Goal: Information Seeking & Learning: Learn about a topic

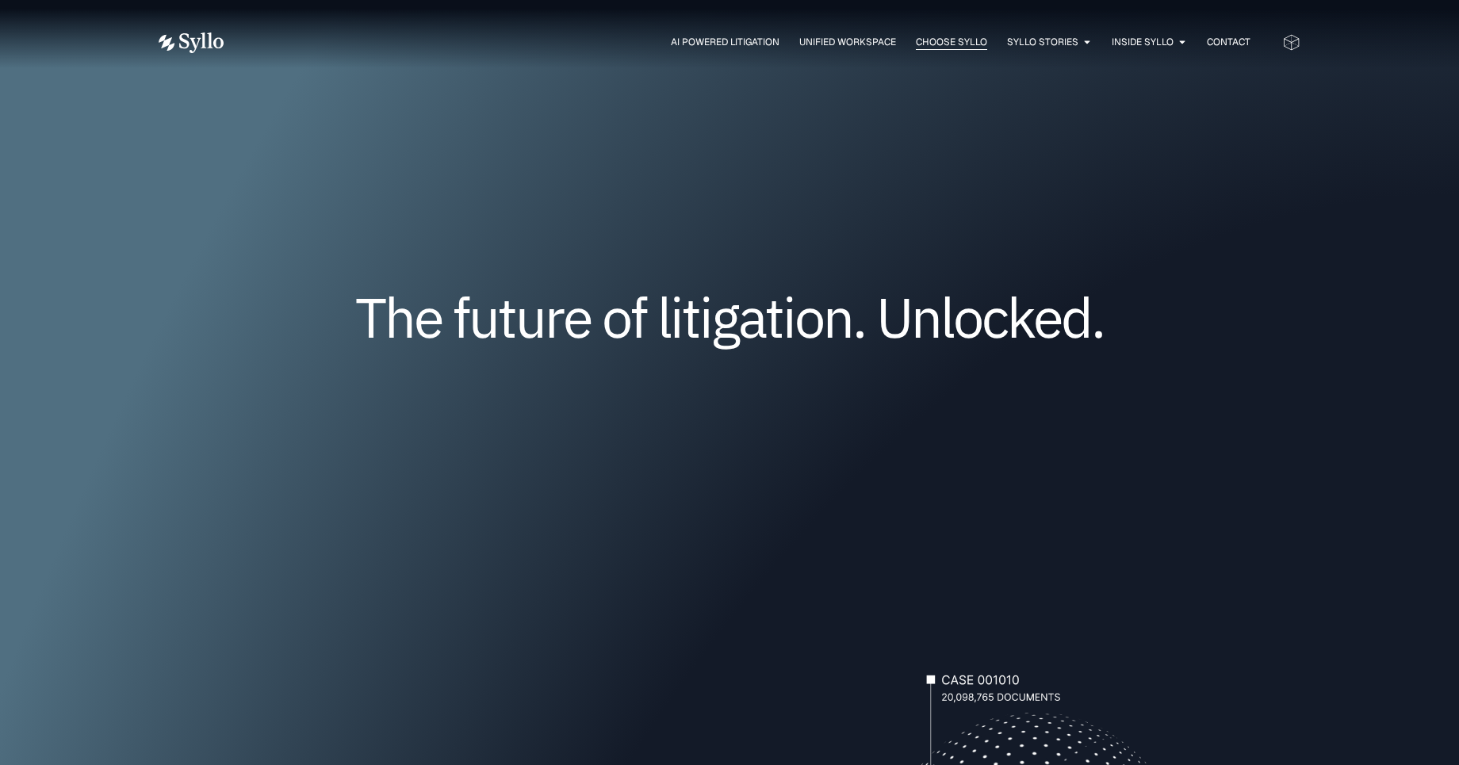
click at [931, 43] on span "Choose Syllo" at bounding box center [951, 42] width 71 height 14
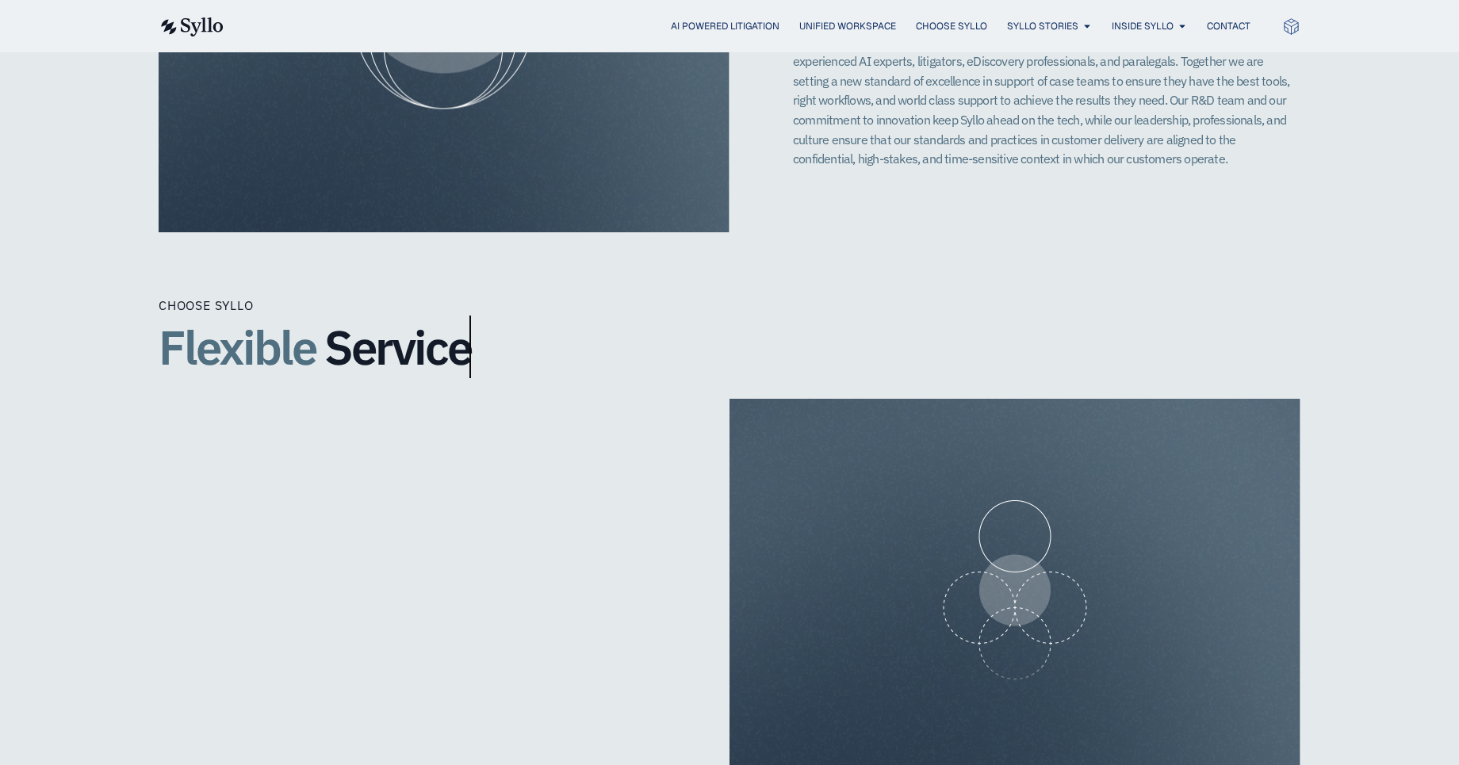
scroll to position [1539, 0]
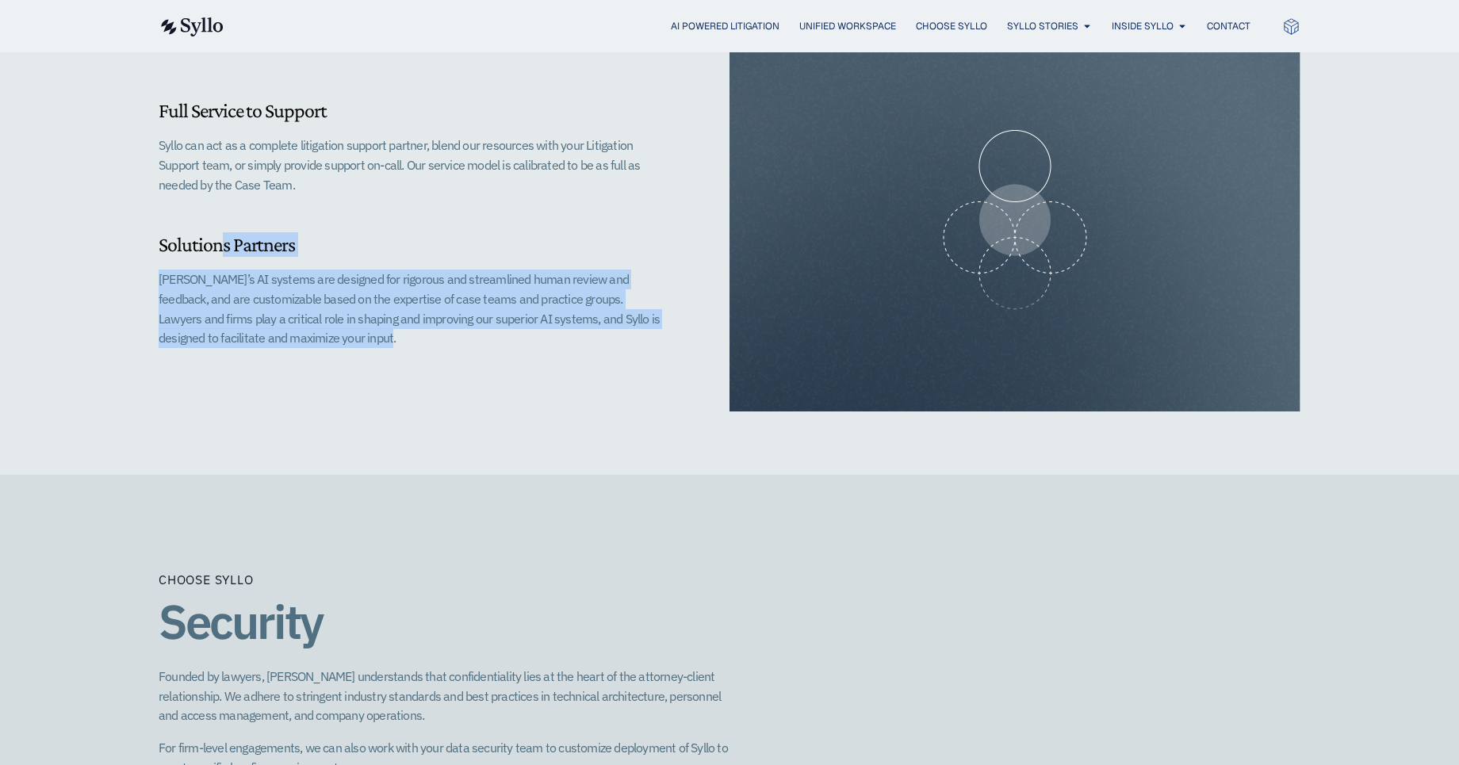
drag, startPoint x: 159, startPoint y: 232, endPoint x: 412, endPoint y: 344, distance: 275.8
click at [412, 344] on div "Full Service to Support Syllo can act as a complete litigation support partner,…" at bounding box center [444, 220] width 571 height 383
drag, startPoint x: 186, startPoint y: 298, endPoint x: 113, endPoint y: 233, distance: 97.1
click at [113, 233] on div "Full Service to Support Syllo can act as a complete litigation support partner,…" at bounding box center [729, 252] width 1459 height 446
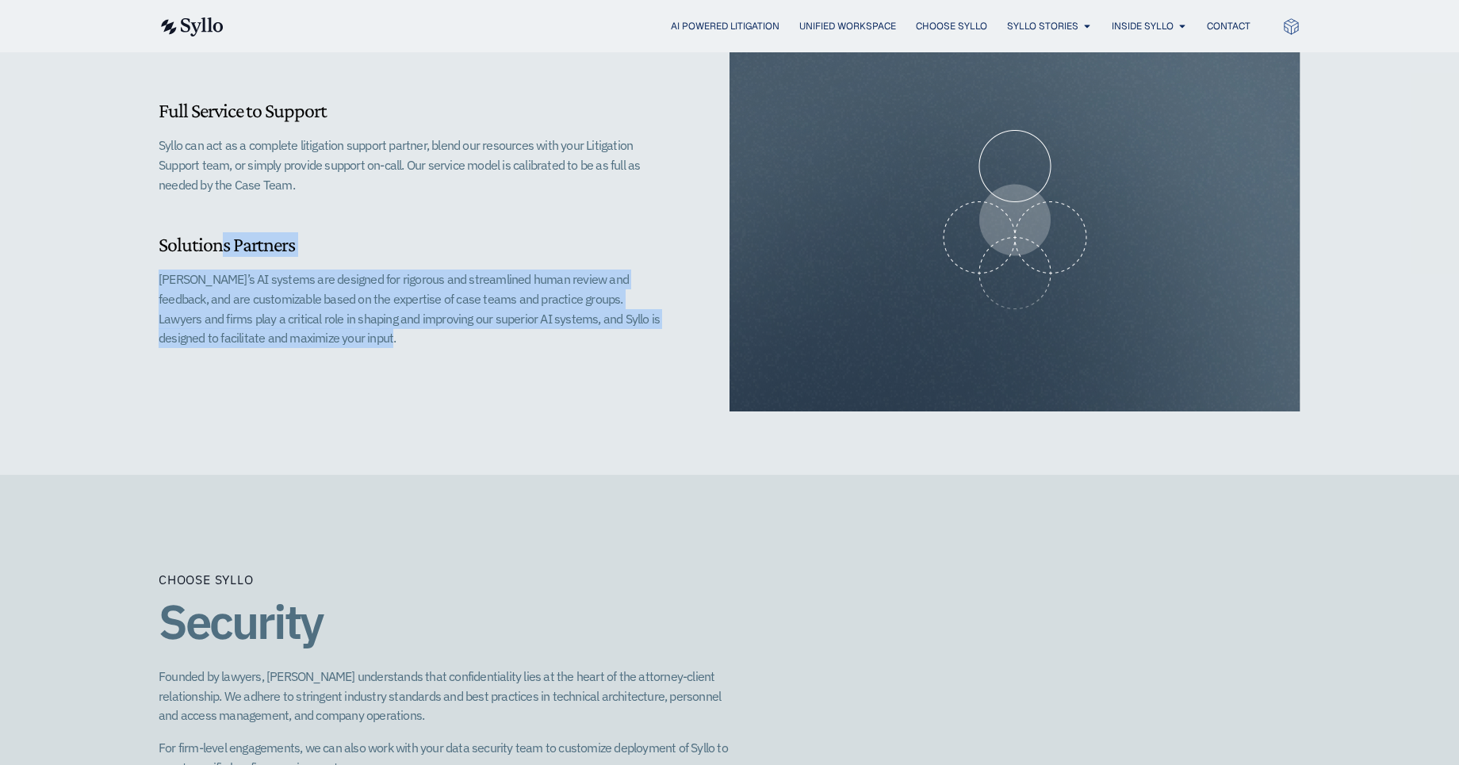
click at [113, 233] on div "Full Service to Support Syllo can act as a complete litigation support partner,…" at bounding box center [729, 252] width 1459 height 446
drag, startPoint x: 183, startPoint y: 239, endPoint x: 458, endPoint y: 337, distance: 291.2
click at [458, 337] on div "Full Service to Support Syllo can act as a complete litigation support partner,…" at bounding box center [729, 252] width 1459 height 446
click at [458, 337] on div "Full Service to Support Syllo can act as a complete litigation support partner,…" at bounding box center [444, 220] width 571 height 383
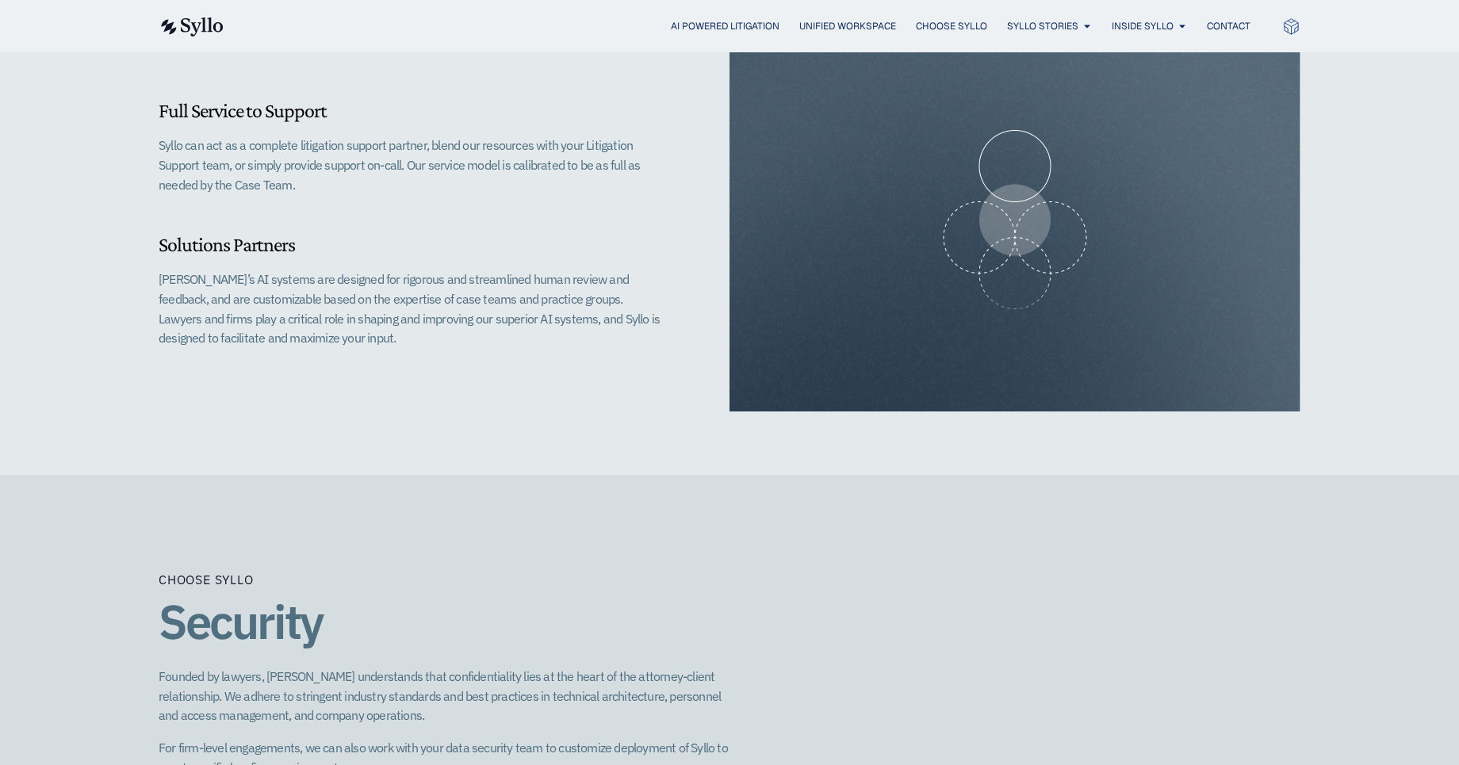
scroll to position [1852, 0]
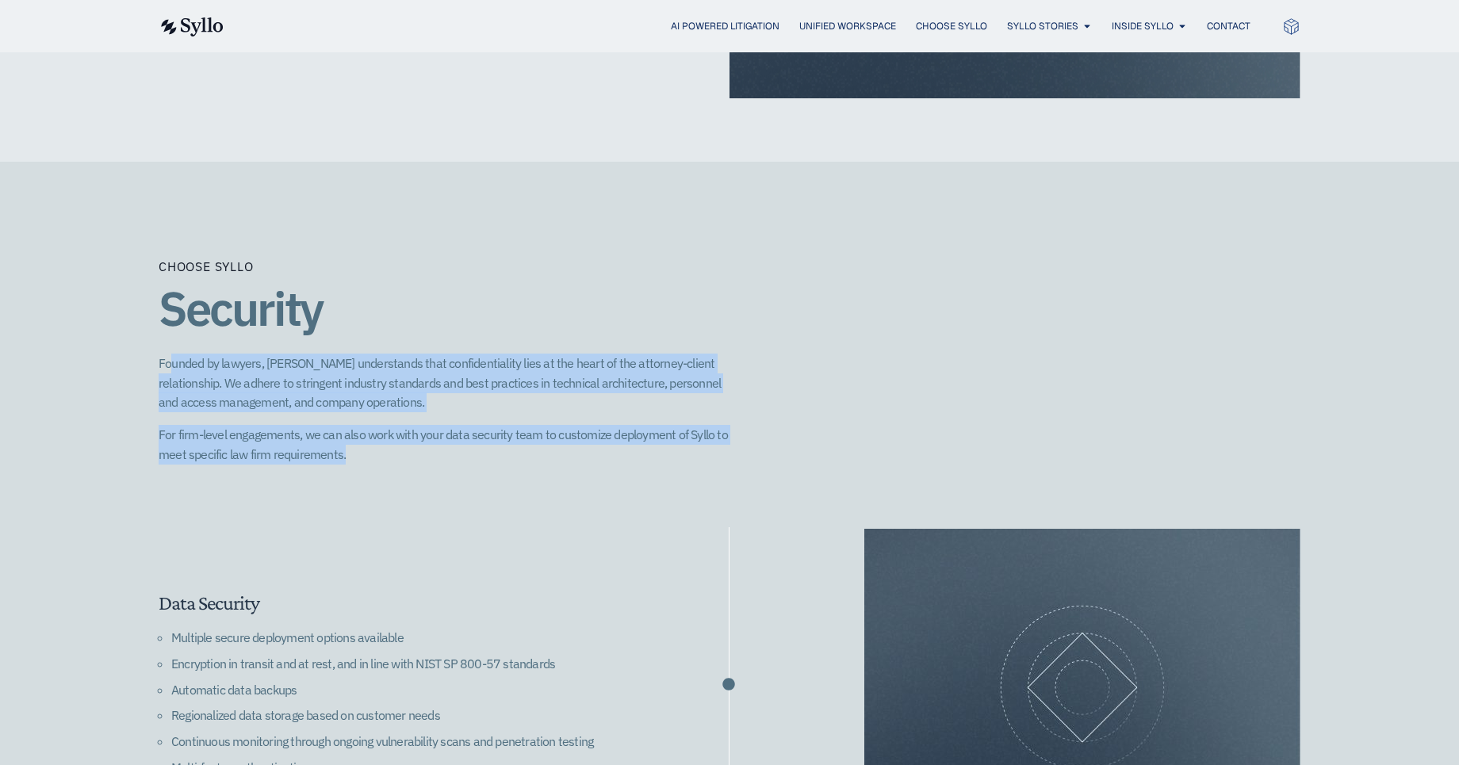
drag, startPoint x: 174, startPoint y: 344, endPoint x: 520, endPoint y: 438, distance: 358.9
click at [520, 438] on div "Founded by lawyers, Syllo understands that confidentiality lies at the heart of…" at bounding box center [444, 409] width 571 height 110
click at [520, 438] on p "For firm-level engagements, we can also work with your data security team to cu…" at bounding box center [444, 444] width 571 height 39
drag, startPoint x: 285, startPoint y: 416, endPoint x: 98, endPoint y: 301, distance: 219.0
click at [98, 301] on div "Choose Syllo Security Founded by lawyers, Syllo understands that confidentialit…" at bounding box center [729, 710] width 1459 height 1097
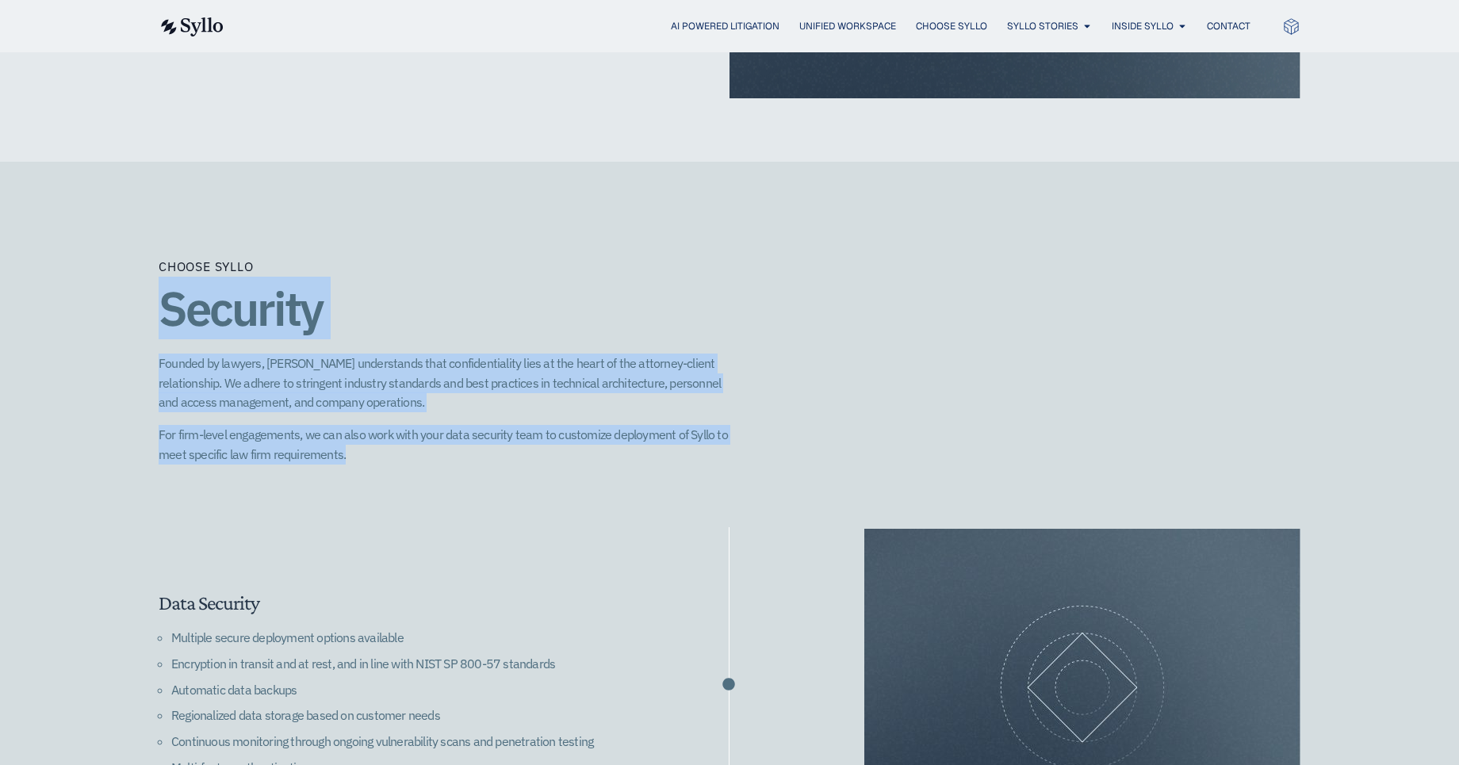
click at [98, 301] on div "Choose Syllo Security Founded by lawyers, Syllo understands that confidentialit…" at bounding box center [729, 710] width 1459 height 1097
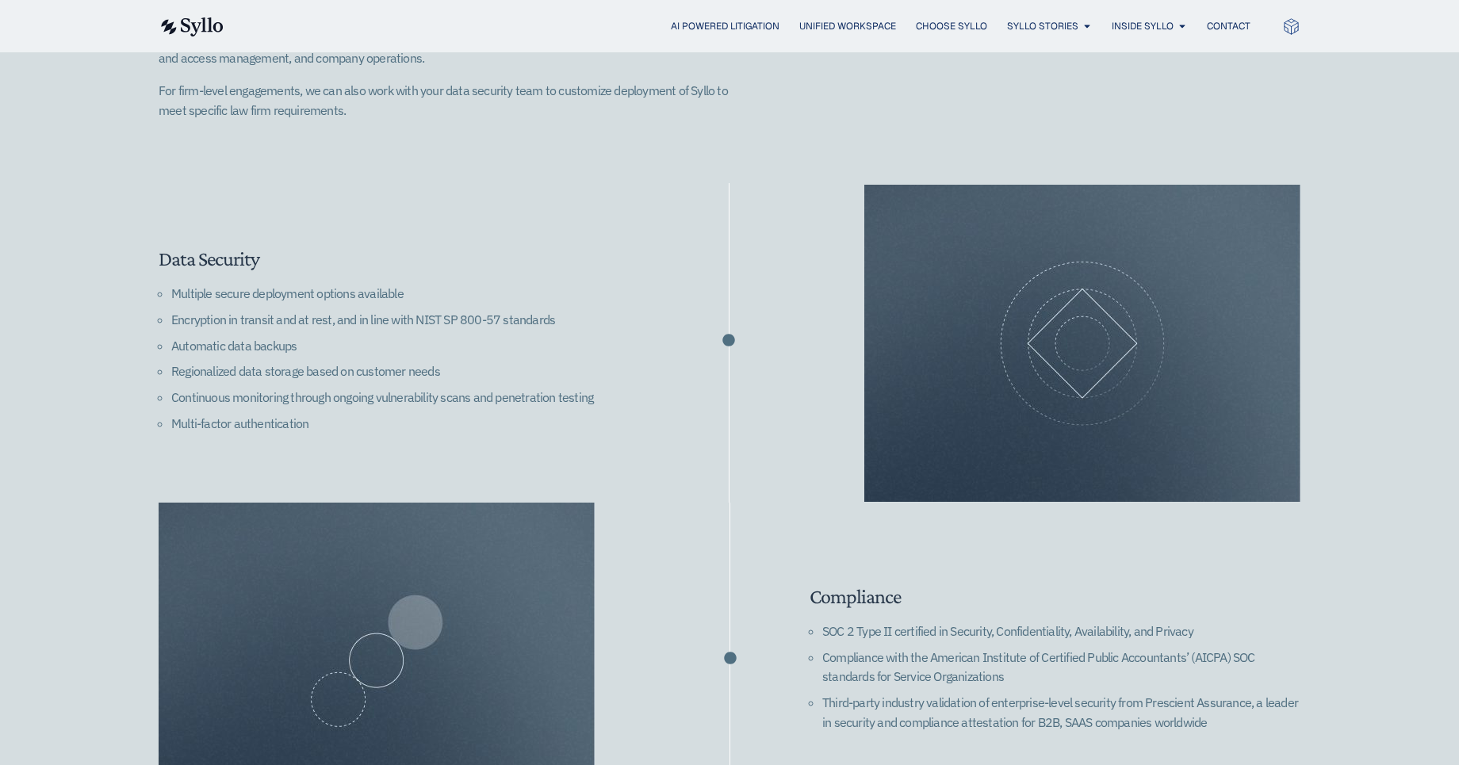
scroll to position [2265, 0]
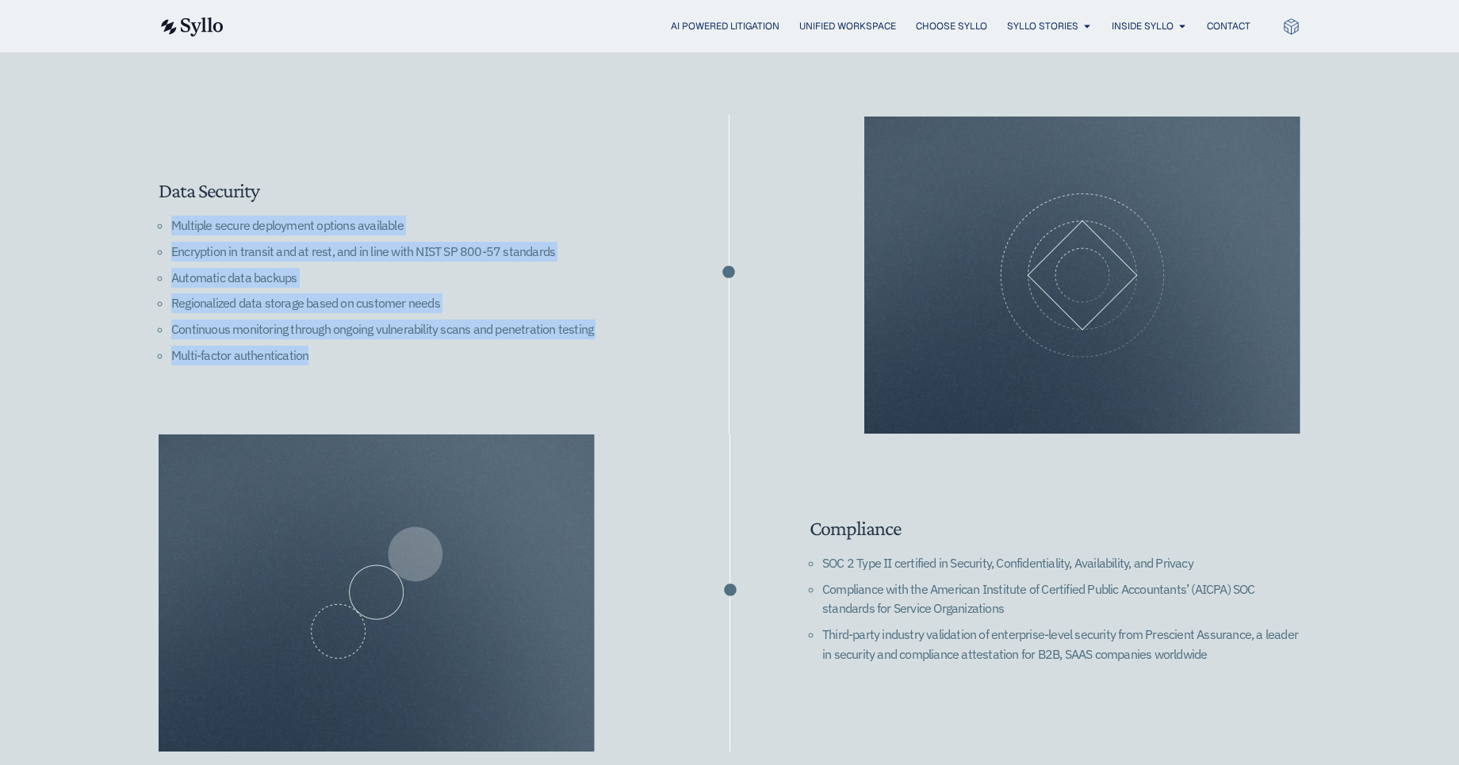
drag, startPoint x: 346, startPoint y: 335, endPoint x: 157, endPoint y: 192, distance: 237.1
click at [157, 192] on div "Choose Syllo Security Founded by lawyers, Syllo understands that confidentialit…" at bounding box center [729, 297] width 1459 height 1097
copy ul "Multiple secure deployment options available Encryption in transit and at rest,…"
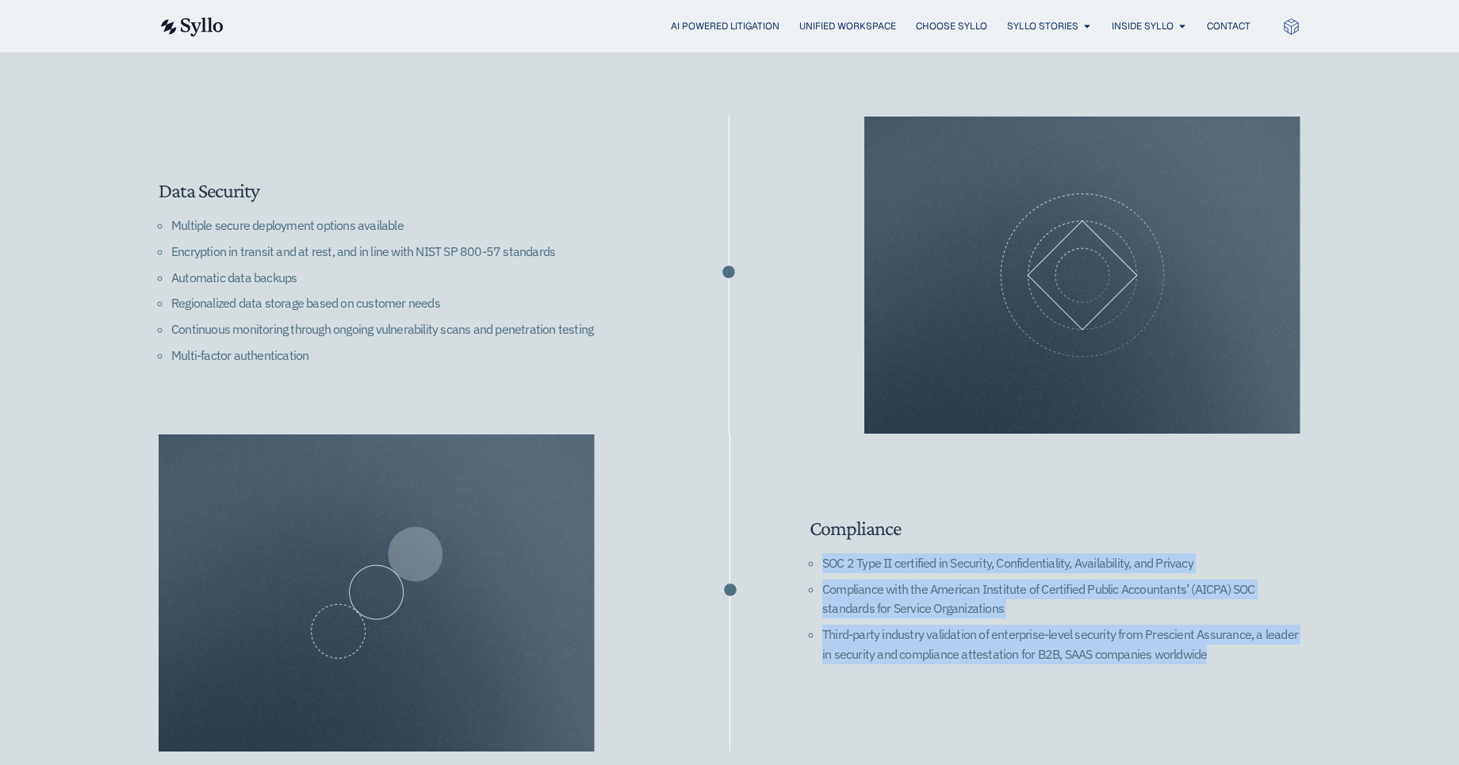
drag, startPoint x: 1239, startPoint y: 647, endPoint x: 822, endPoint y: 544, distance: 429.7
click at [822, 553] on ul "SOC 2 Type II certified in Security, Confidentiality, Availability, and Privacy…" at bounding box center [1055, 611] width 491 height 117
copy ul "SOC 2 Type II certified in Security, Confidentiality, Availability, and Privacy…"
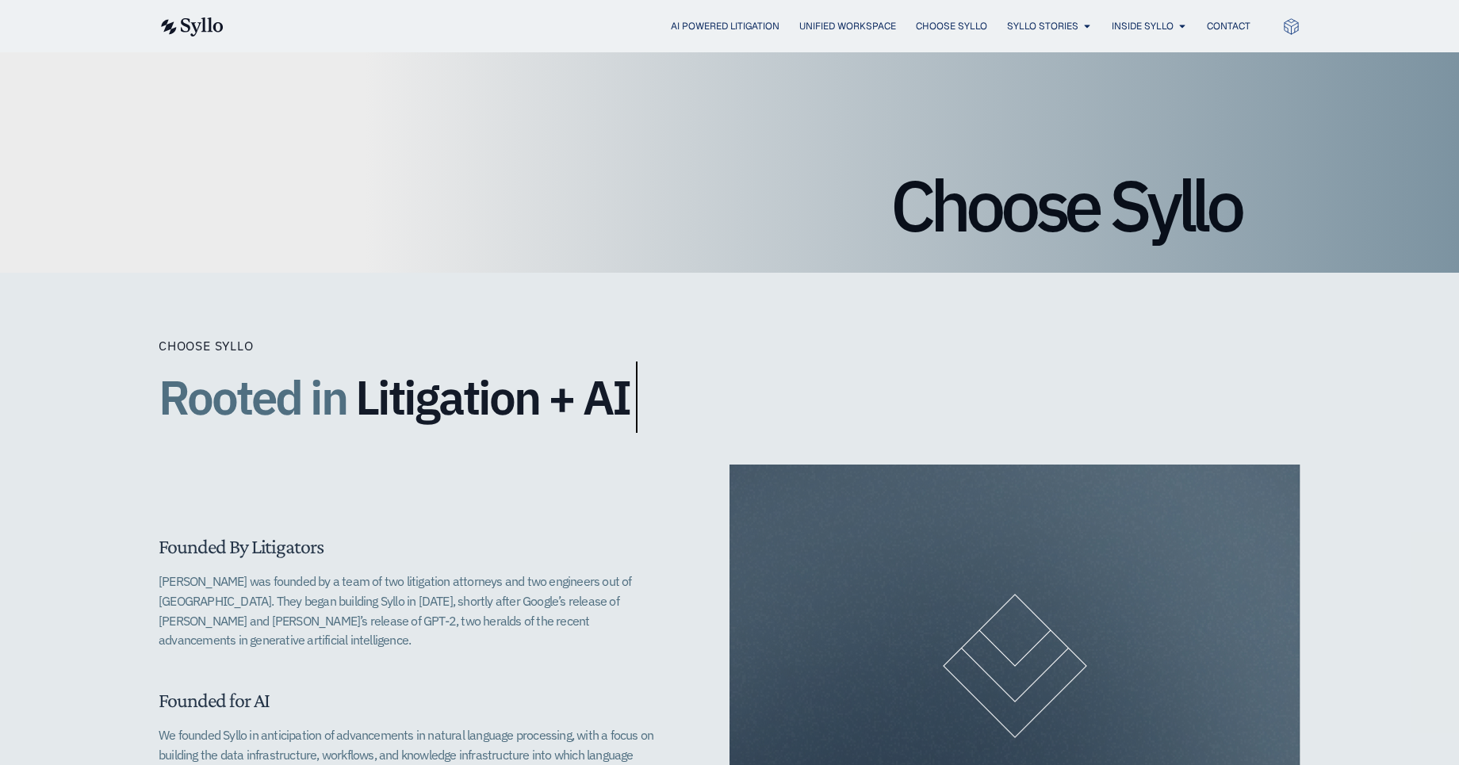
scroll to position [0, 0]
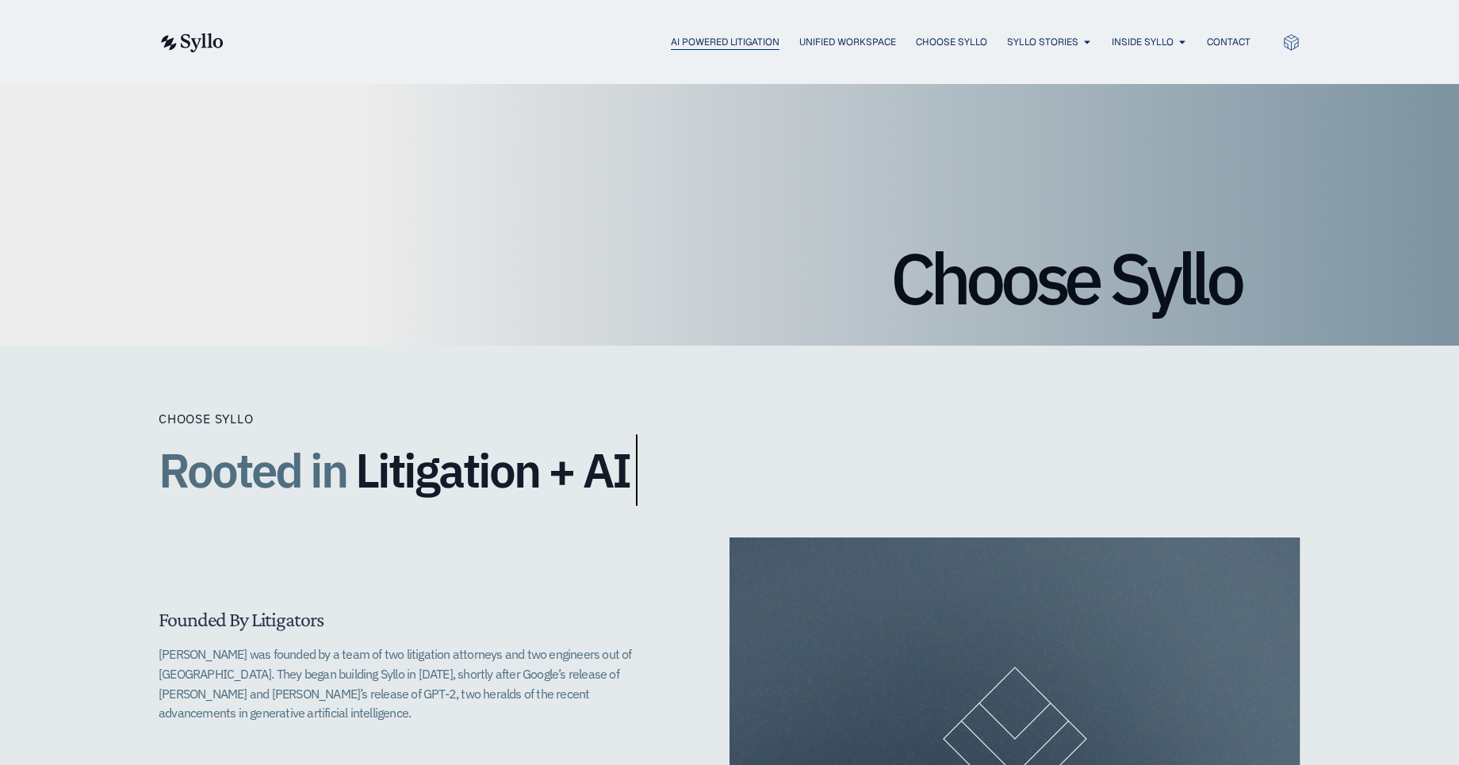
click at [680, 35] on span "AI Powered Litigation" at bounding box center [725, 42] width 109 height 14
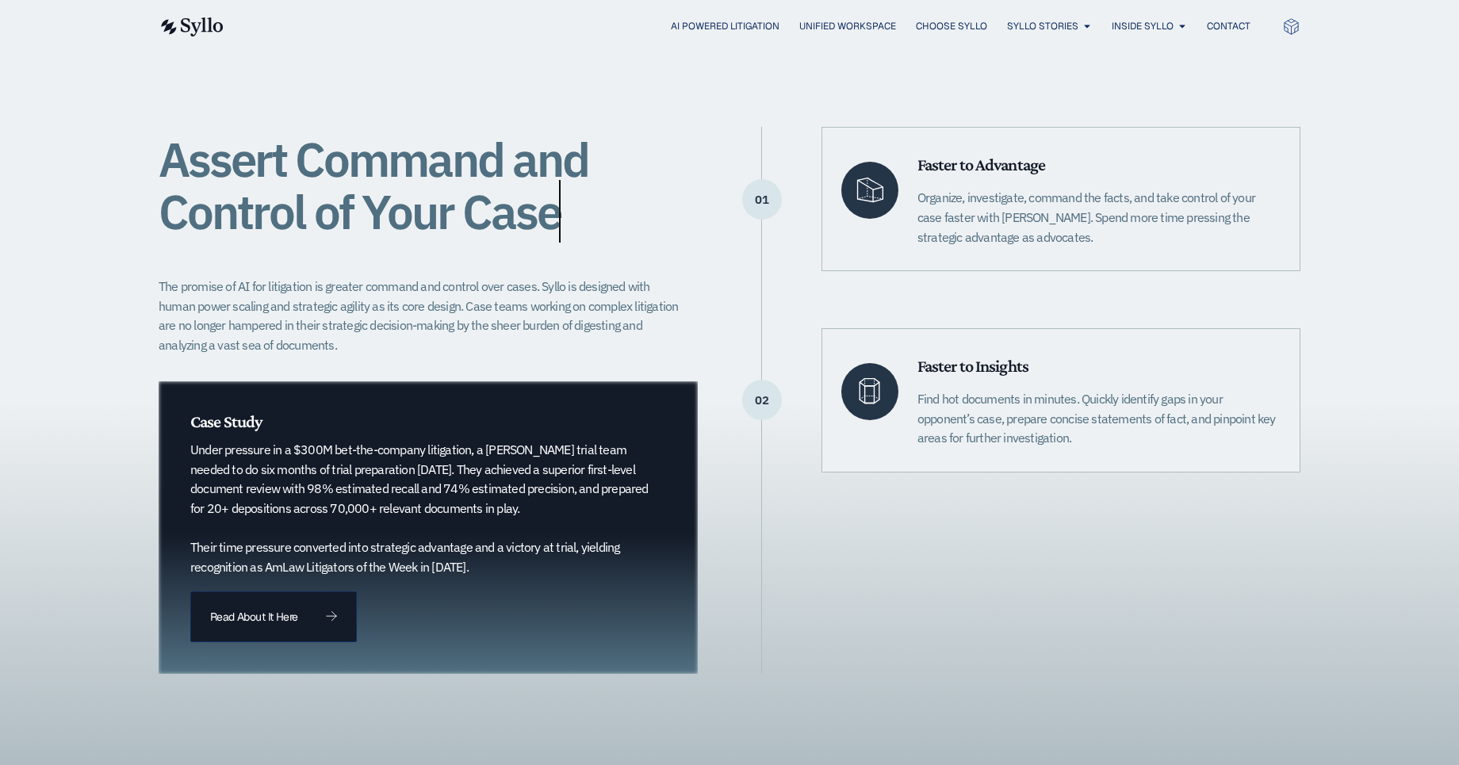
scroll to position [296, 0]
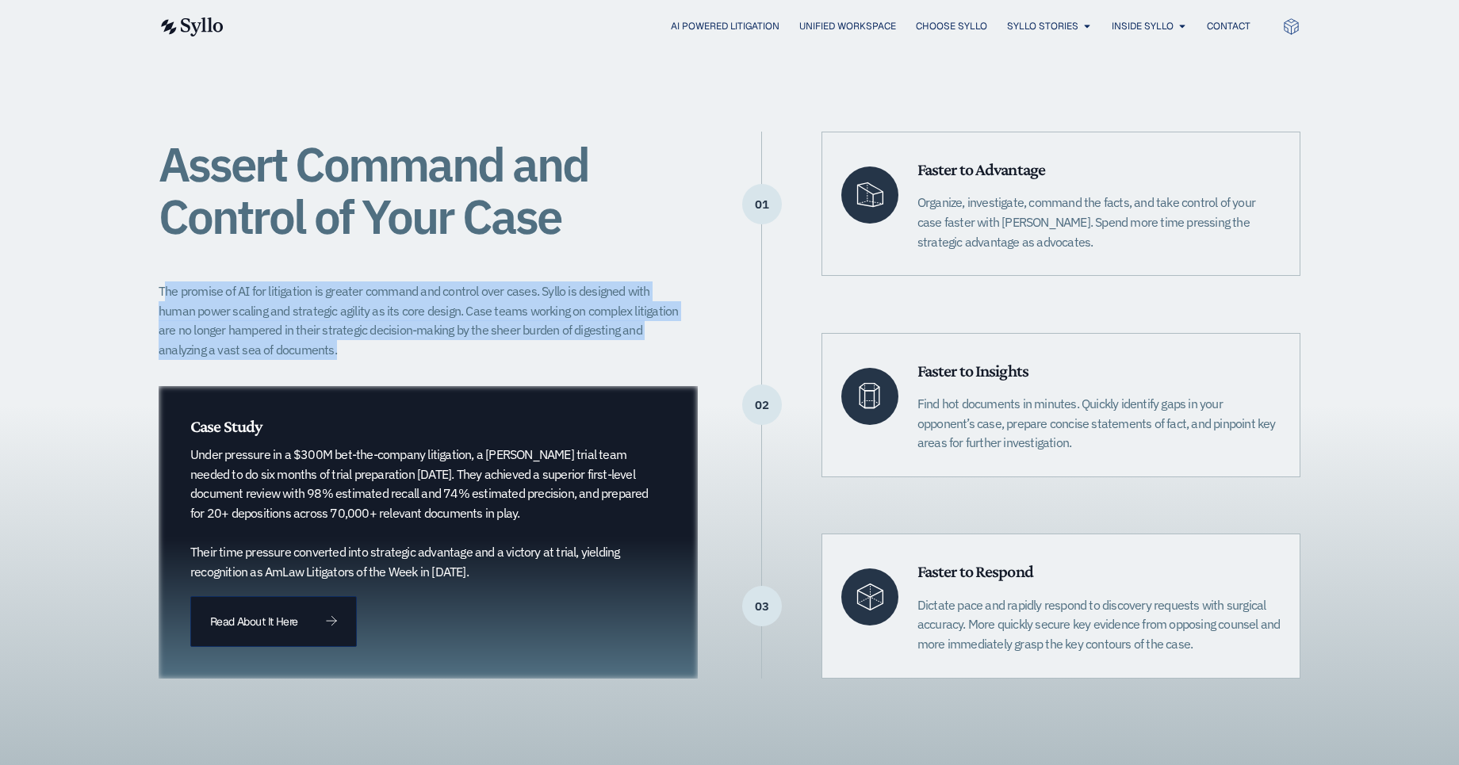
drag, startPoint x: 167, startPoint y: 283, endPoint x: 469, endPoint y: 372, distance: 314.1
click at [469, 372] on div "Assert Command and Control of Your Case The promise of AI for litigation is gre…" at bounding box center [428, 405] width 539 height 546
click at [468, 372] on div "Assert Command and Control of Your Case The promise of AI for litigation is gre…" at bounding box center [428, 405] width 539 height 546
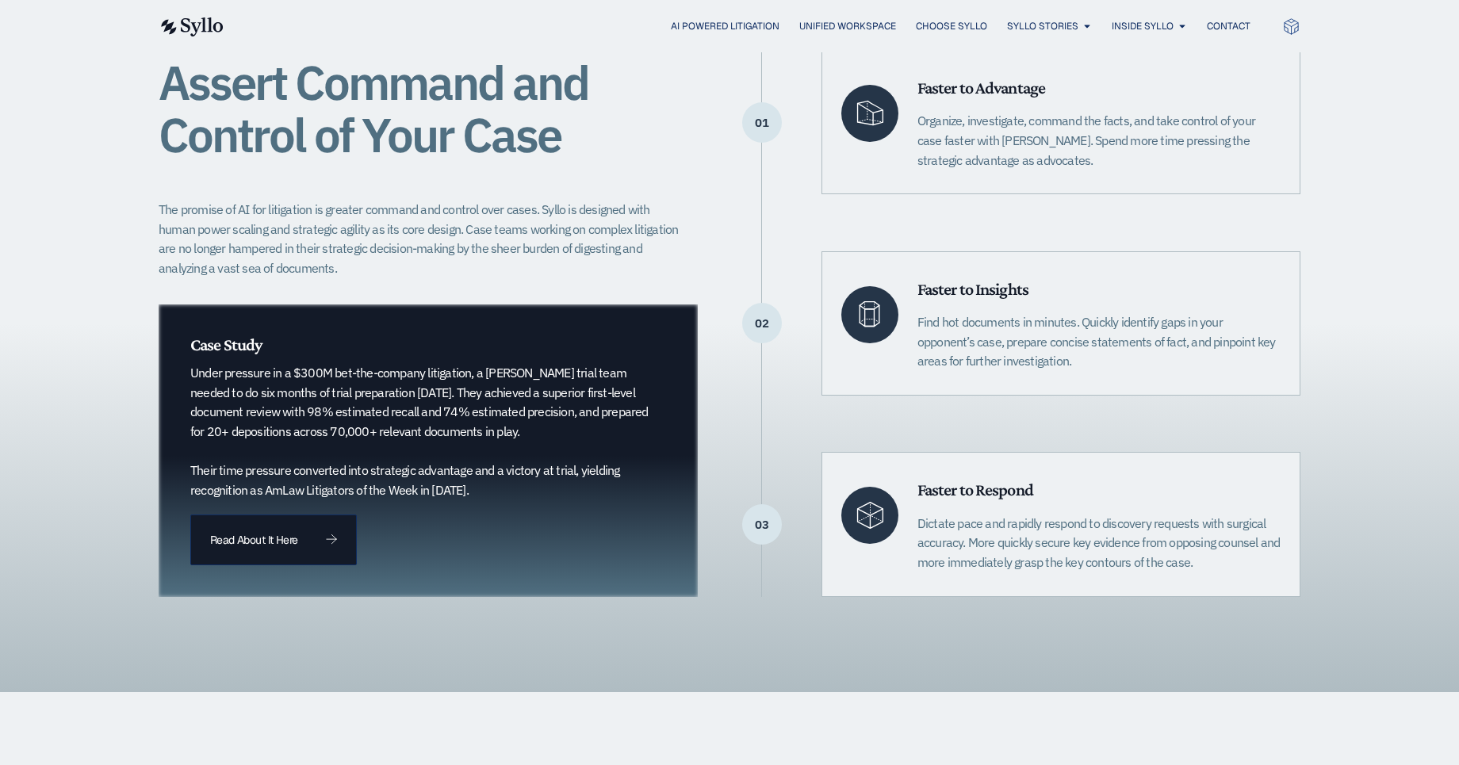
scroll to position [396, 0]
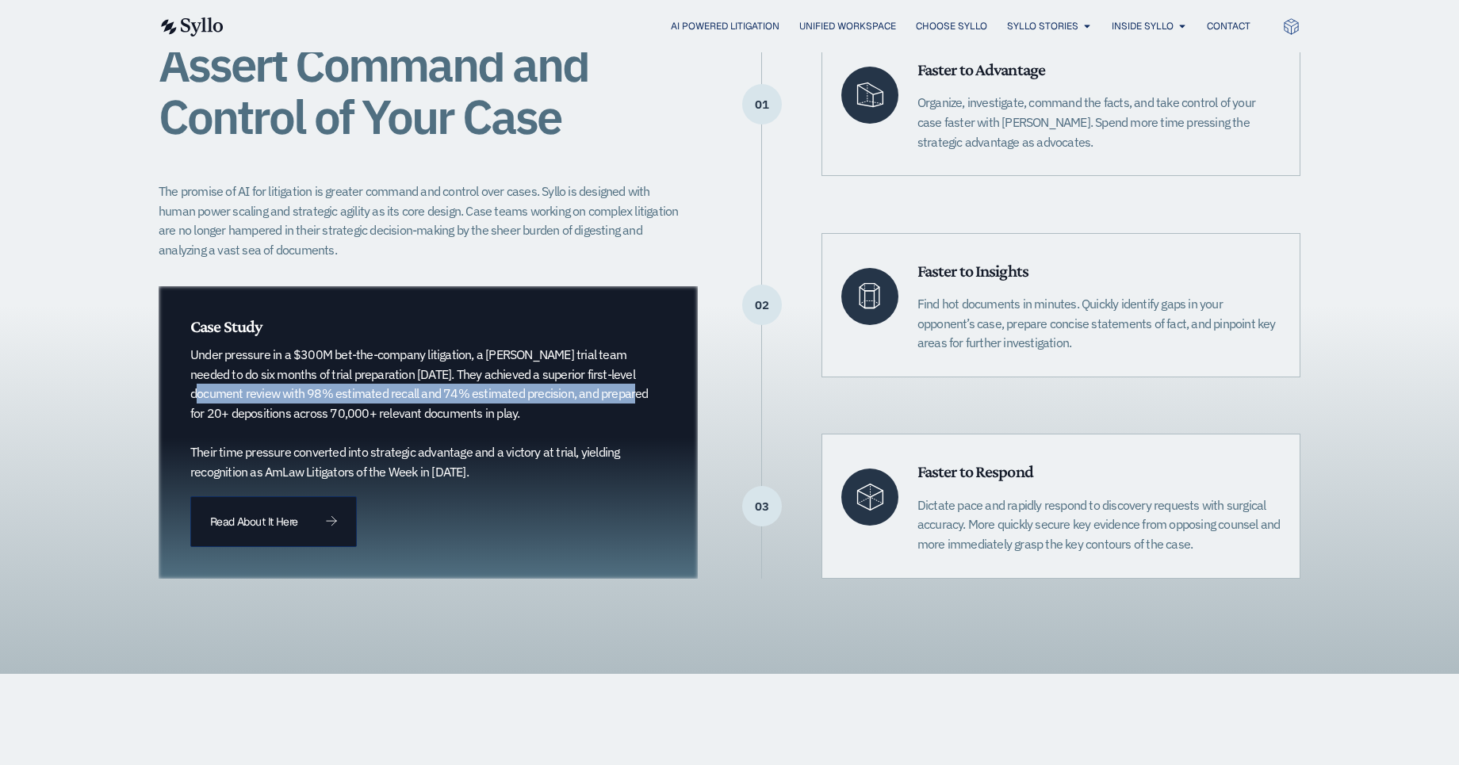
drag, startPoint x: 610, startPoint y: 372, endPoint x: 585, endPoint y: 400, distance: 37.1
click at [585, 400] on p "Under pressure in a $300M bet-the-company litigation, a Quinn Emanuel trial tea…" at bounding box center [419, 413] width 459 height 136
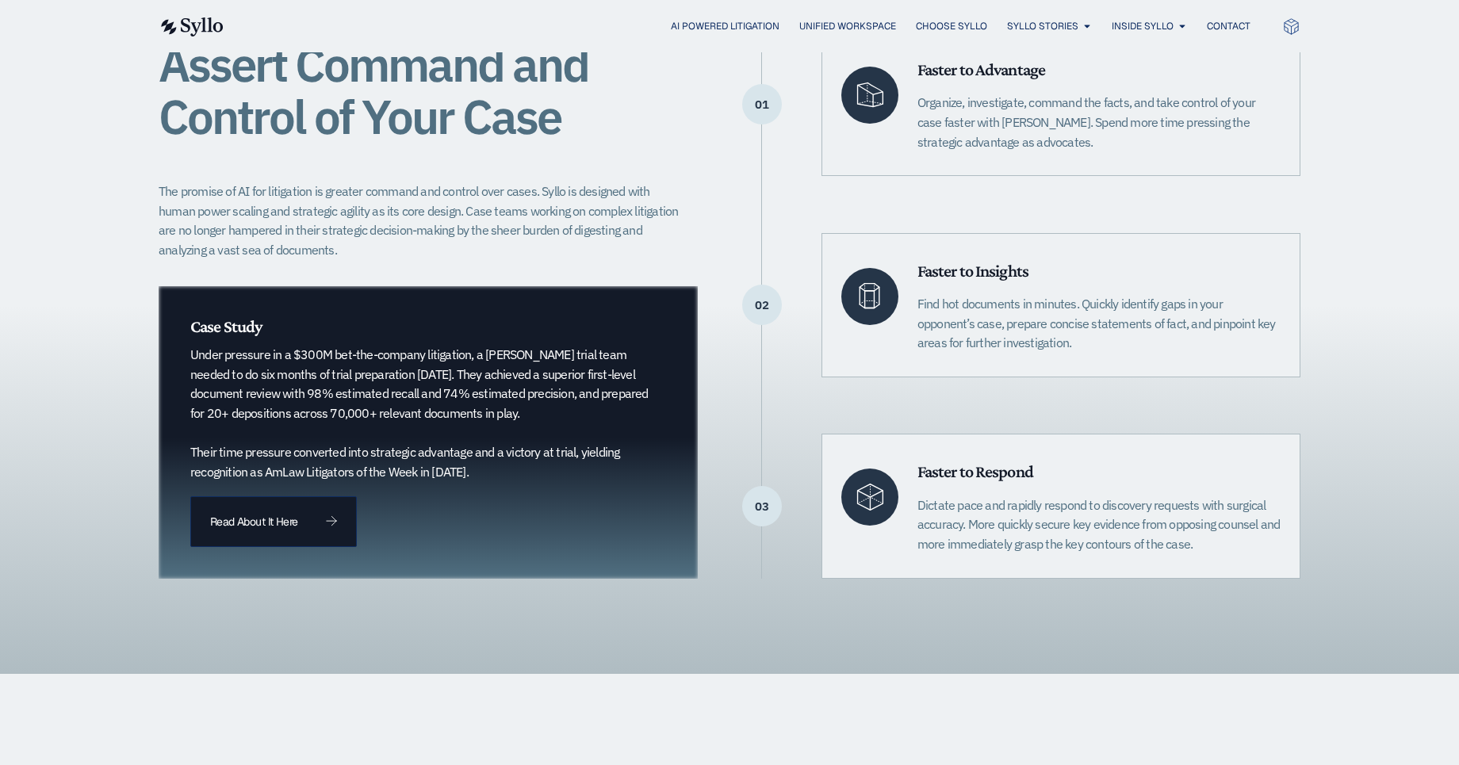
click at [622, 361] on p "Under pressure in a $300M bet-the-company litigation, a Quinn Emanuel trial tea…" at bounding box center [419, 413] width 459 height 136
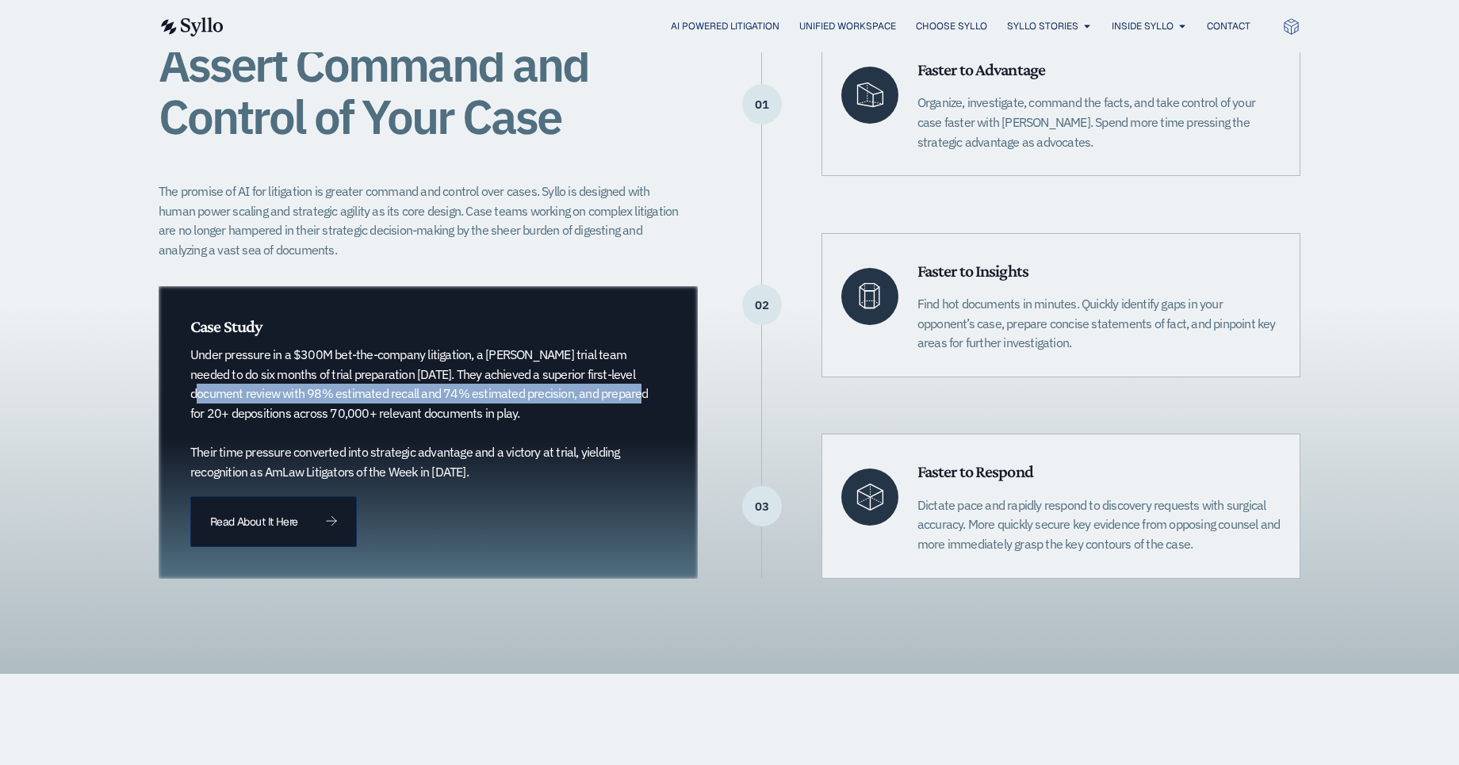
drag, startPoint x: 608, startPoint y: 373, endPoint x: 593, endPoint y: 400, distance: 30.2
click at [593, 400] on p "Under pressure in a $300M bet-the-company litigation, a Quinn Emanuel trial tea…" at bounding box center [419, 413] width 459 height 136
copy p "first-level document review with 98% estimated recall and 74% estimated precisi…"
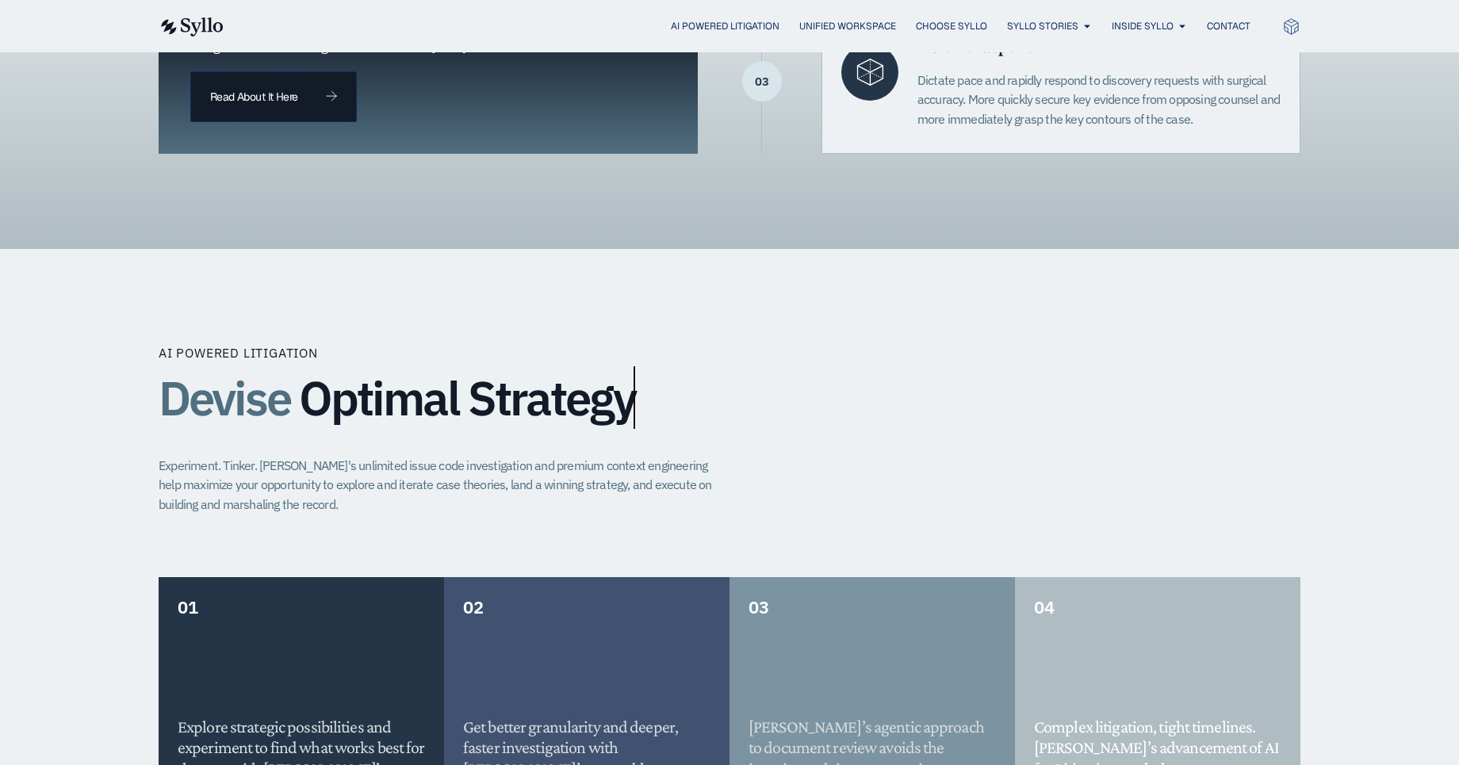
scroll to position [1090, 0]
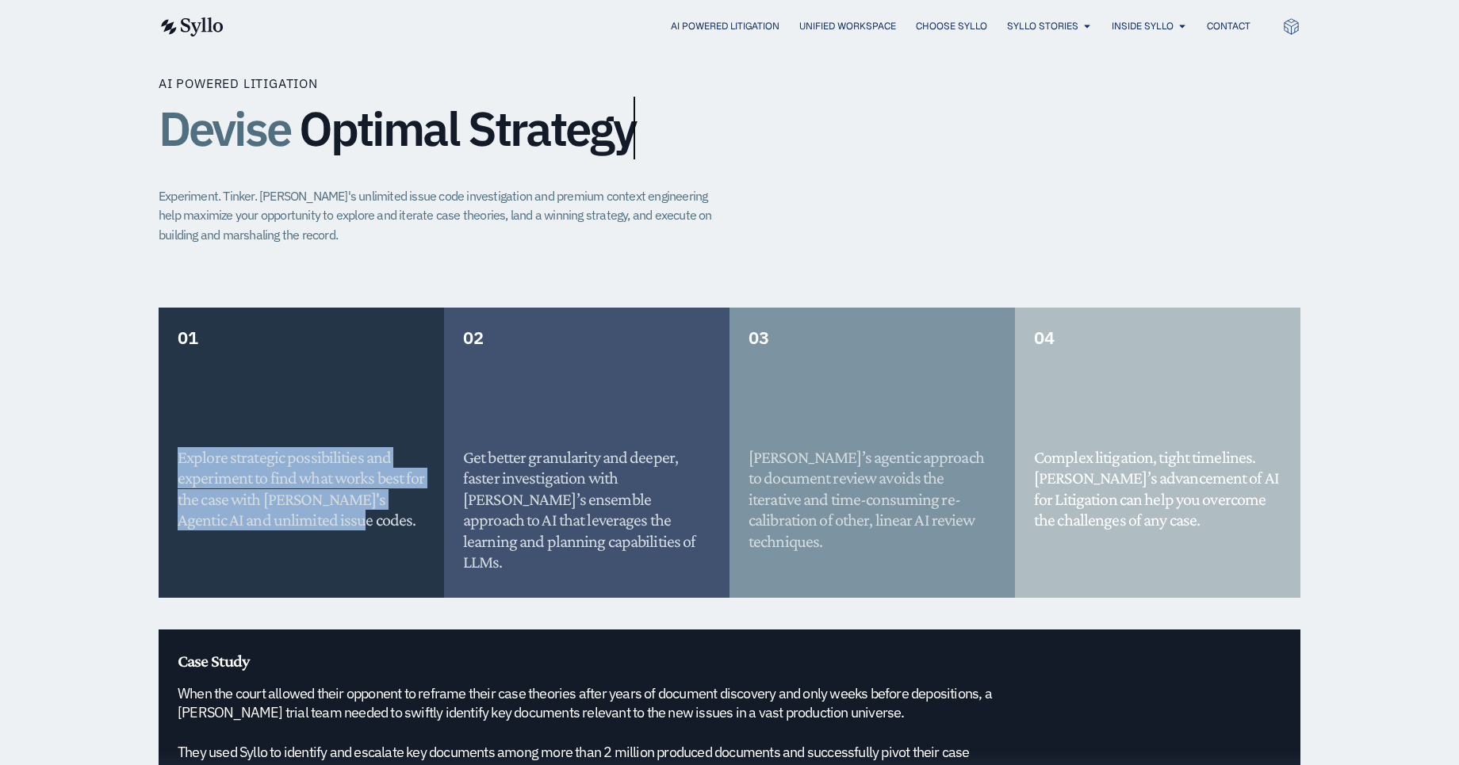
drag, startPoint x: 361, startPoint y: 526, endPoint x: 163, endPoint y: 453, distance: 210.5
click at [163, 453] on div "01 Explore strategic possibilities and experiment to find what works best for t…" at bounding box center [301, 453] width 285 height 290
drag, startPoint x: 207, startPoint y: 448, endPoint x: 167, endPoint y: 448, distance: 39.6
click at [207, 448] on h5 "Explore strategic possibilities and experiment to find what works best for the …" at bounding box center [301, 489] width 247 height 84
drag, startPoint x: 167, startPoint y: 449, endPoint x: 387, endPoint y: 543, distance: 239.1
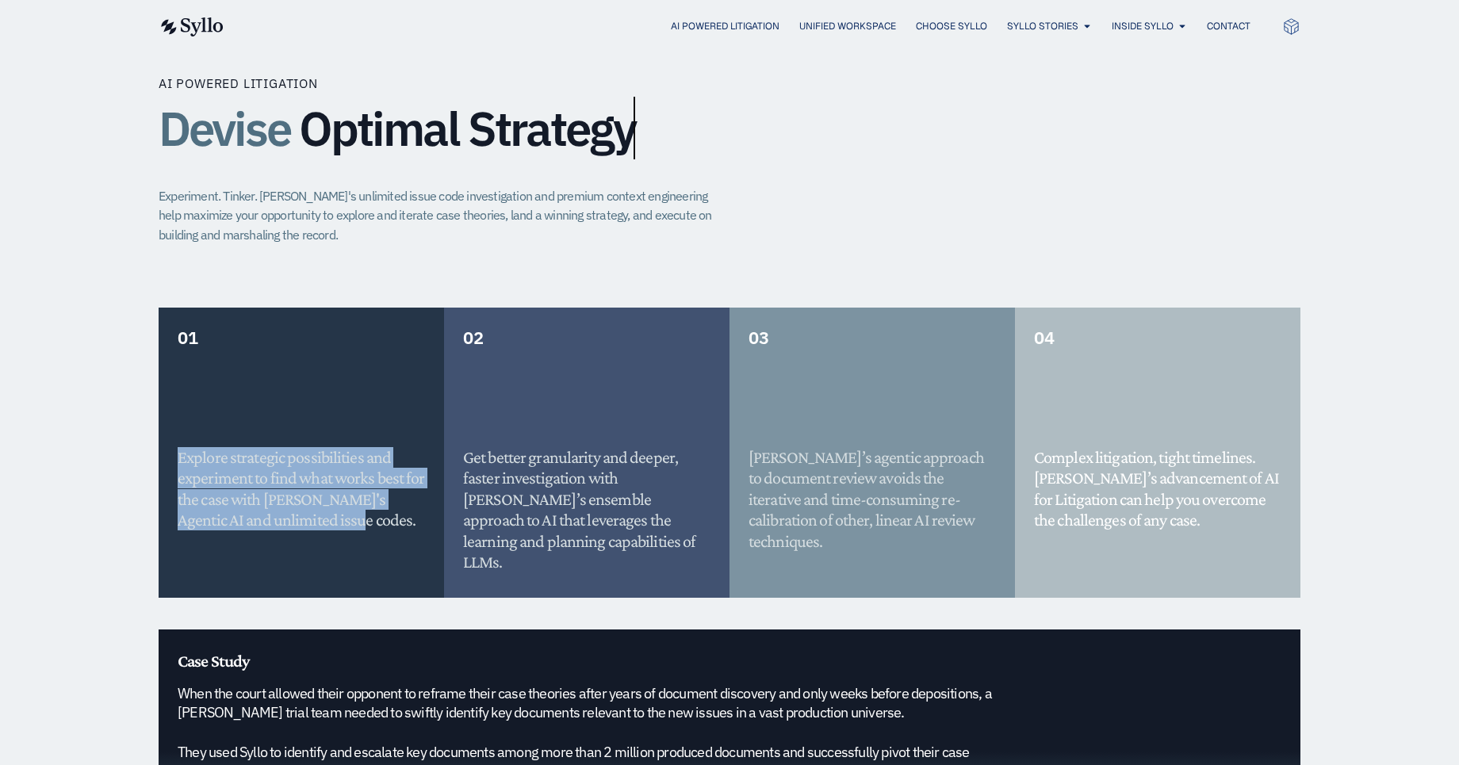
click at [387, 543] on div "01 Explore strategic possibilities and experiment to find what works best for t…" at bounding box center [301, 453] width 285 height 290
click at [387, 543] on div "01 Explore strategic possibilities and experiment to find what works best for t…" at bounding box center [301, 453] width 247 height 290
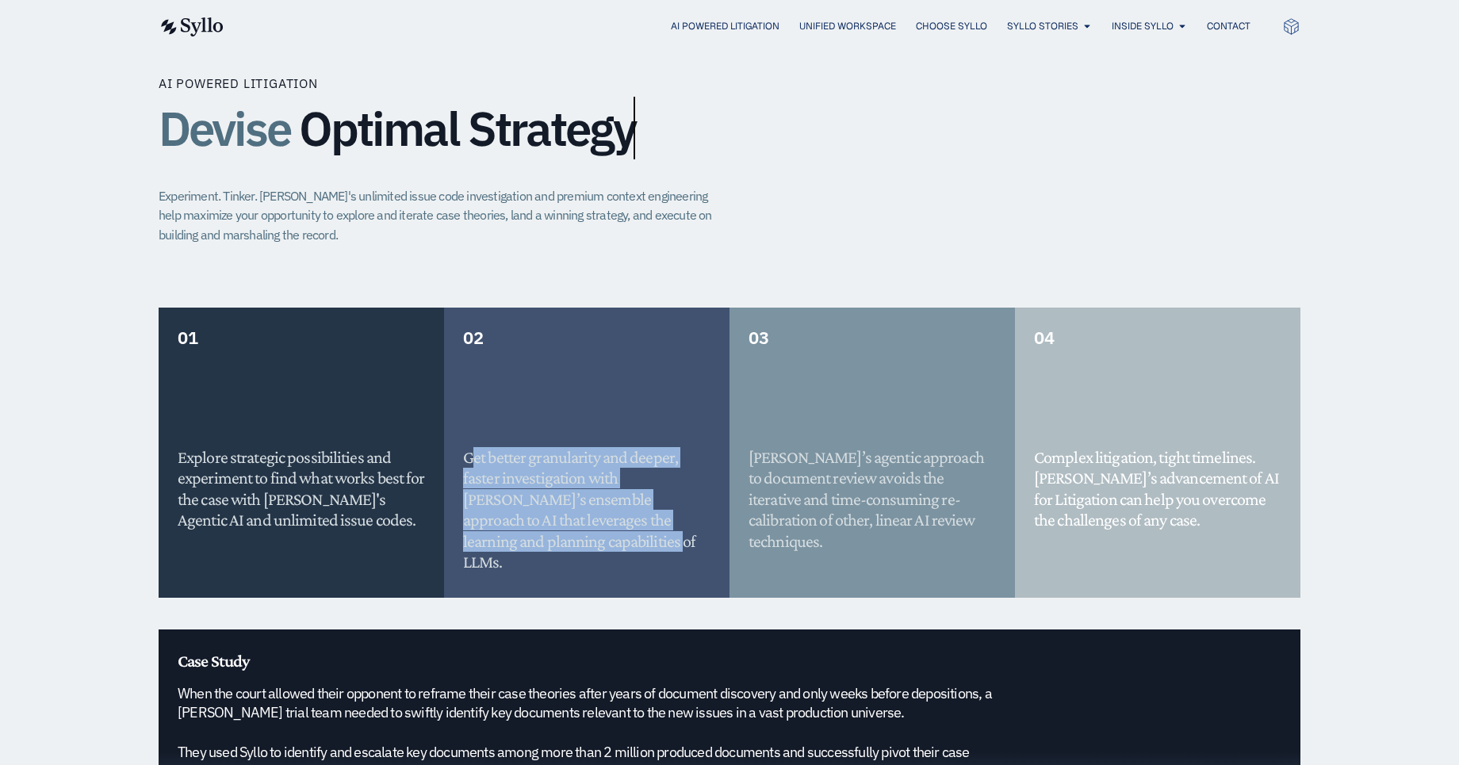
drag, startPoint x: 470, startPoint y: 454, endPoint x: 519, endPoint y: 572, distance: 128.0
click at [519, 572] on div "02 Get better granularity and deeper, faster investigation with Syllo’s ensembl…" at bounding box center [586, 453] width 285 height 290
click at [519, 553] on div "02 Get better granularity and deeper, faster investigation with Syllo’s ensembl…" at bounding box center [586, 453] width 285 height 290
drag, startPoint x: 516, startPoint y: 550, endPoint x: 459, endPoint y: 441, distance: 122.7
click at [459, 441] on div "02 Get better granularity and deeper, faster investigation with Syllo’s ensembl…" at bounding box center [586, 453] width 285 height 290
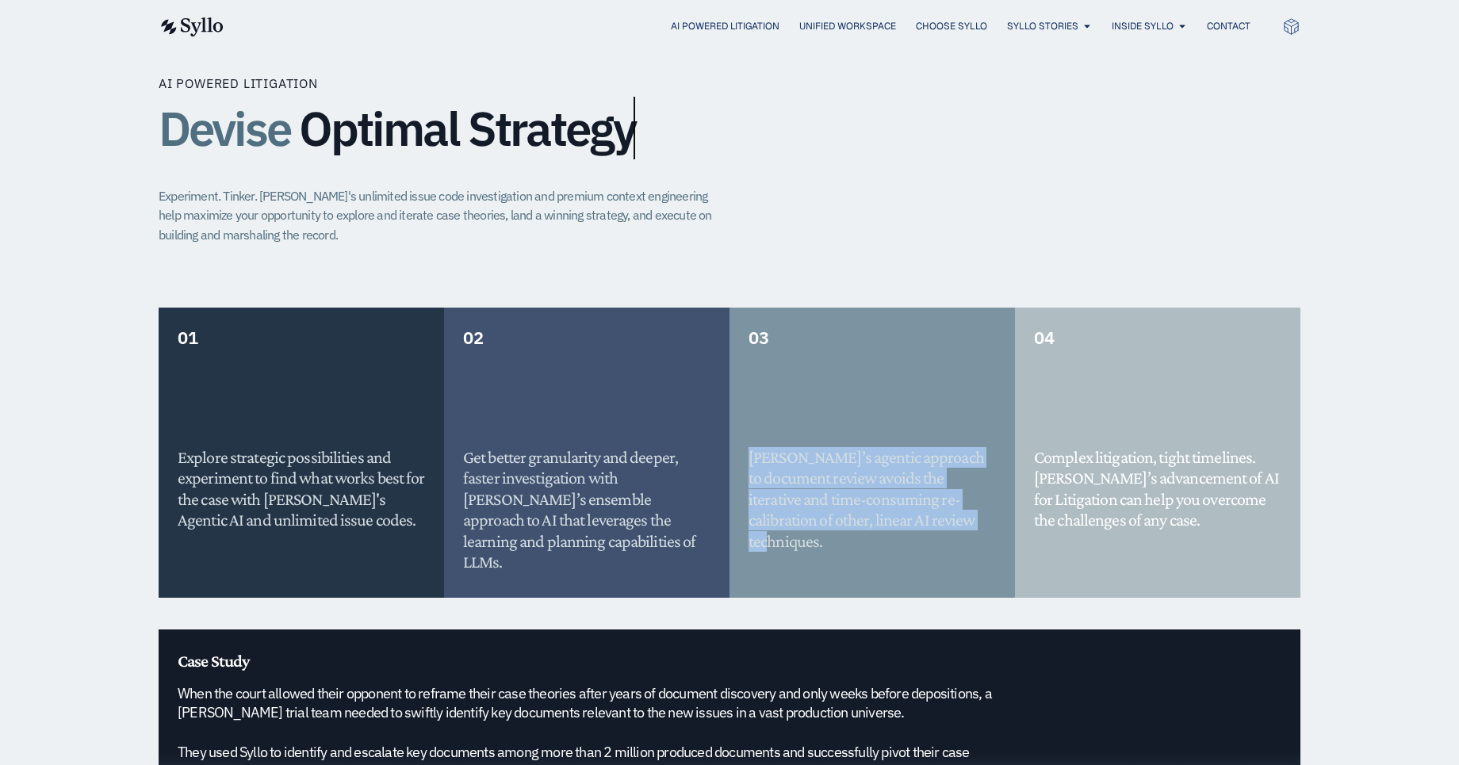
drag, startPoint x: 792, startPoint y: 454, endPoint x: 825, endPoint y: 568, distance: 118.7
click at [825, 568] on div "03 Syllo’s agentic approach to document review avoids the iterative and time-co…" at bounding box center [872, 453] width 285 height 290
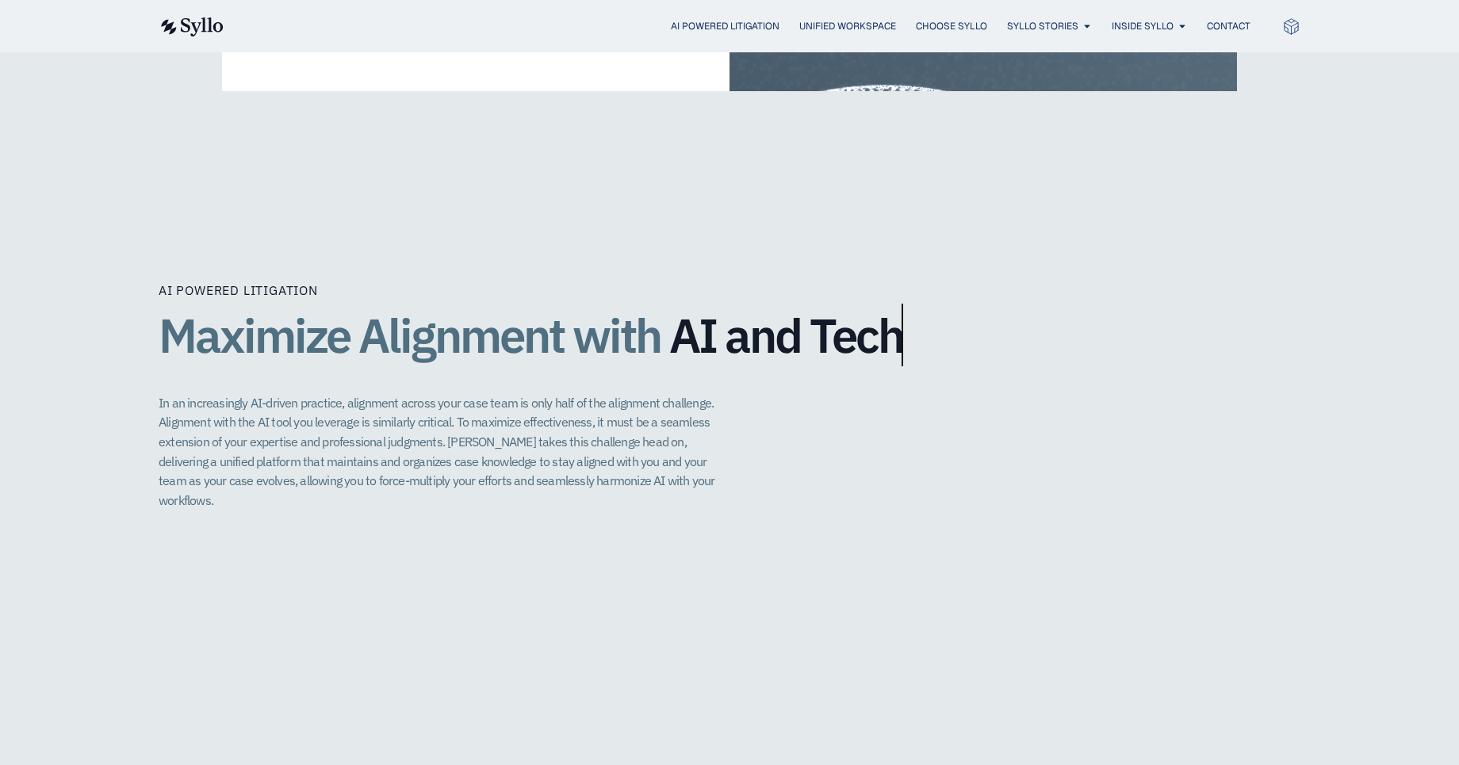
scroll to position [3071, 0]
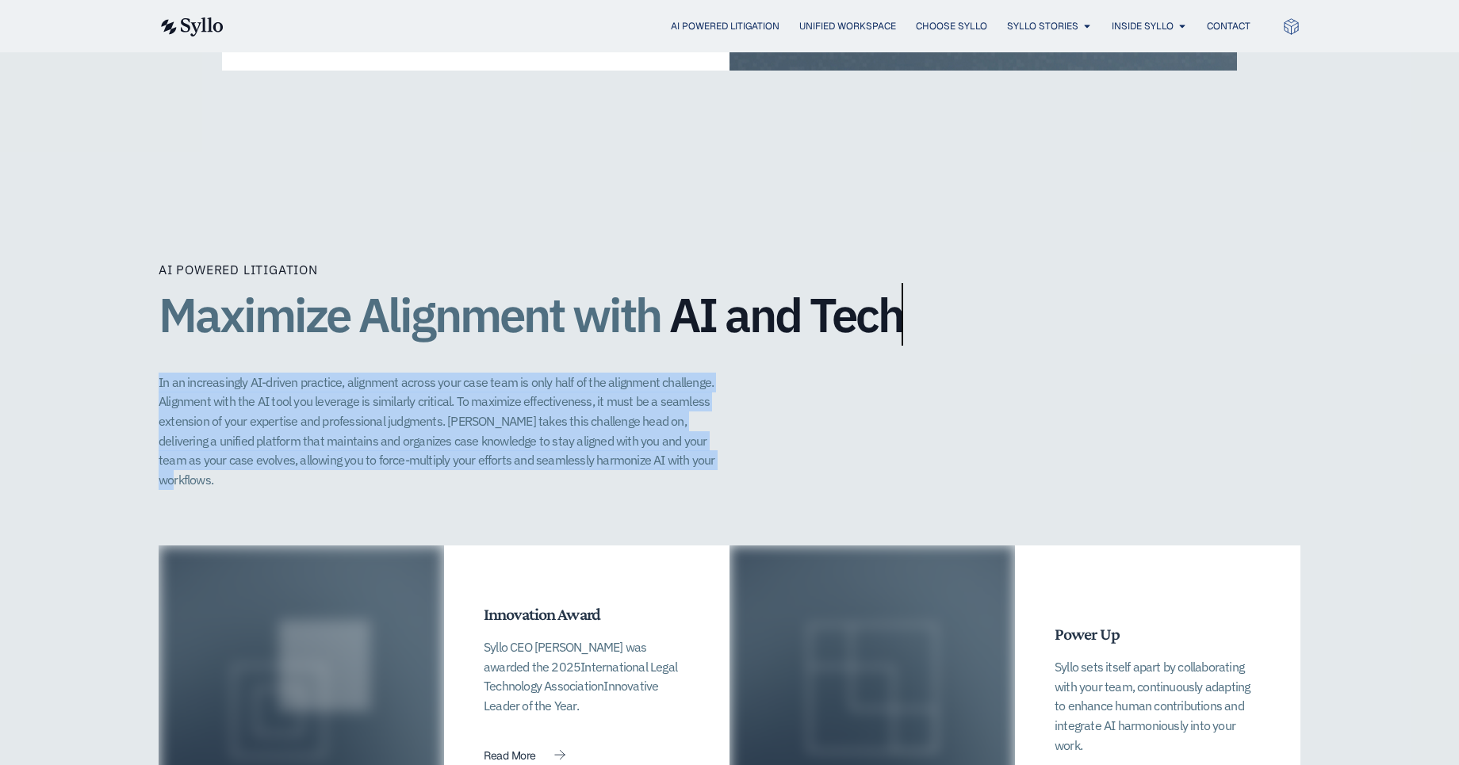
drag, startPoint x: 737, startPoint y: 431, endPoint x: 175, endPoint y: 330, distance: 571.3
click at [175, 330] on div "AI Powered Litigation Maximize Alignment with AI and Tech​ In an increasingly A…" at bounding box center [730, 403] width 1142 height 285
click at [175, 330] on div "AI Powered Litigation Maximize Alignment with AI and Tech​ In an increasingly A…" at bounding box center [730, 375] width 1142 height 229
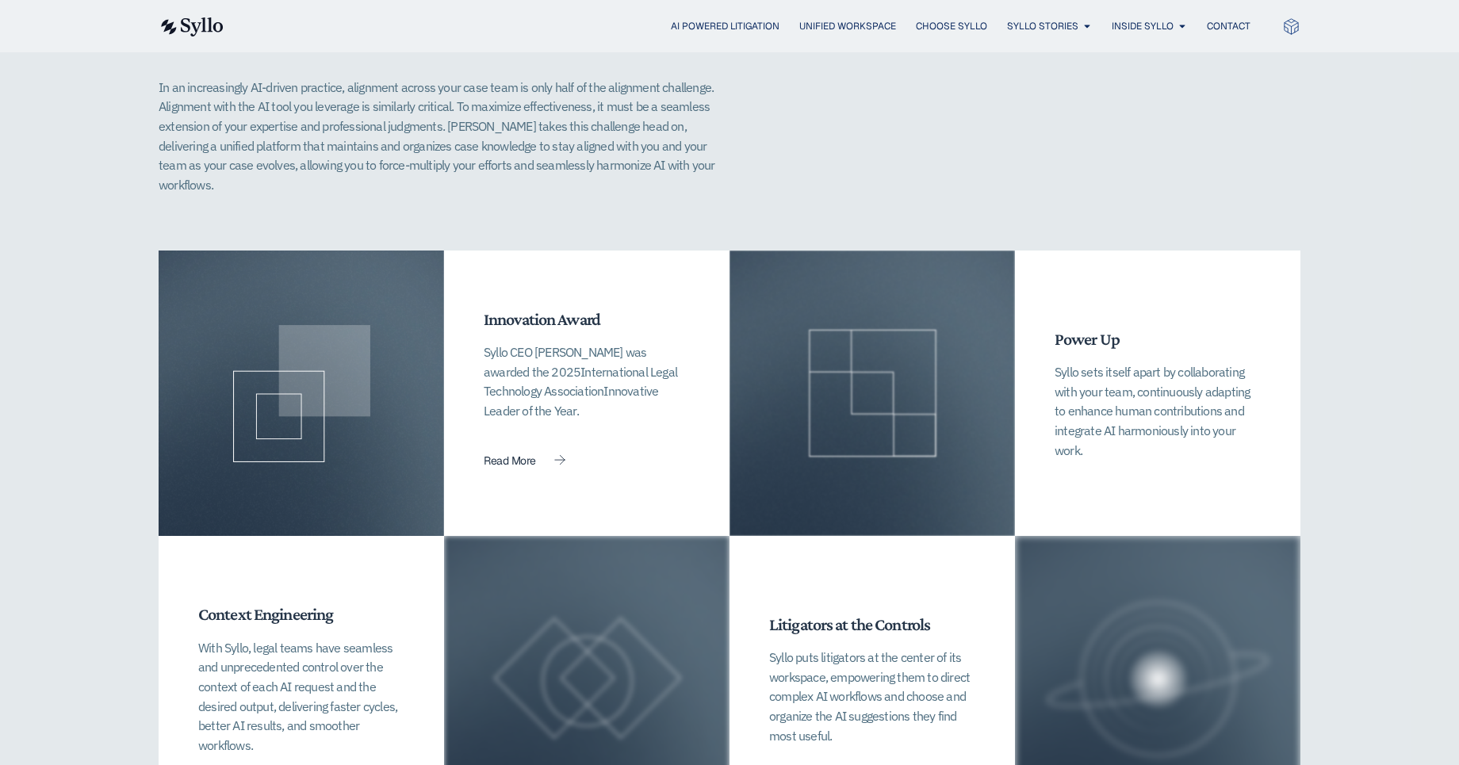
scroll to position [3578, 0]
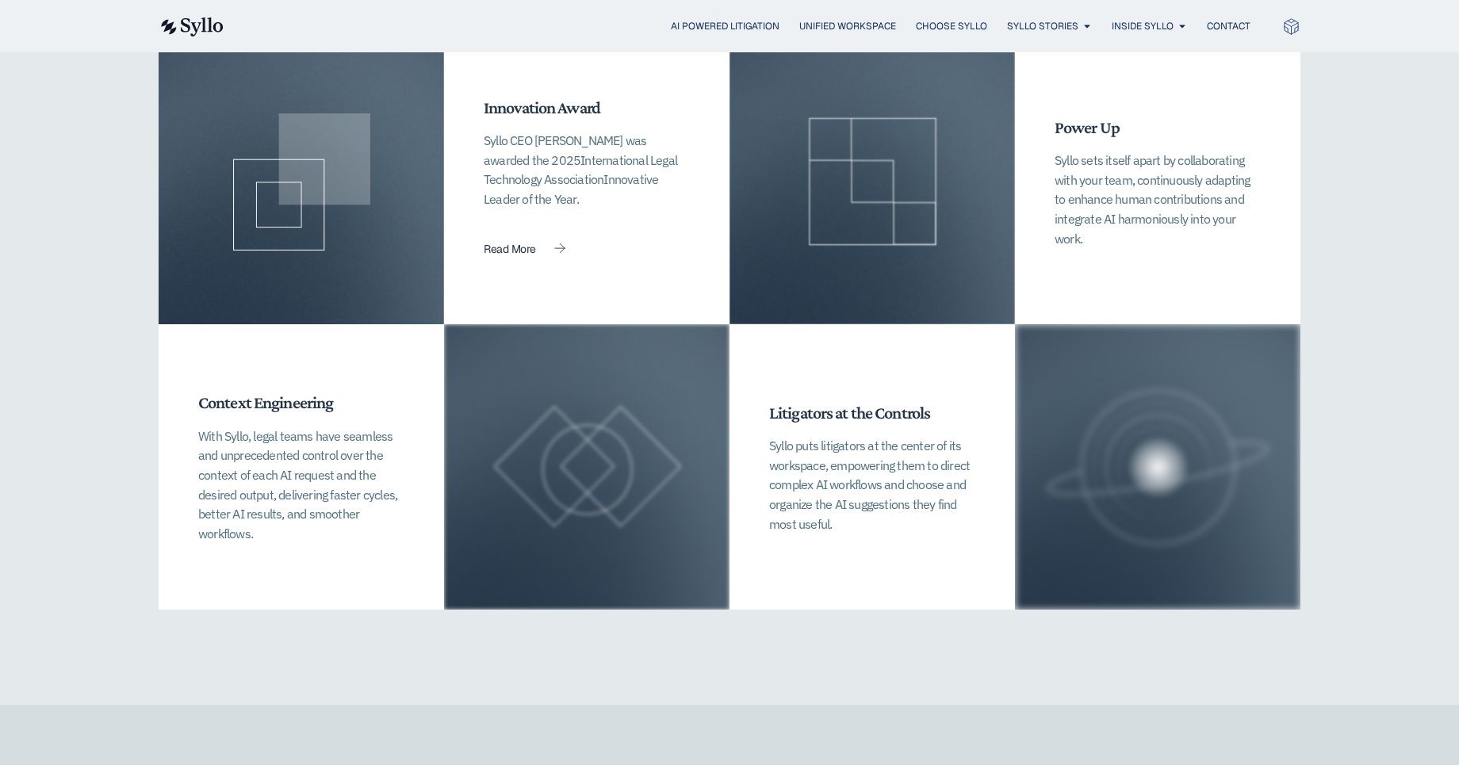
drag, startPoint x: 197, startPoint y: 369, endPoint x: 324, endPoint y: 465, distance: 160.2
click at [324, 465] on div "Context Engineering With Syllo, legal teams have seamless and unprecedented con…" at bounding box center [301, 466] width 285 height 285
click at [324, 465] on p "With Syllo, legal teams have seamless and unprecedented control over the contex…" at bounding box center [301, 485] width 206 height 117
drag, startPoint x: 306, startPoint y: 465, endPoint x: 172, endPoint y: 356, distance: 173.0
click at [172, 356] on div "Context Engineering With Syllo, legal teams have seamless and unprecedented con…" at bounding box center [301, 466] width 285 height 285
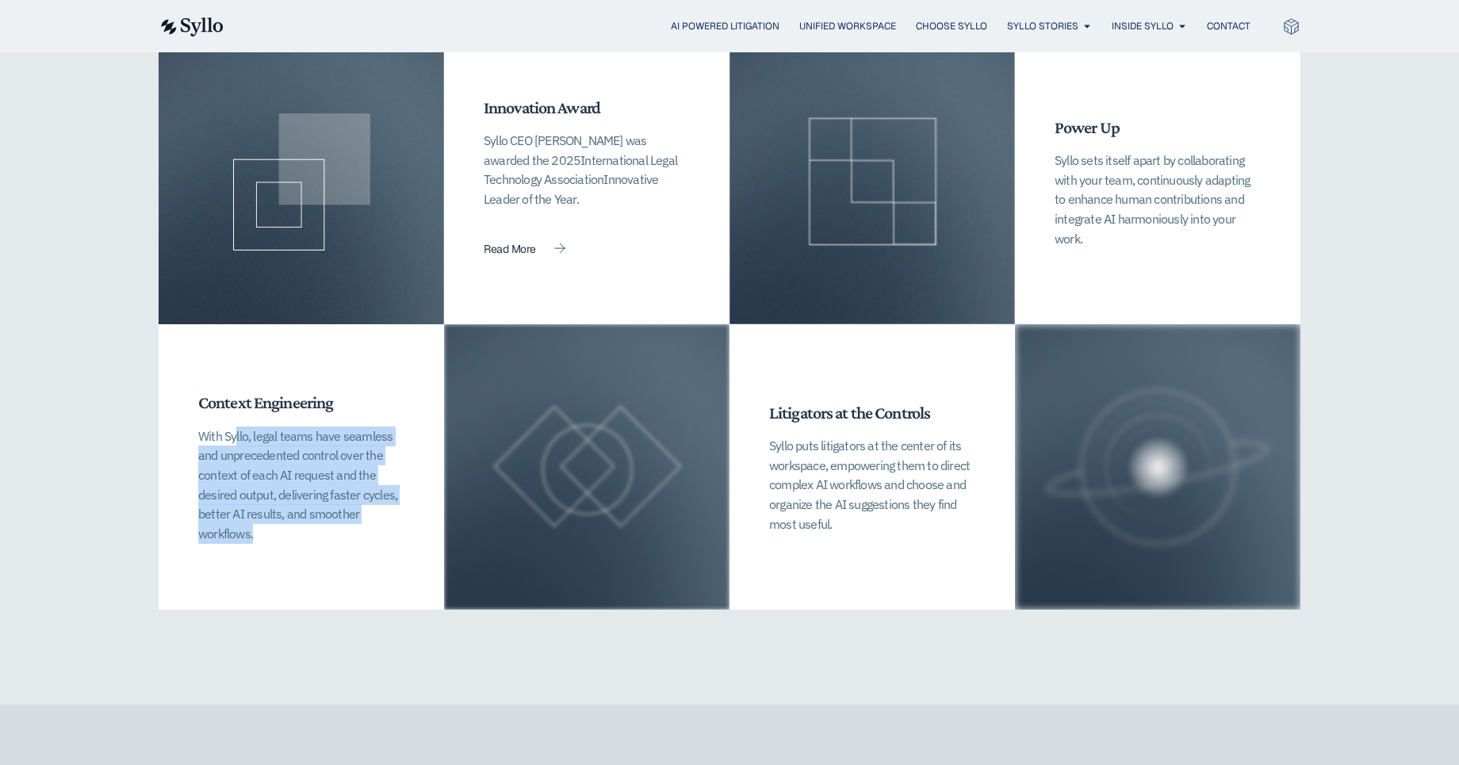
drag, startPoint x: 585, startPoint y: 413, endPoint x: 193, endPoint y: 369, distance: 395.0
click at [193, 369] on div "Context Engineering With Syllo, legal teams have seamless and unprecedented con…" at bounding box center [444, 466] width 571 height 285
click at [193, 369] on div "Context Engineering With Syllo, legal teams have seamless and unprecedented con…" at bounding box center [301, 466] width 285 height 285
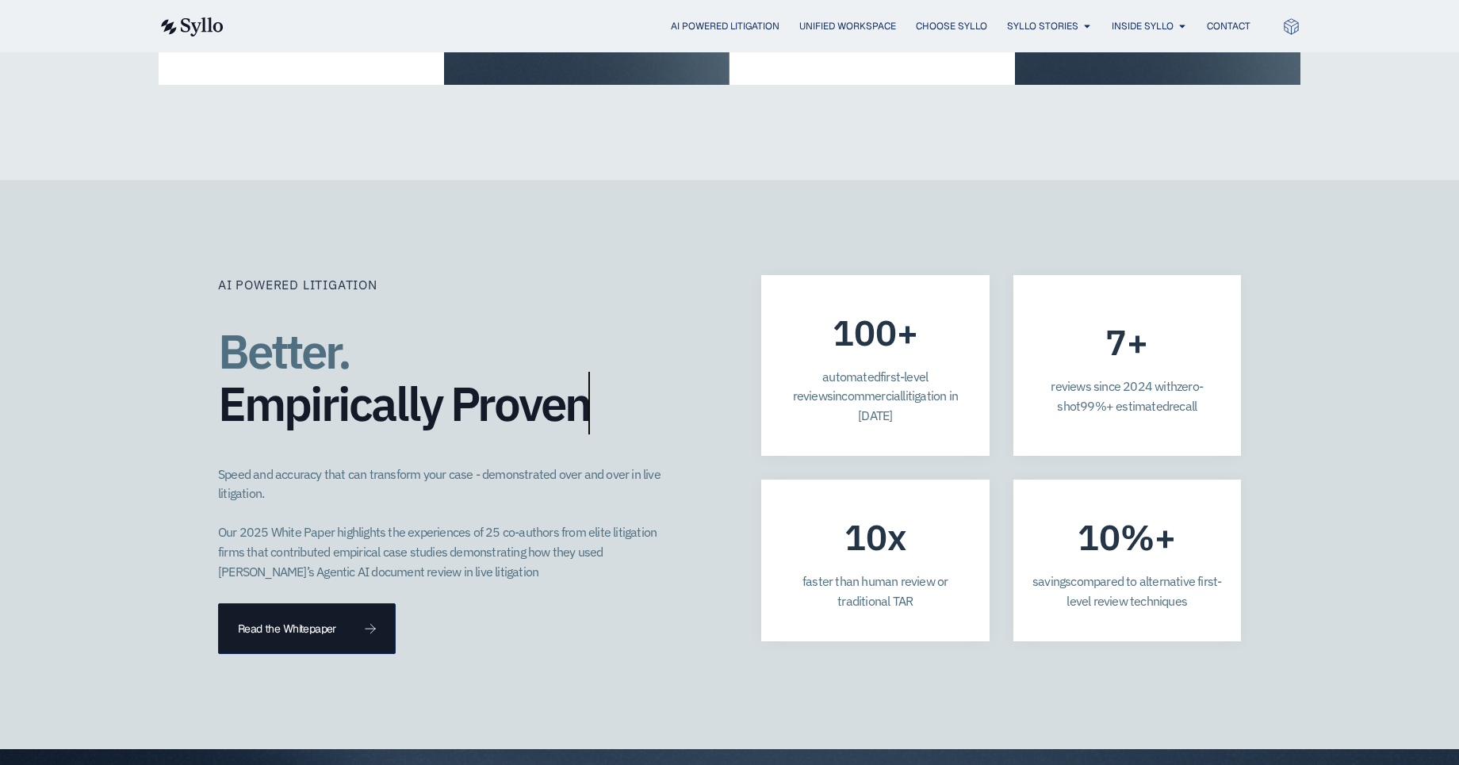
scroll to position [4176, 0]
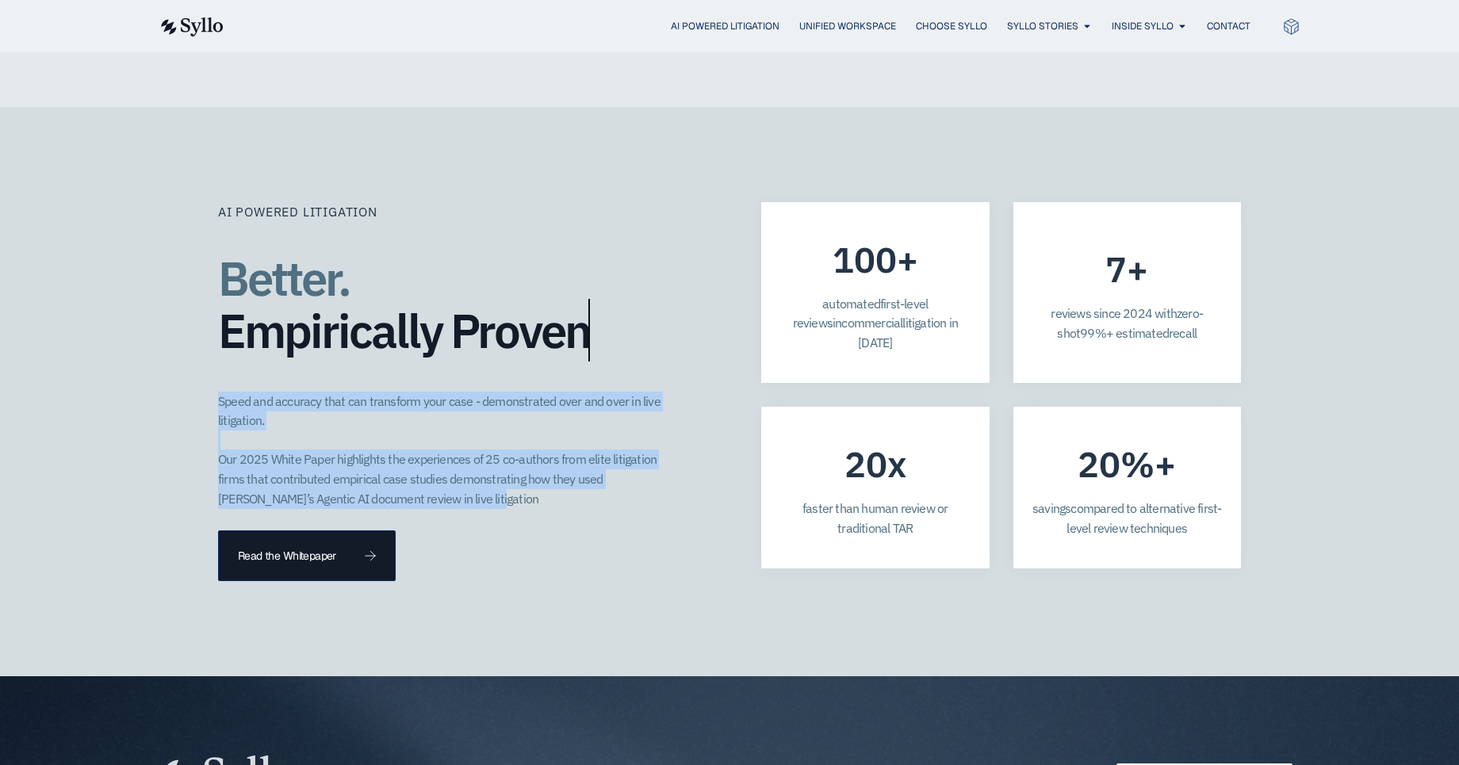
drag, startPoint x: 216, startPoint y: 336, endPoint x: 574, endPoint y: 450, distance: 375.4
click at [574, 450] on div "AI Powered Litigation Better. Empirically Proven​ Speed and accuracy that can t…" at bounding box center [729, 392] width 1459 height 570
click at [574, 450] on div "AI Powered Litigation Better. Empirically Proven​ Speed and accuracy that can t…" at bounding box center [458, 392] width 480 height 380
drag, startPoint x: 469, startPoint y: 435, endPoint x: 136, endPoint y: 325, distance: 350.6
click at [136, 325] on div "AI Powered Litigation Better. Empirically Proven​ Speed and accuracy that can t…" at bounding box center [729, 392] width 1459 height 570
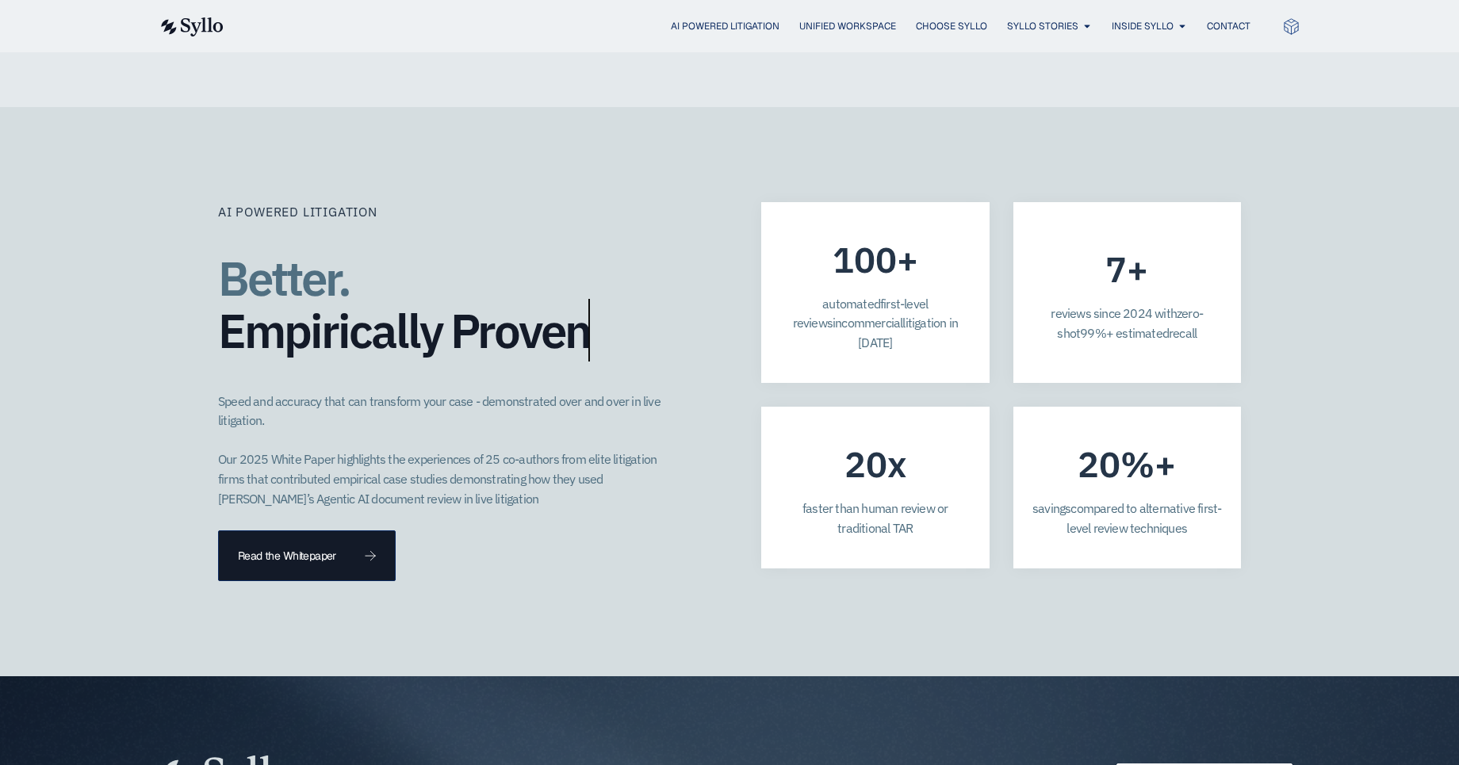
click at [136, 325] on div "AI Powered Litigation Better. Empirically Proven​ Speed and accuracy that can t…" at bounding box center [729, 392] width 1459 height 570
drag, startPoint x: 1208, startPoint y: 268, endPoint x: 1104, endPoint y: 204, distance: 122.8
click at [1104, 204] on div "7 + reviews since 20 2 4 with zero-shot 99%+ estimated recall" at bounding box center [1127, 292] width 228 height 181
copy div "7 + reviews since 20 2 4 with zero-shot 99%+ estimated recall"
drag, startPoint x: 832, startPoint y: 388, endPoint x: 913, endPoint y: 451, distance: 102.8
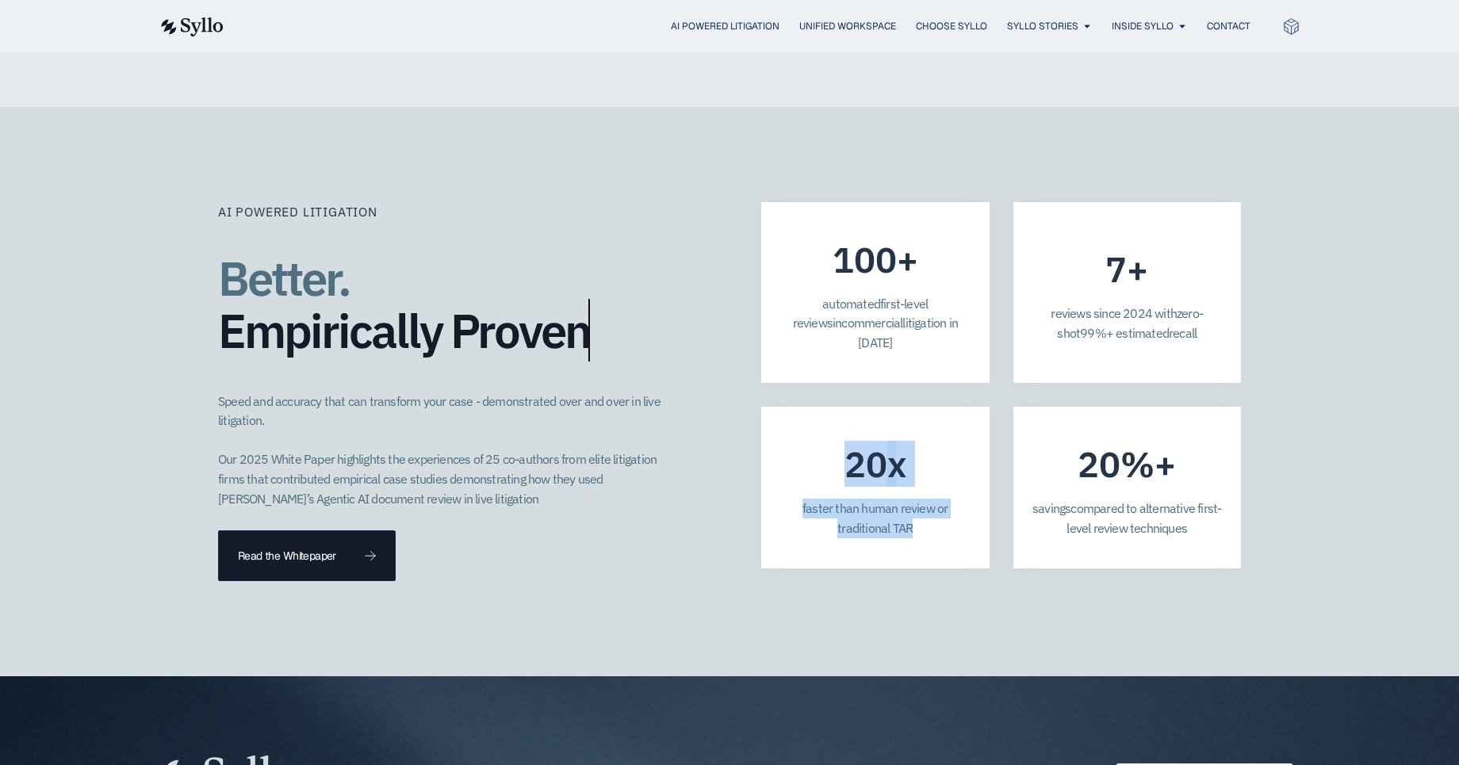
click at [913, 451] on div "20 x faster than human review or traditional TAR" at bounding box center [875, 488] width 228 height 162
copy div "20 x faster than human review or traditional TAR"
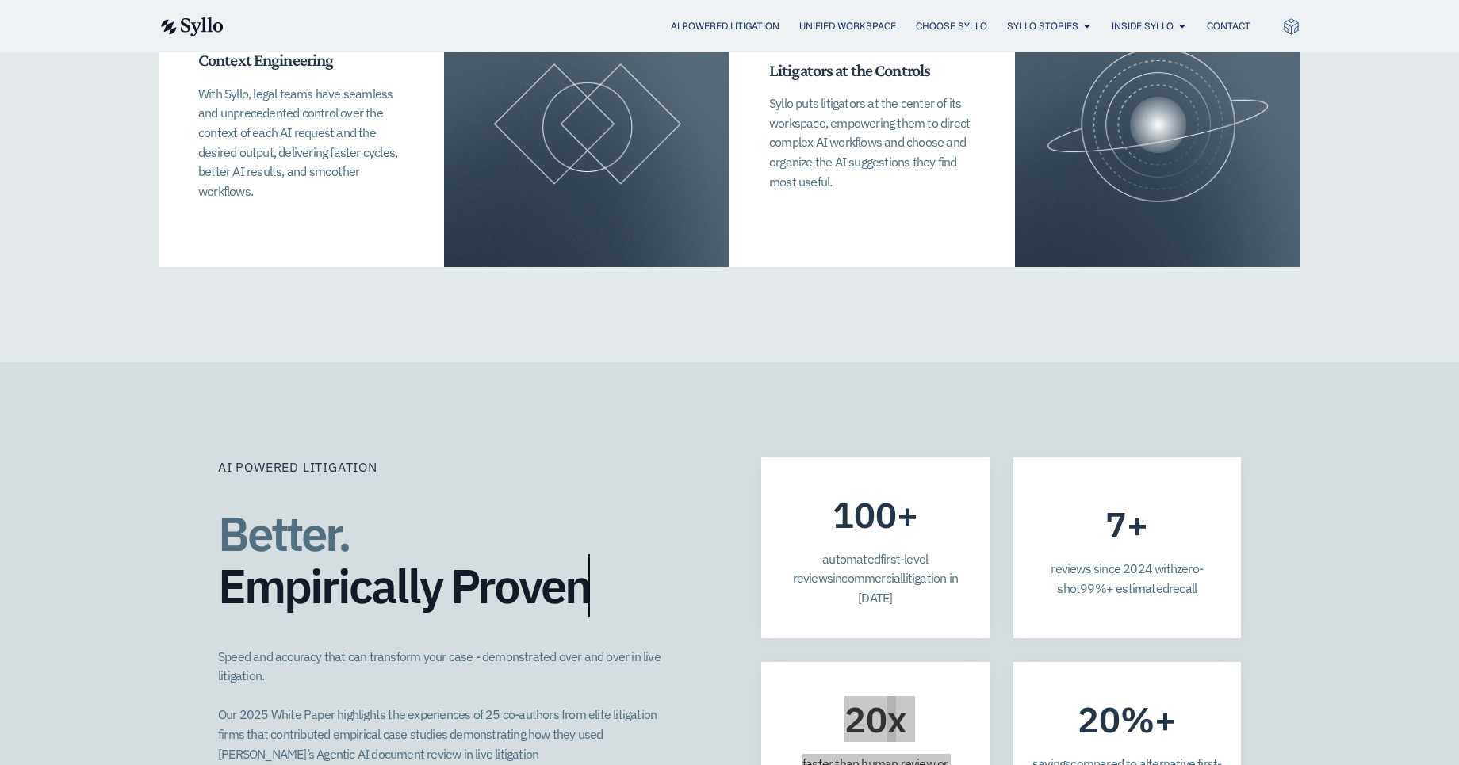
scroll to position [3770, 0]
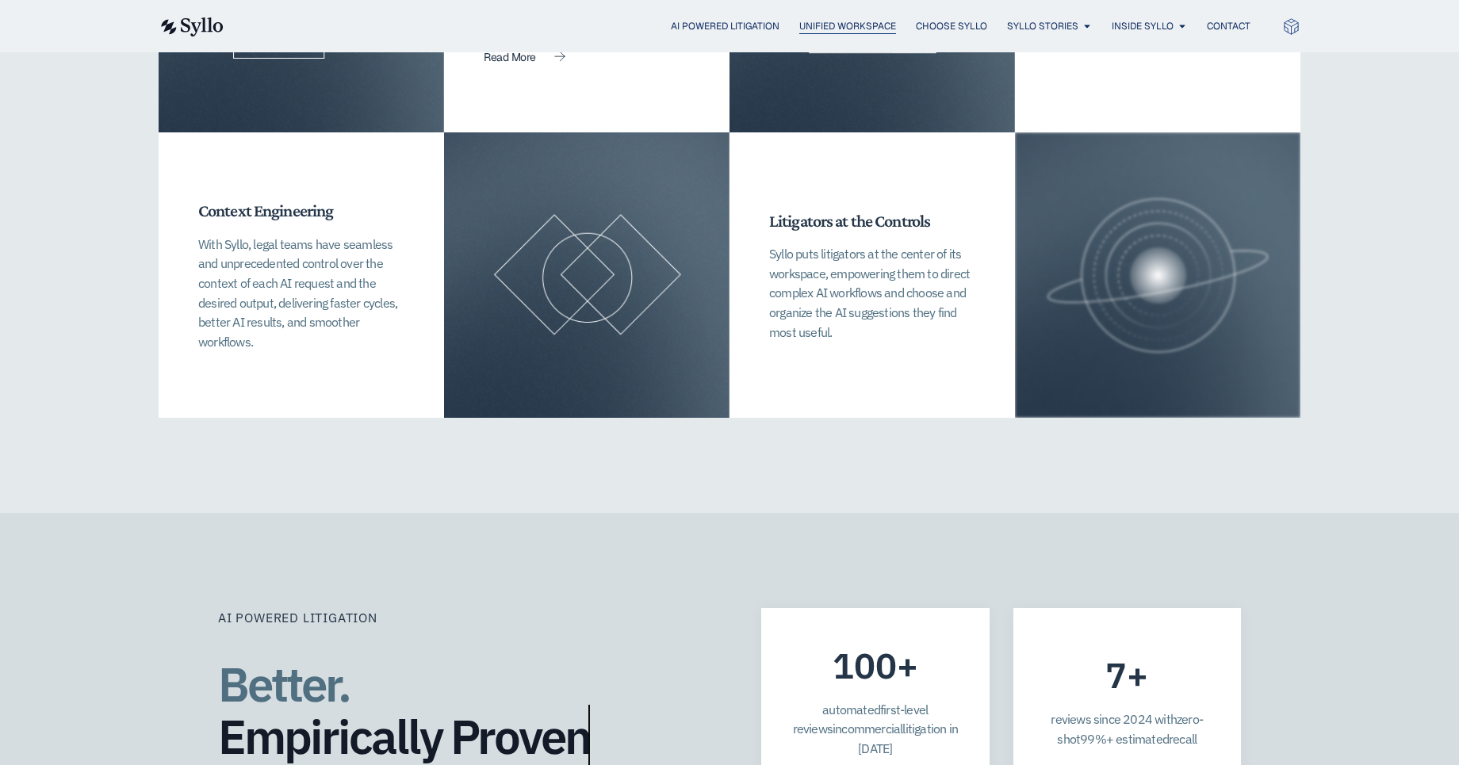
click at [810, 28] on span "Unified Workspace" at bounding box center [847, 26] width 97 height 14
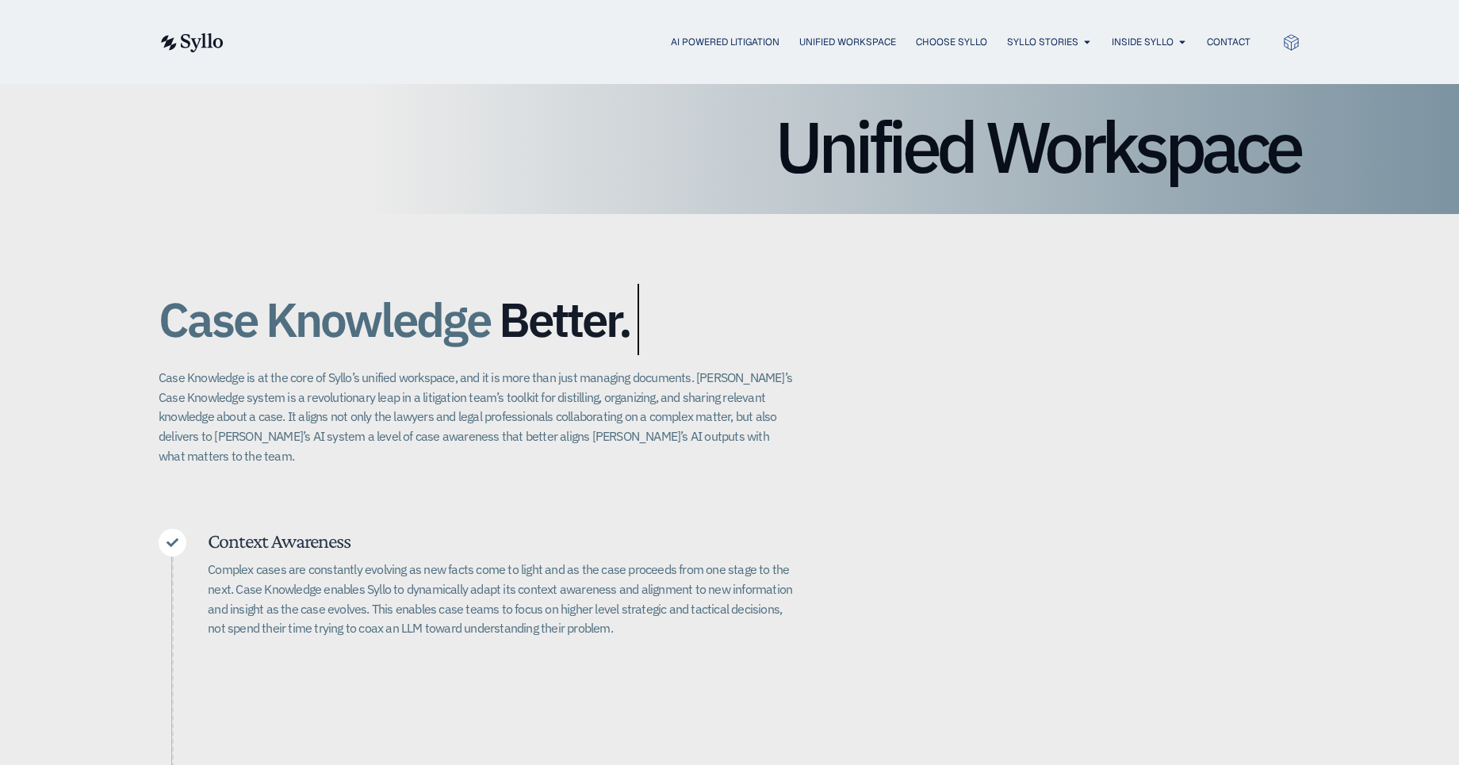
scroll to position [201, 0]
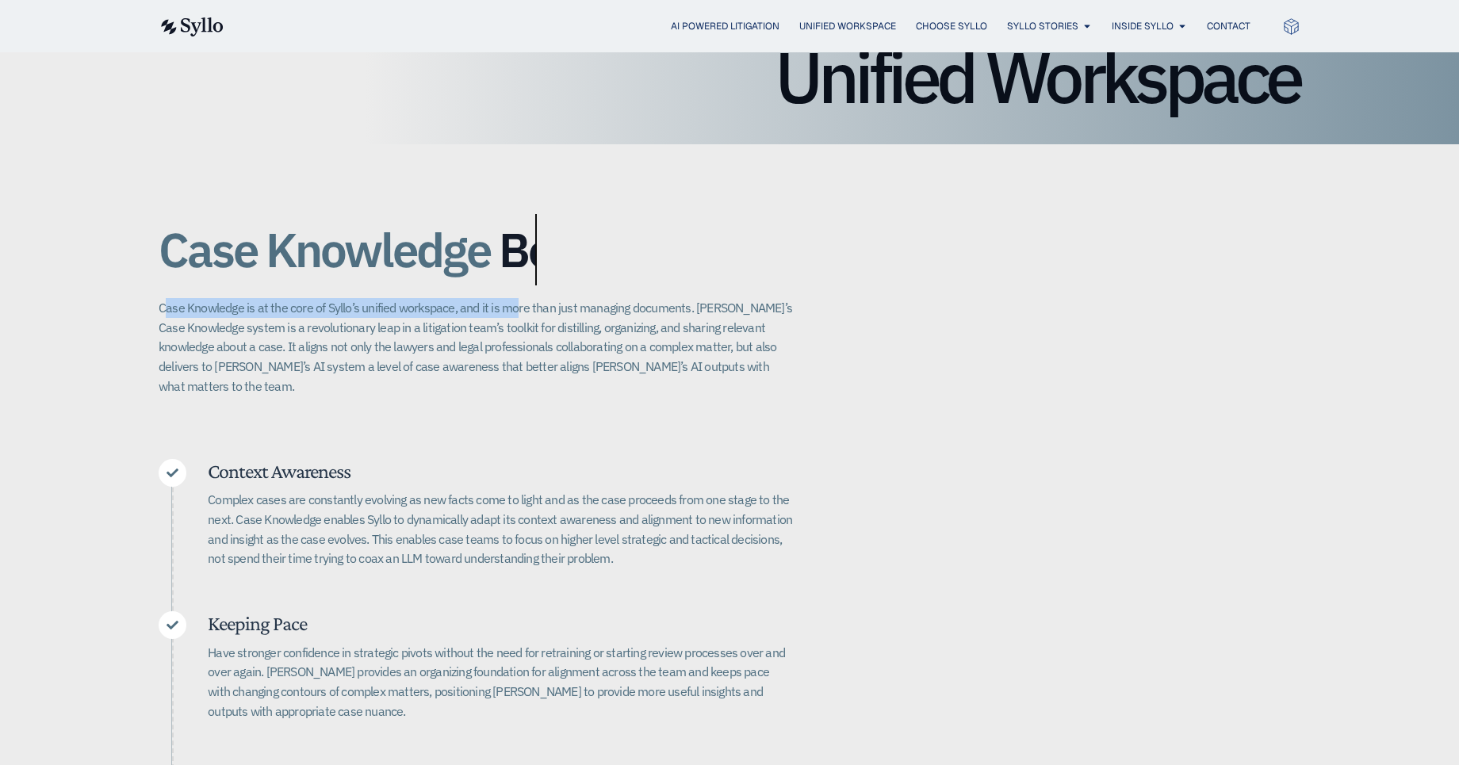
drag, startPoint x: 168, startPoint y: 313, endPoint x: 515, endPoint y: 313, distance: 347.3
click at [515, 313] on p "Case Knowledge is at the core of Syllo’s unified workspace, and it is more than…" at bounding box center [476, 347] width 634 height 98
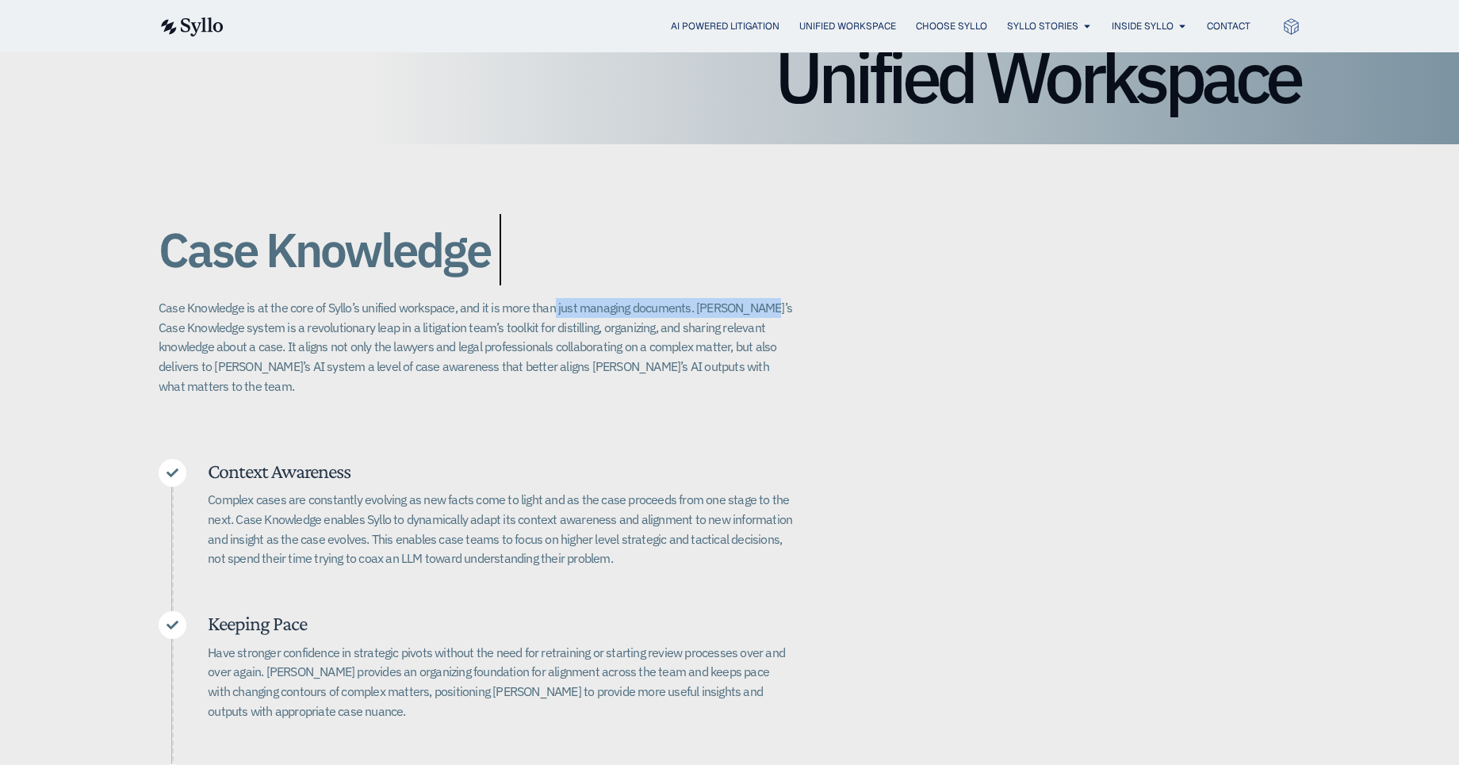
drag, startPoint x: 833, startPoint y: 315, endPoint x: 871, endPoint y: 317, distance: 38.9
click at [872, 315] on div "Case Knowledge Better. Bigger. Faster. Case Knowledge is at the core of Syllo’s…" at bounding box center [730, 544] width 1142 height 801
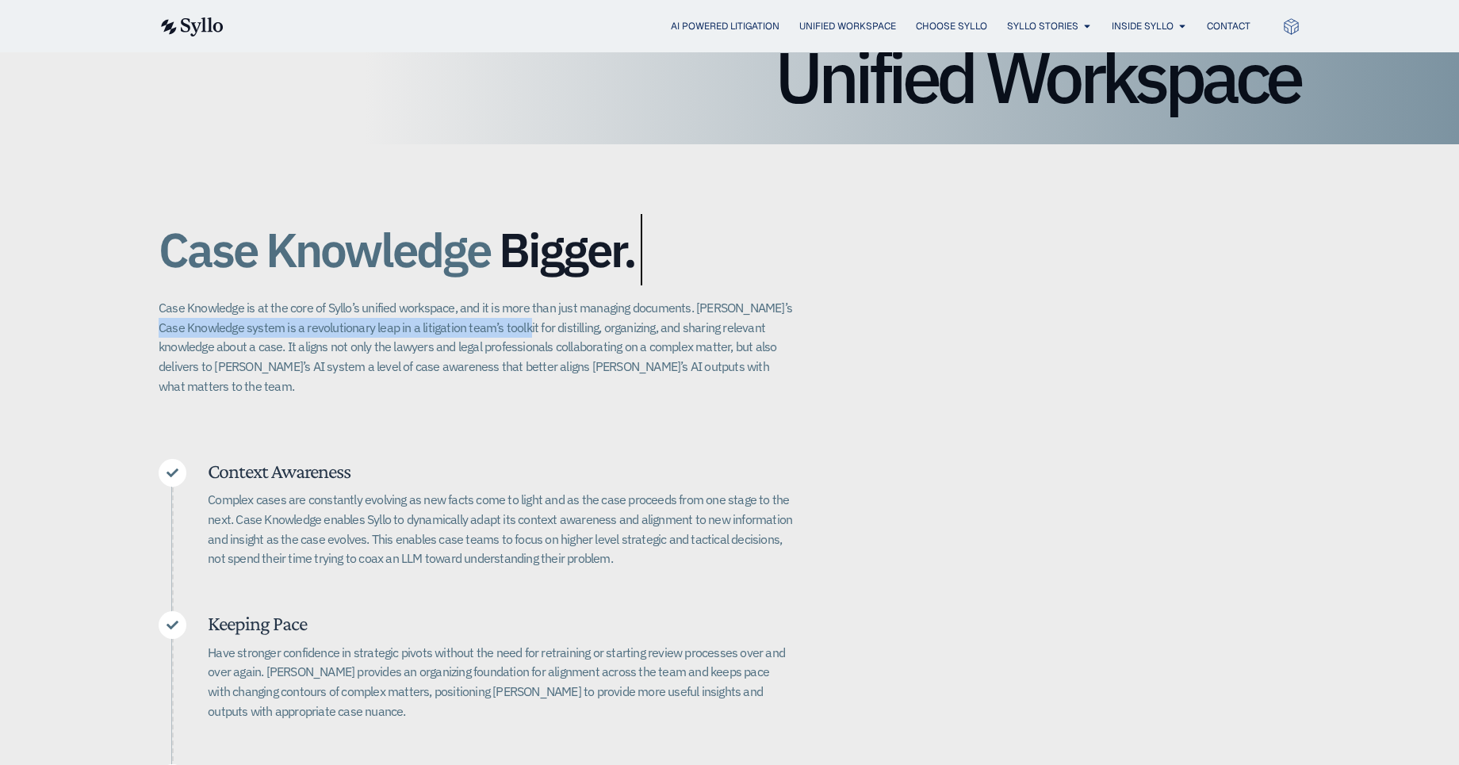
drag, startPoint x: 186, startPoint y: 327, endPoint x: 529, endPoint y: 330, distance: 343.4
click at [529, 330] on p "Case Knowledge is at the core of Syllo’s unified workspace, and it is more than…" at bounding box center [476, 347] width 634 height 98
click at [499, 331] on p "Case Knowledge is at the core of Syllo’s unified workspace, and it is more than…" at bounding box center [476, 347] width 634 height 98
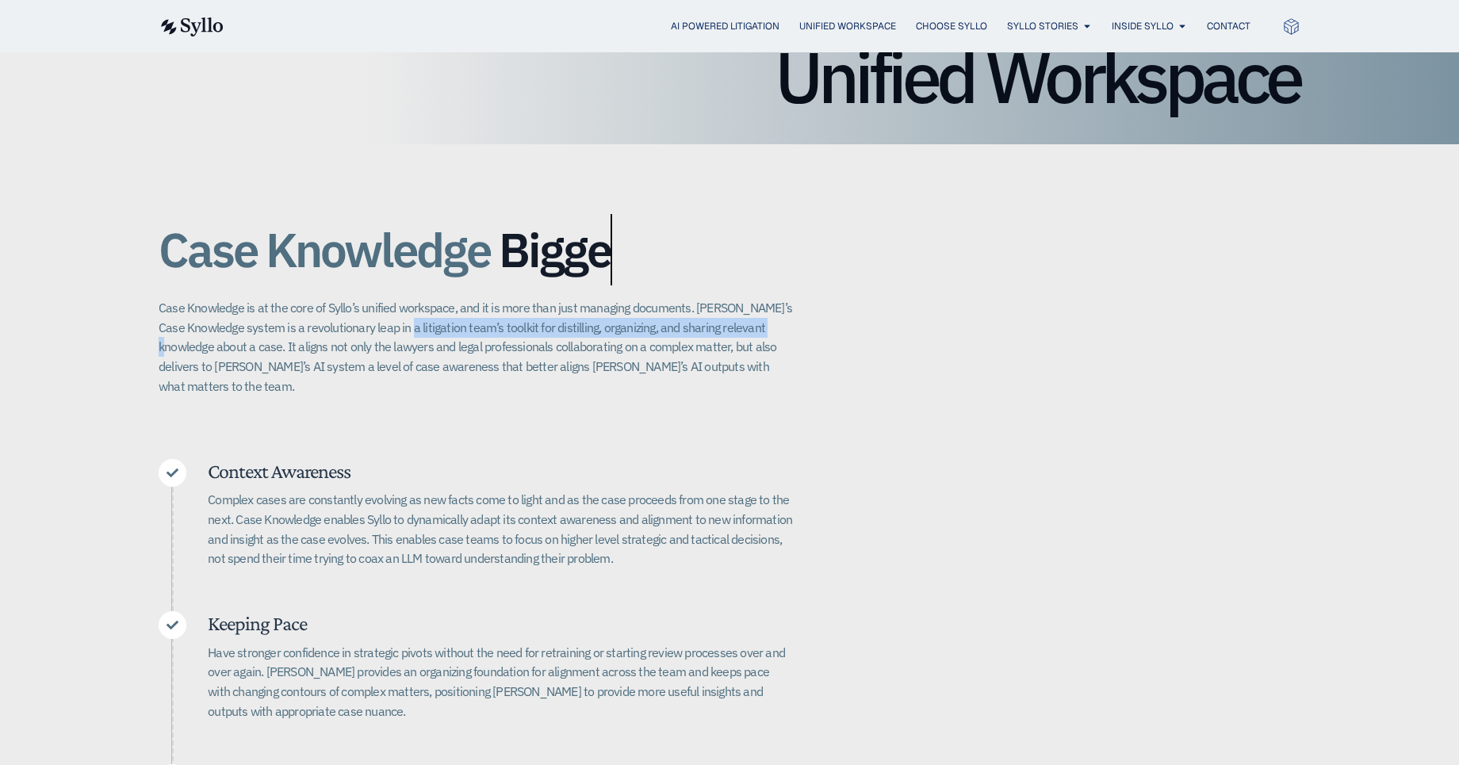
drag, startPoint x: 707, startPoint y: 324, endPoint x: 1102, endPoint y: 323, distance: 395.7
click at [1127, 324] on div "Case Knowledge Better. Bigger. Faster. Case Knowledge is at the core of Syllo’s…" at bounding box center [730, 544] width 1142 height 801
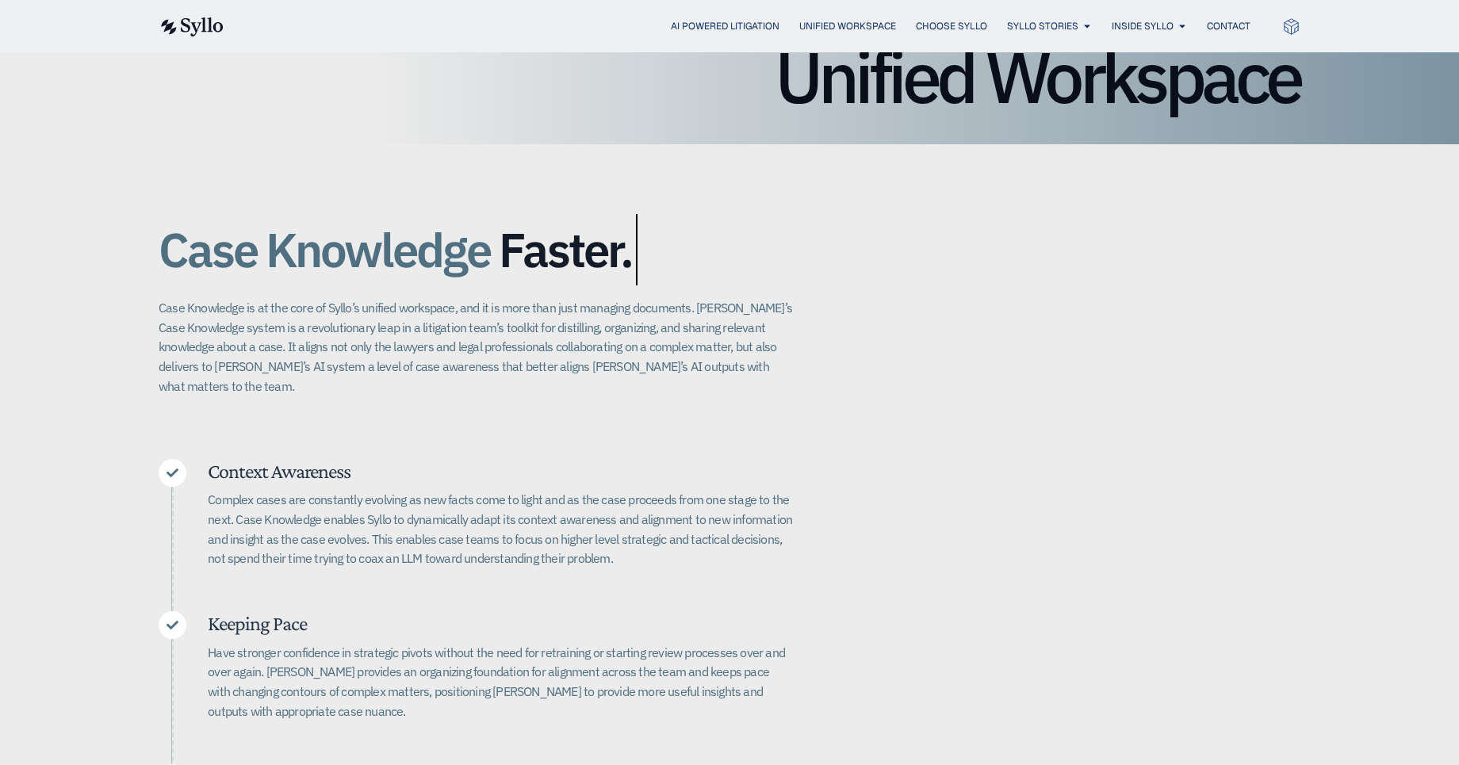
drag, startPoint x: 151, startPoint y: 340, endPoint x: 240, endPoint y: 340, distance: 88.8
click at [226, 340] on div "Case Knowledge Better. Bigger. Faster. Case Knowledge is at the core of Syllo’s…" at bounding box center [729, 544] width 1459 height 801
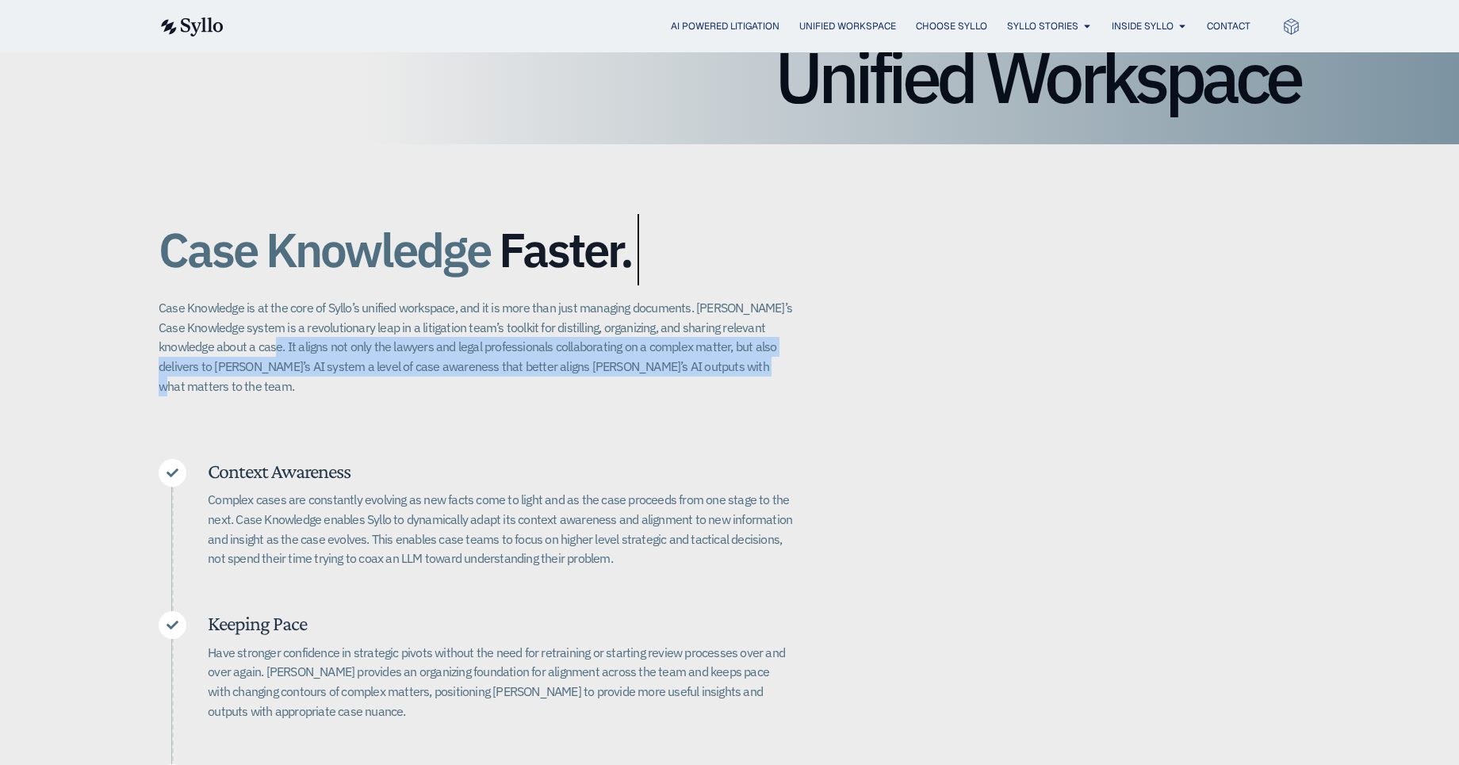
drag, startPoint x: 242, startPoint y: 339, endPoint x: 776, endPoint y: 381, distance: 536.1
click at [776, 381] on div "Case Knowledge Better. Bigger. Faster. Case Knowledge is at the core of Syllo’s…" at bounding box center [730, 544] width 1142 height 801
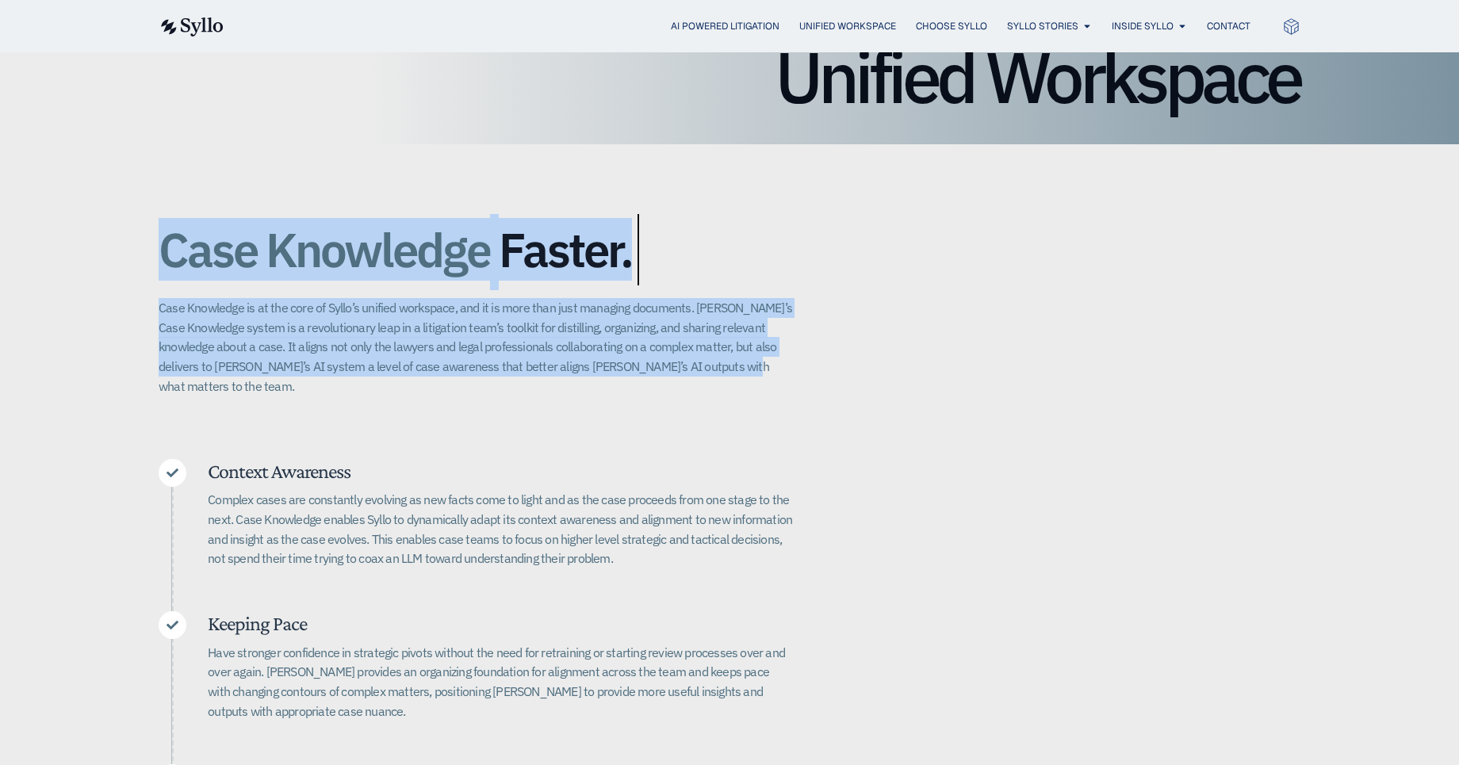
drag, startPoint x: 424, startPoint y: 336, endPoint x: 87, endPoint y: 282, distance: 341.4
click at [87, 282] on div "Case Knowledge Better. Bigger. Faster. Case Knowledge is at the core of Syllo’s…" at bounding box center [729, 544] width 1459 height 801
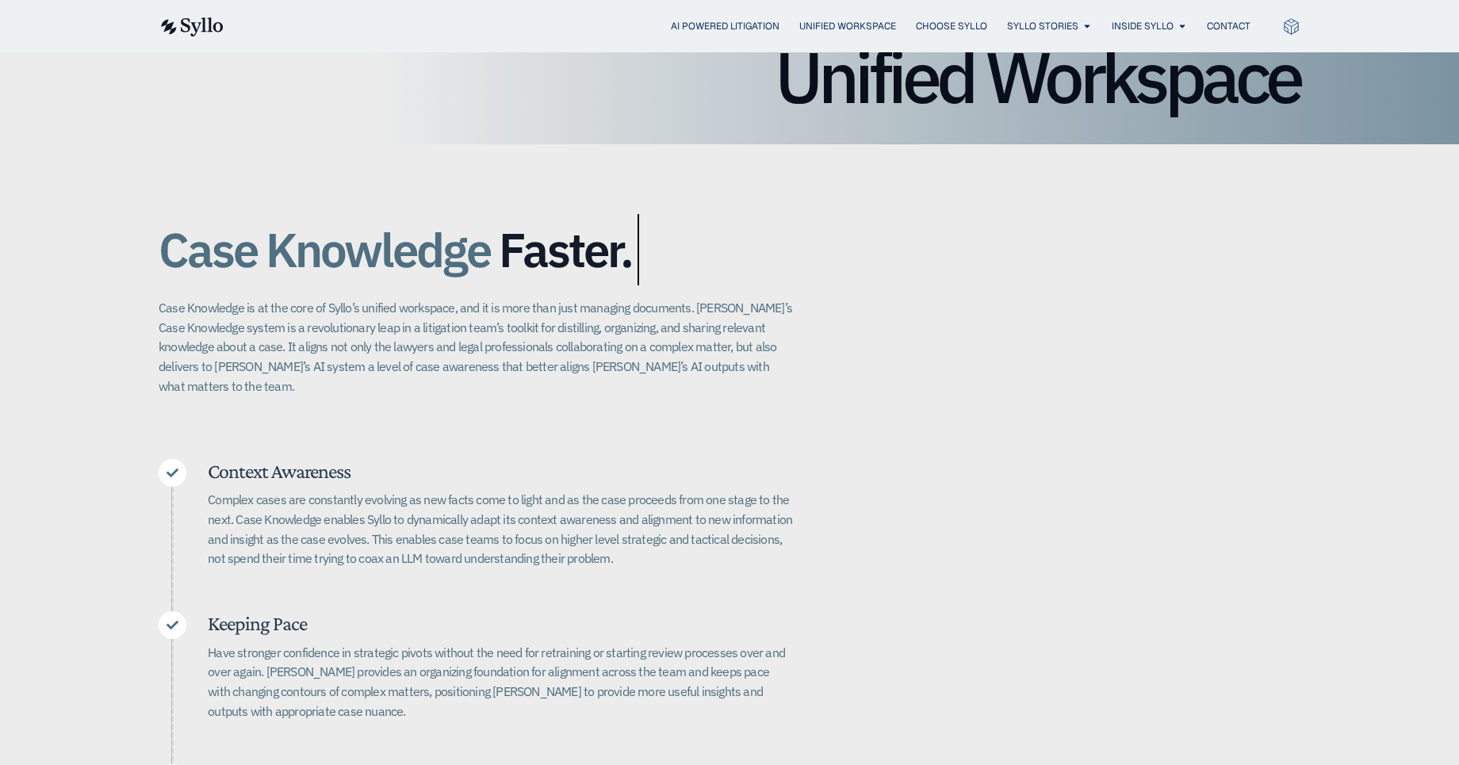
drag, startPoint x: 87, startPoint y: 282, endPoint x: 114, endPoint y: 282, distance: 27.0
click at [88, 282] on div "Case Knowledge Better. Bigger. Faster. Case Knowledge is at the core of Syllo’s…" at bounding box center [729, 544] width 1459 height 801
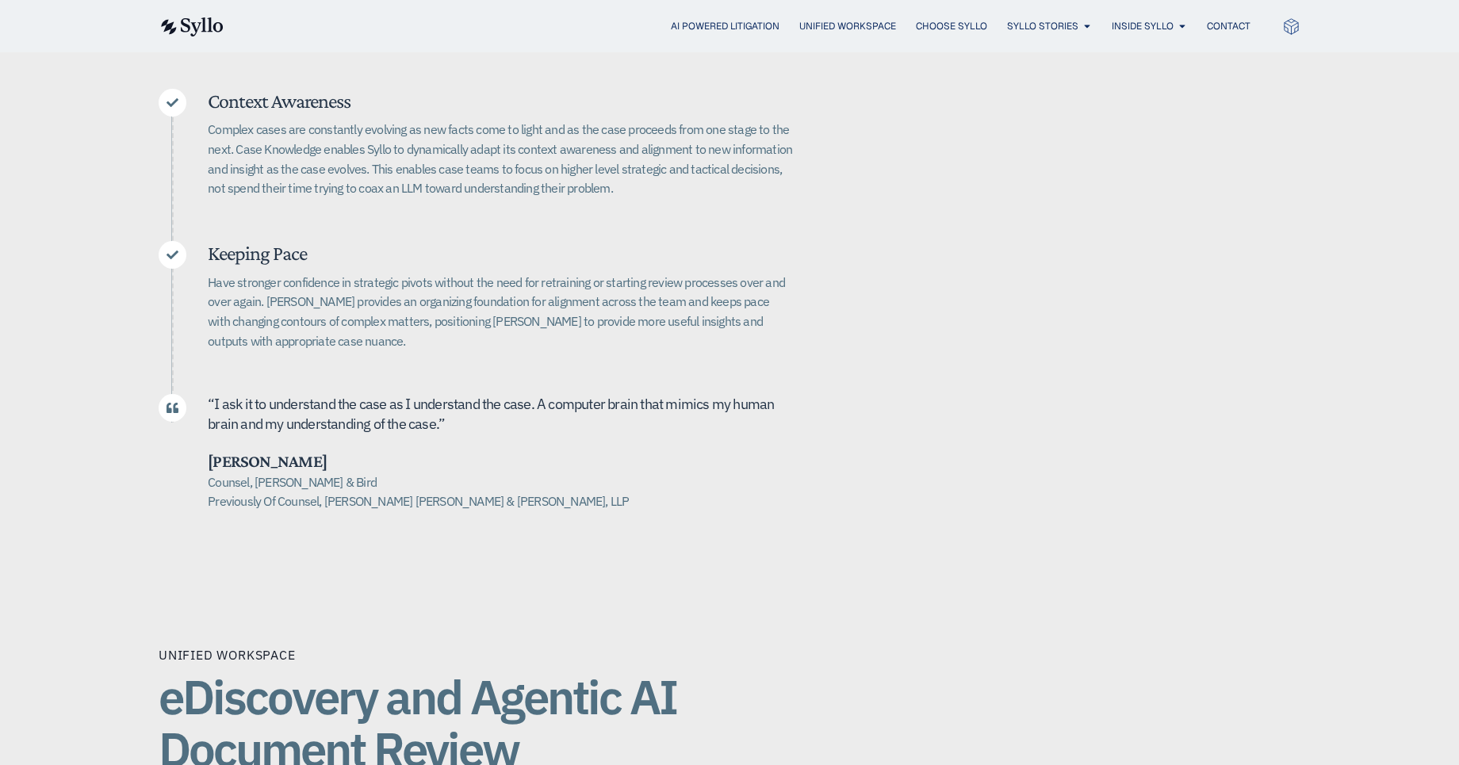
scroll to position [500, 0]
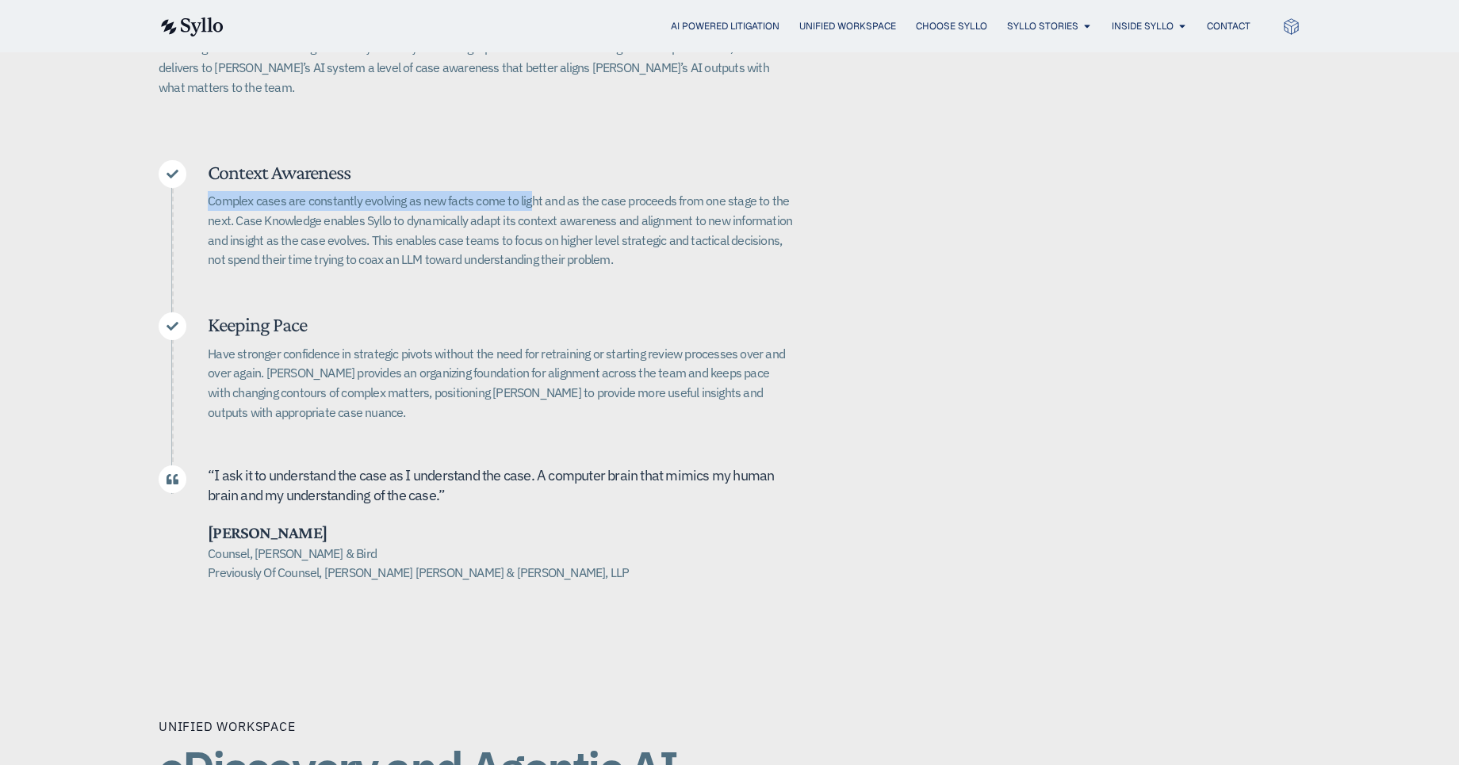
drag, startPoint x: 208, startPoint y: 185, endPoint x: 529, endPoint y: 182, distance: 321.2
click at [529, 191] on p "Complex cases are constantly evolving as new facts come to light and as the cas…" at bounding box center [500, 230] width 585 height 79
click at [312, 160] on h5 "Context Awareness" at bounding box center [500, 172] width 585 height 25
drag, startPoint x: 220, startPoint y: 147, endPoint x: 431, endPoint y: 147, distance: 210.9
click at [431, 160] on h5 "Context Awareness" at bounding box center [500, 172] width 585 height 25
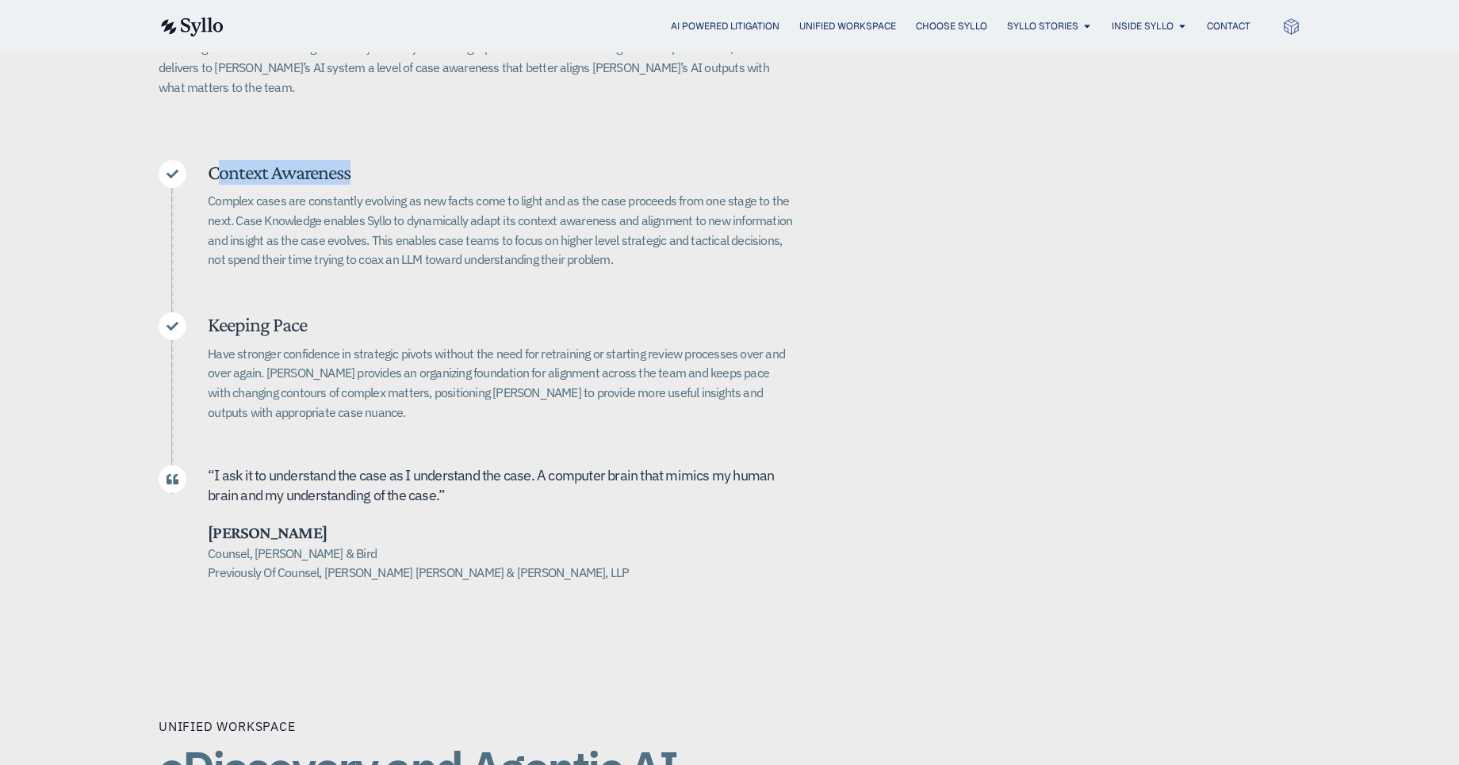
click at [428, 160] on h5 "Context Awareness" at bounding box center [500, 172] width 585 height 25
drag, startPoint x: 420, startPoint y: 147, endPoint x: 206, endPoint y: 147, distance: 214.1
click at [206, 160] on div "Context Awareness Complex cases are constantly evolving as new facts come to li…" at bounding box center [476, 220] width 634 height 121
copy h5 "Context Awareness"
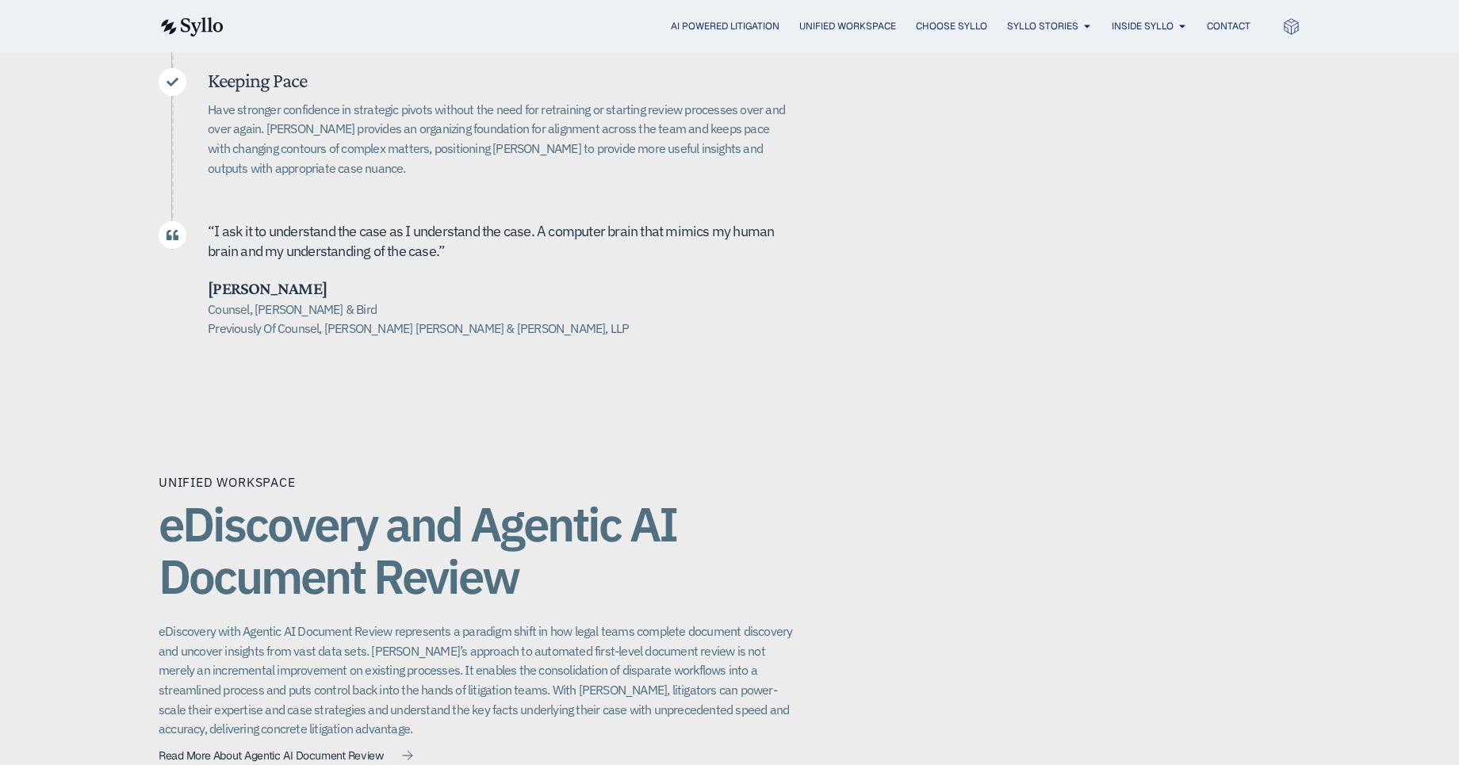
scroll to position [890, 0]
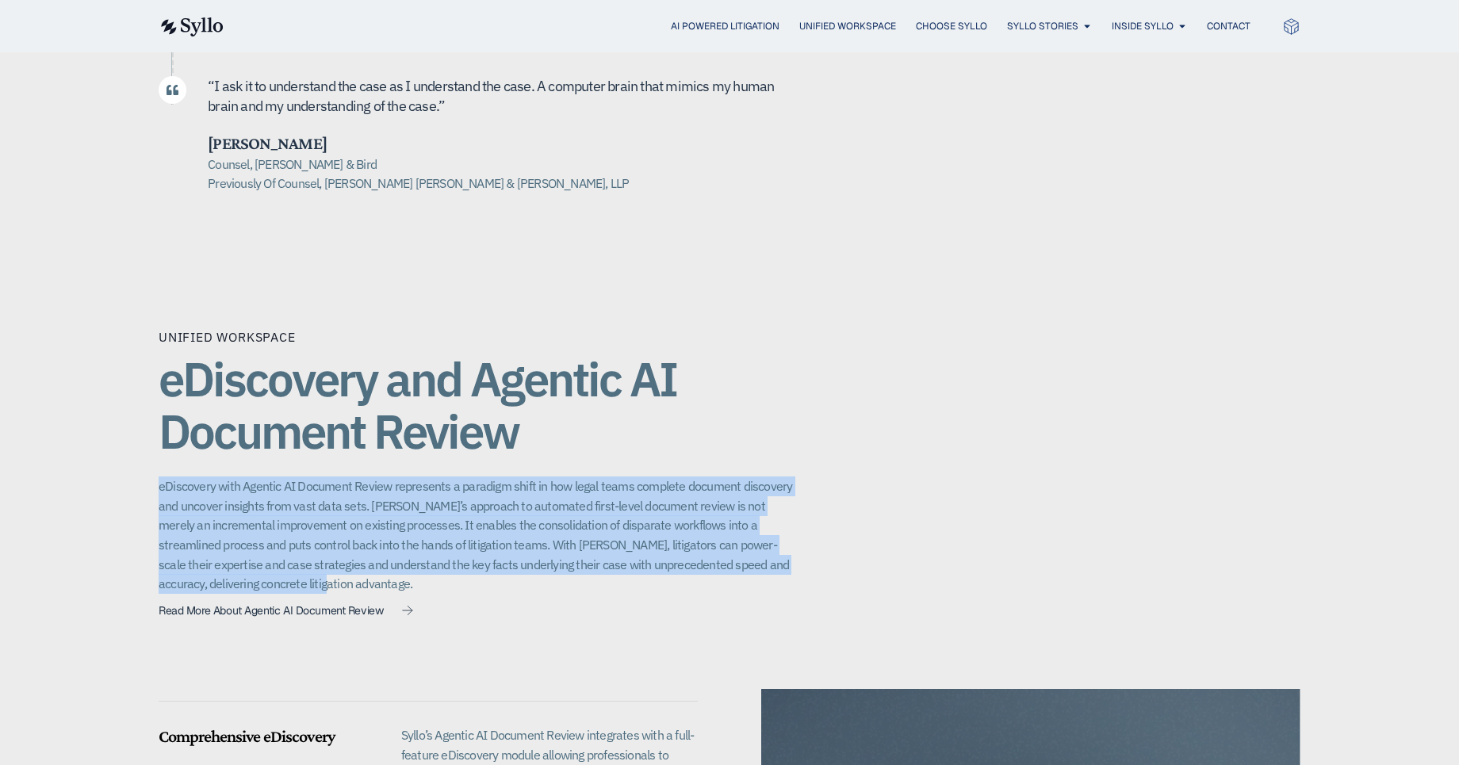
drag, startPoint x: 468, startPoint y: 449, endPoint x: 516, endPoint y: 593, distance: 152.2
click at [516, 593] on div "Unified Workspace eDiscovery and Agentic AI Document Review eDiscovery with Age…" at bounding box center [476, 476] width 634 height 298
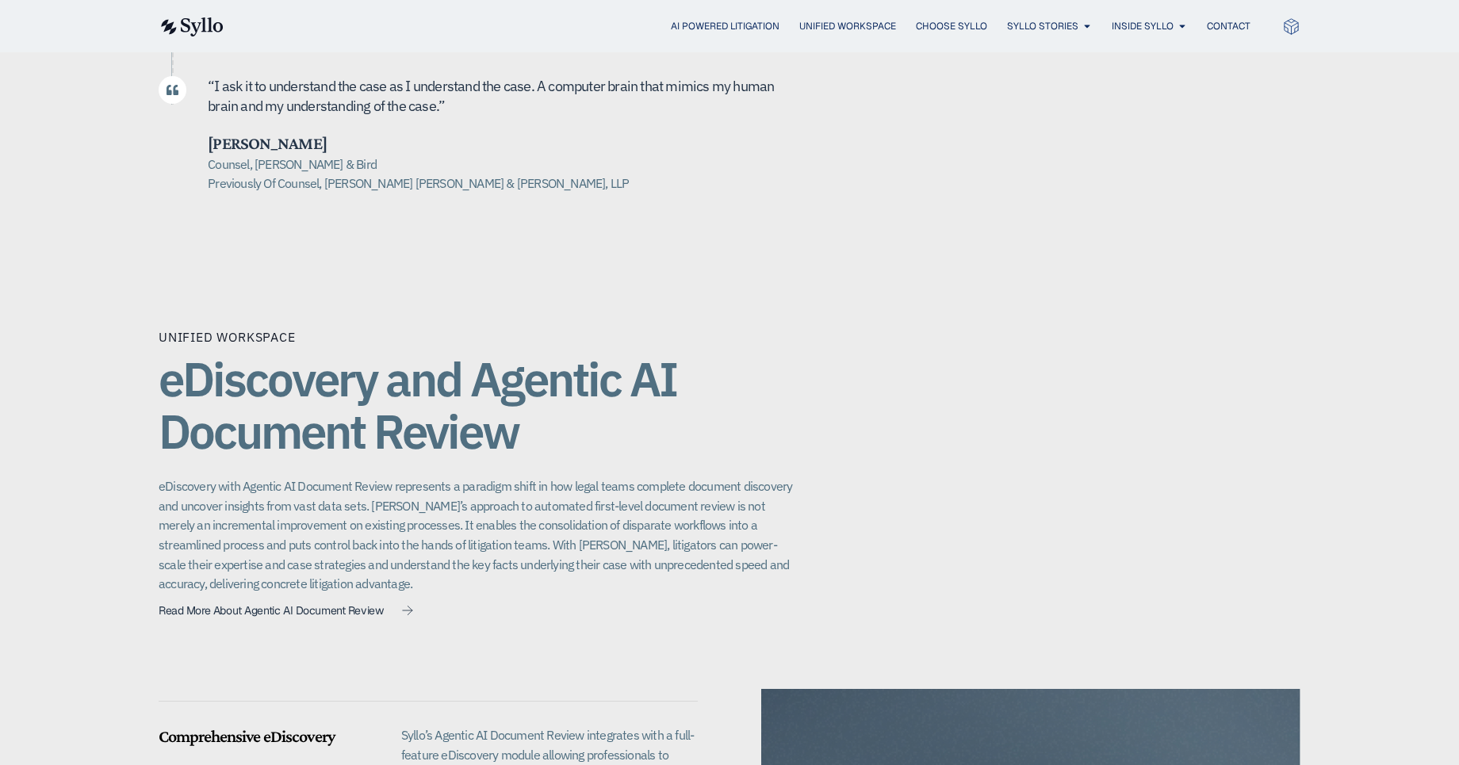
click at [516, 595] on div "Unified Workspace eDiscovery and Agentic AI Document Review eDiscovery with Age…" at bounding box center [476, 476] width 634 height 298
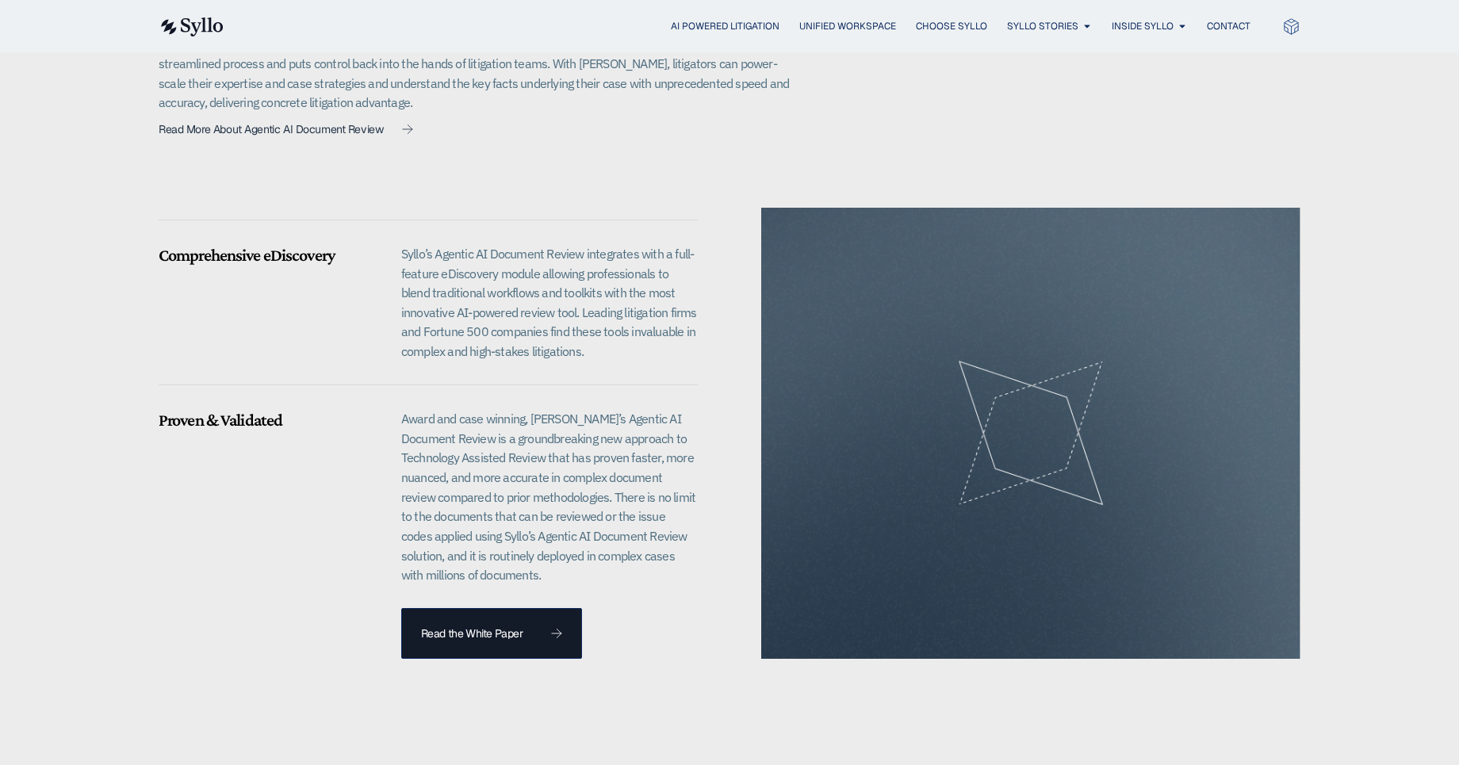
scroll to position [1402, 0]
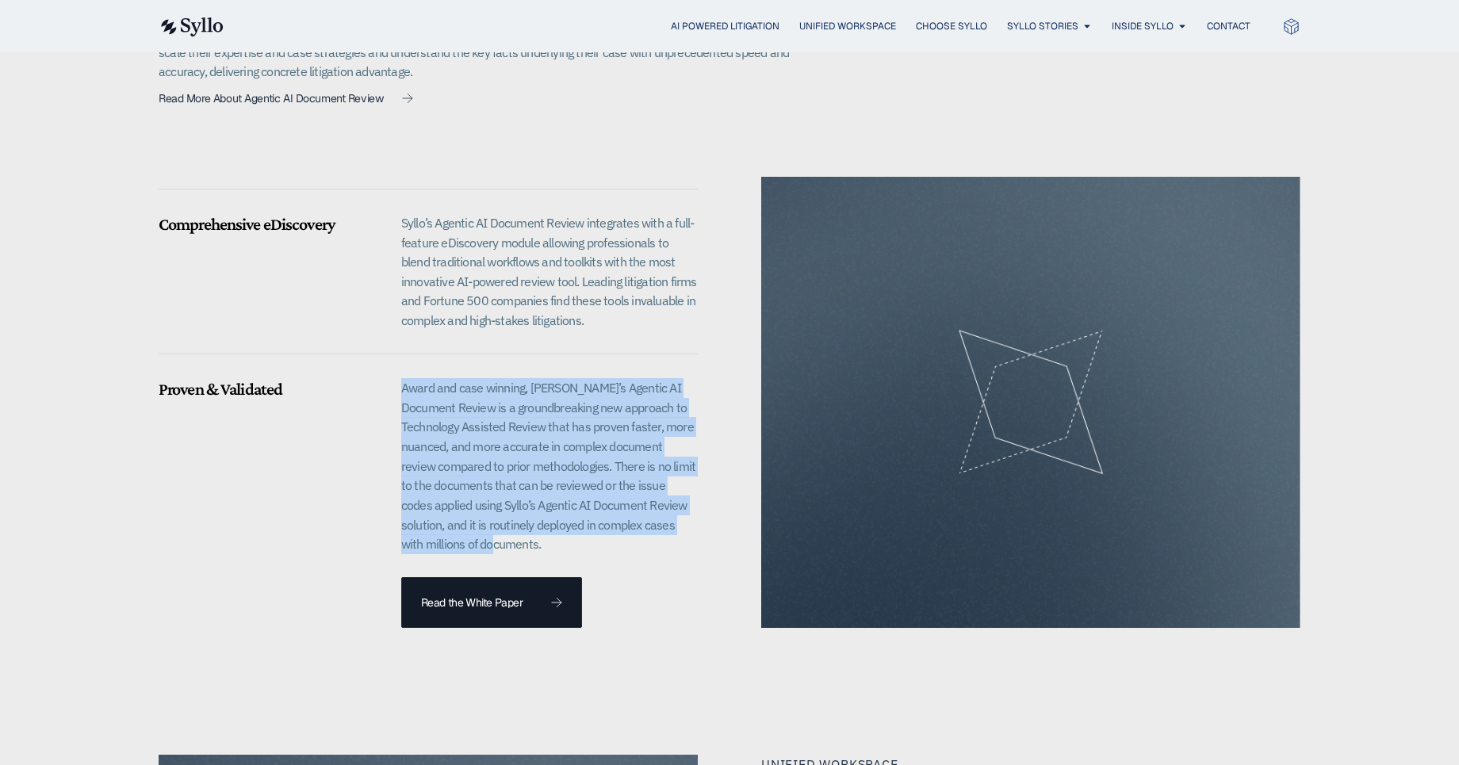
drag, startPoint x: 548, startPoint y: 404, endPoint x: 585, endPoint y: 531, distance: 132.2
click at [585, 531] on div "Proven & Validated Award and case winning, Syllo’s Agentic AI Document Review i…" at bounding box center [428, 505] width 539 height 246
click at [585, 531] on p "Award and case winning, [PERSON_NAME]’s Agentic AI Document Review is a groundb…" at bounding box center [549, 466] width 297 height 176
drag, startPoint x: 531, startPoint y: 506, endPoint x: 356, endPoint y: 373, distance: 219.0
click at [356, 382] on div "Proven & Validated Award and case winning, Syllo’s Agentic AI Document Review i…" at bounding box center [428, 505] width 539 height 246
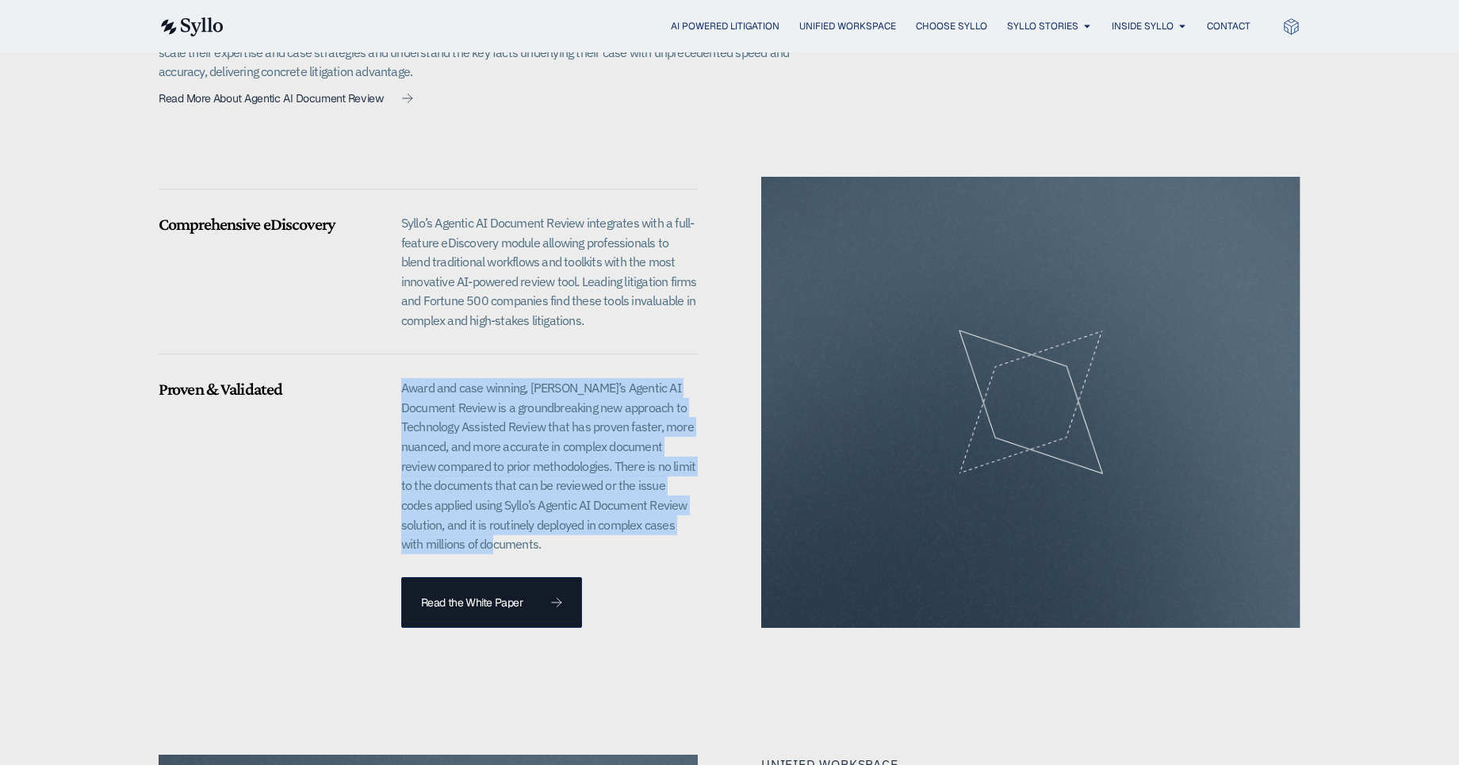
click at [356, 379] on h5 "Proven & Validated" at bounding box center [270, 389] width 223 height 21
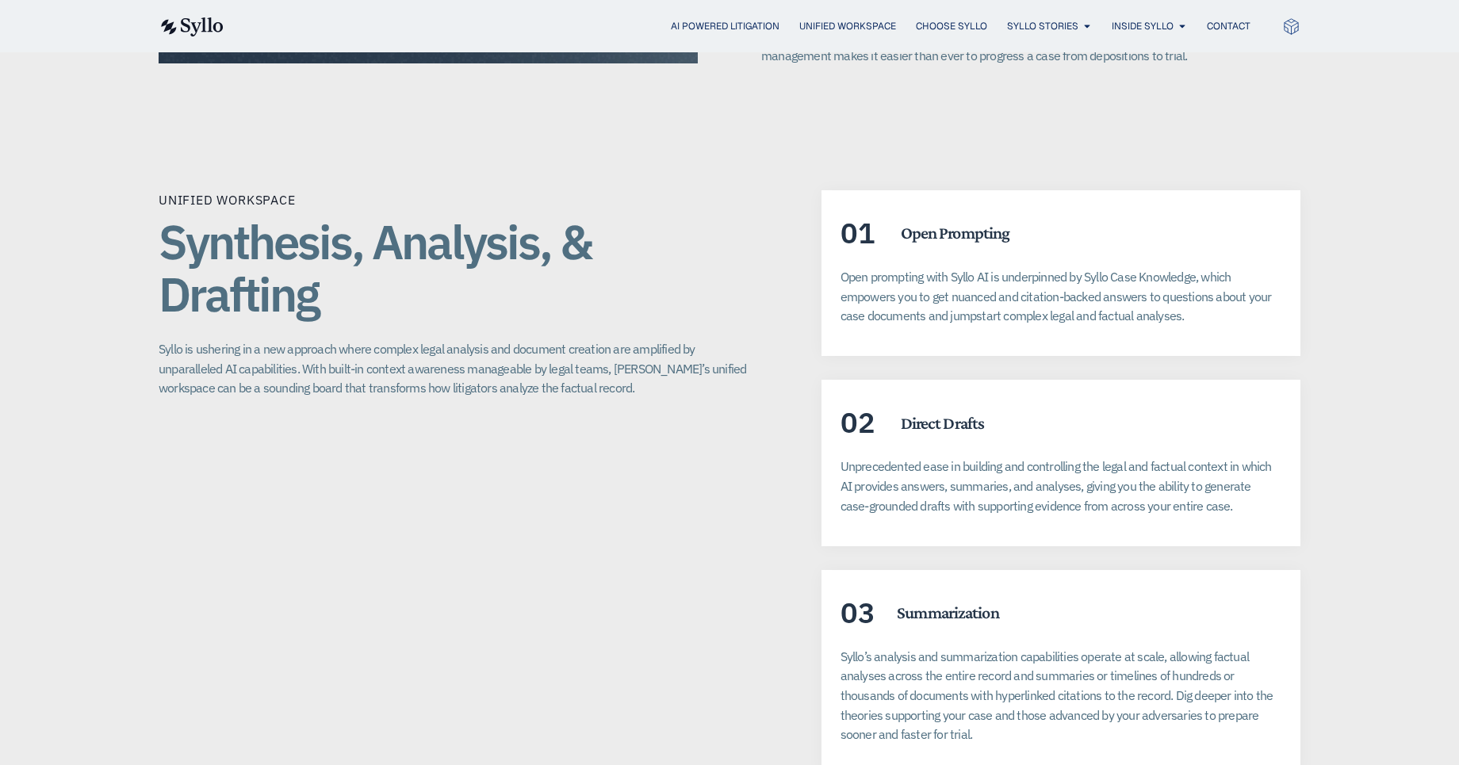
scroll to position [2771, 0]
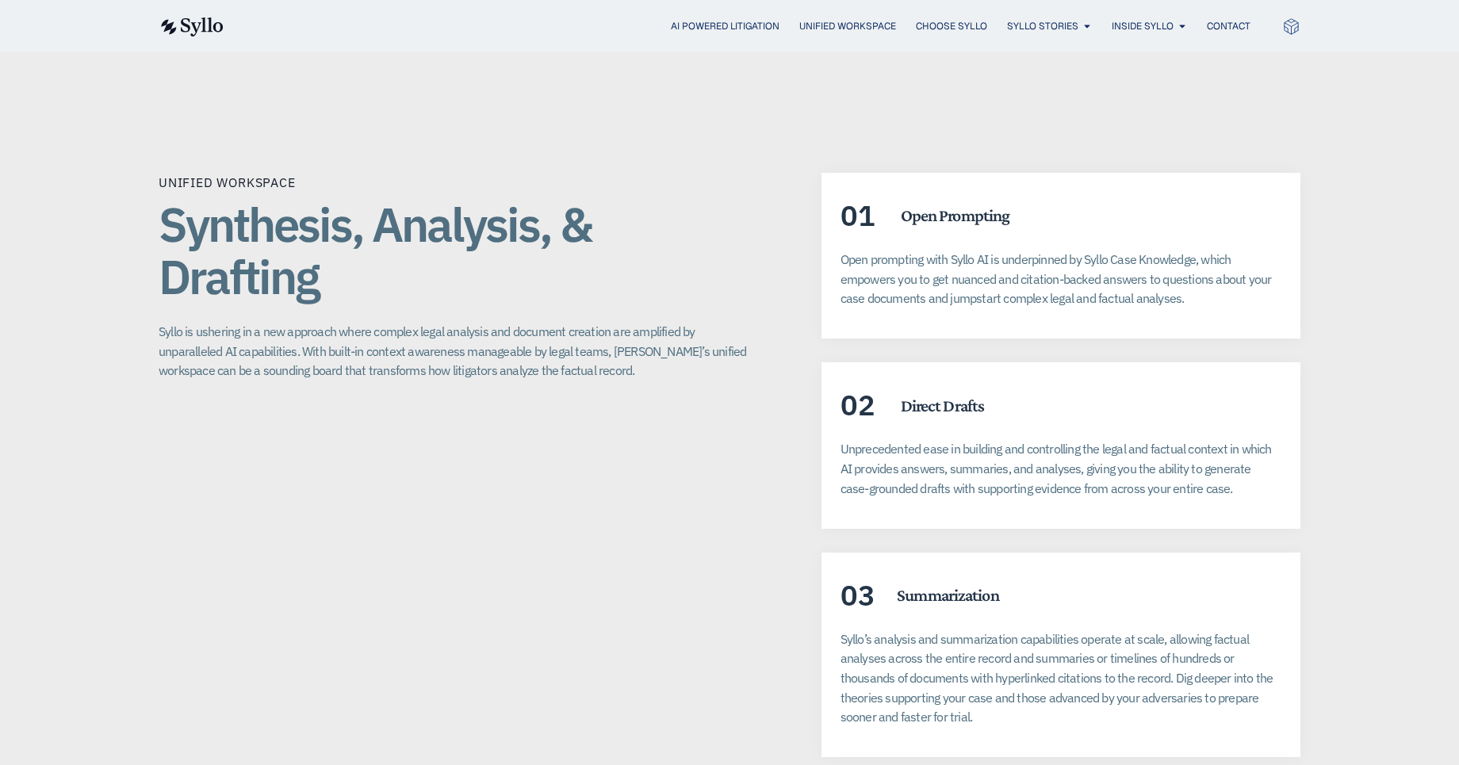
click at [989, 443] on p "Unprecedented ease in building and controlling the legal and factual context in…" at bounding box center [1061, 468] width 441 height 59
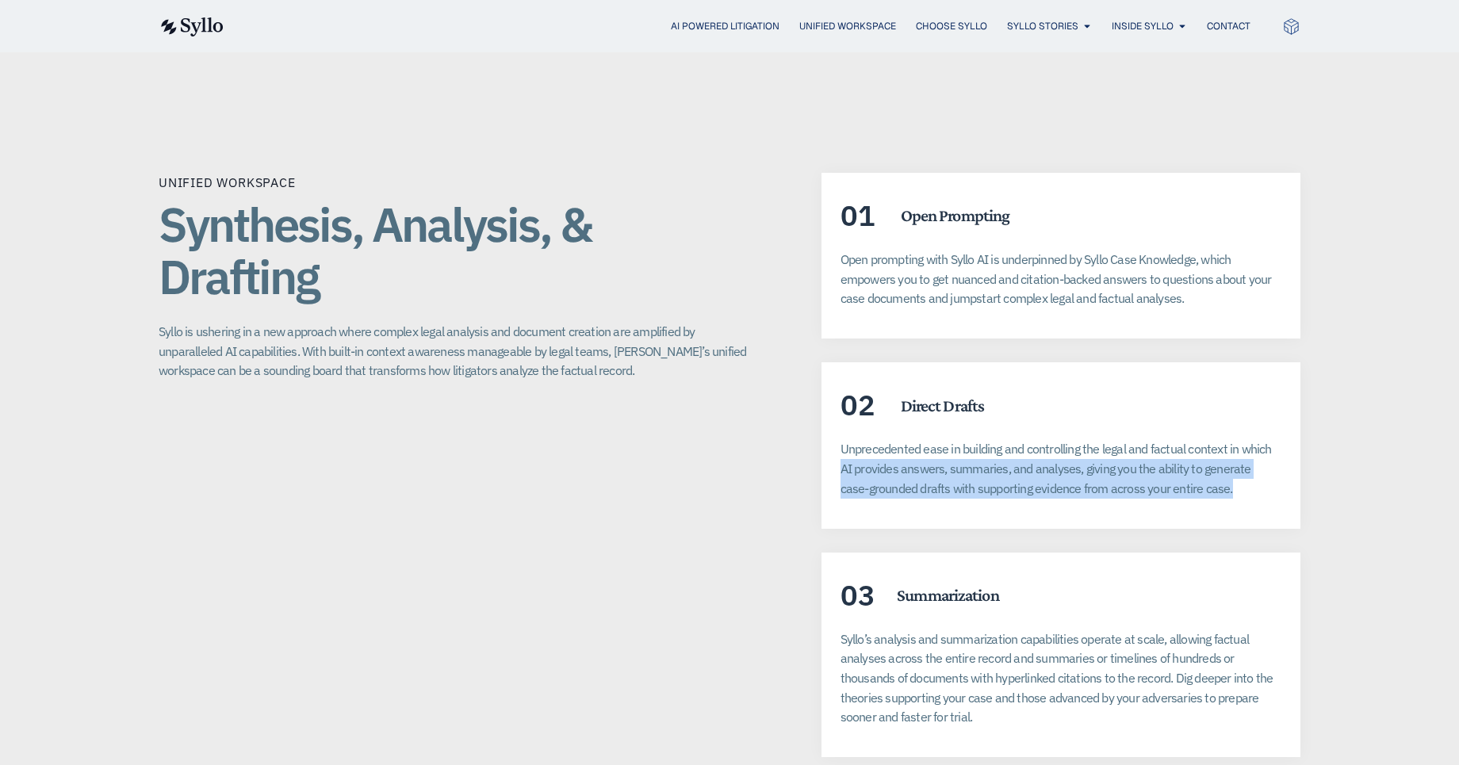
drag, startPoint x: 830, startPoint y: 450, endPoint x: 1231, endPoint y: 482, distance: 402.6
click at [1231, 482] on div "02 Direct Drafts Unprecedented ease in building and controlling the legal and f…" at bounding box center [1061, 445] width 479 height 166
copy p "AI provides answers, summaries, and analyses, giving you the ability to generat…"
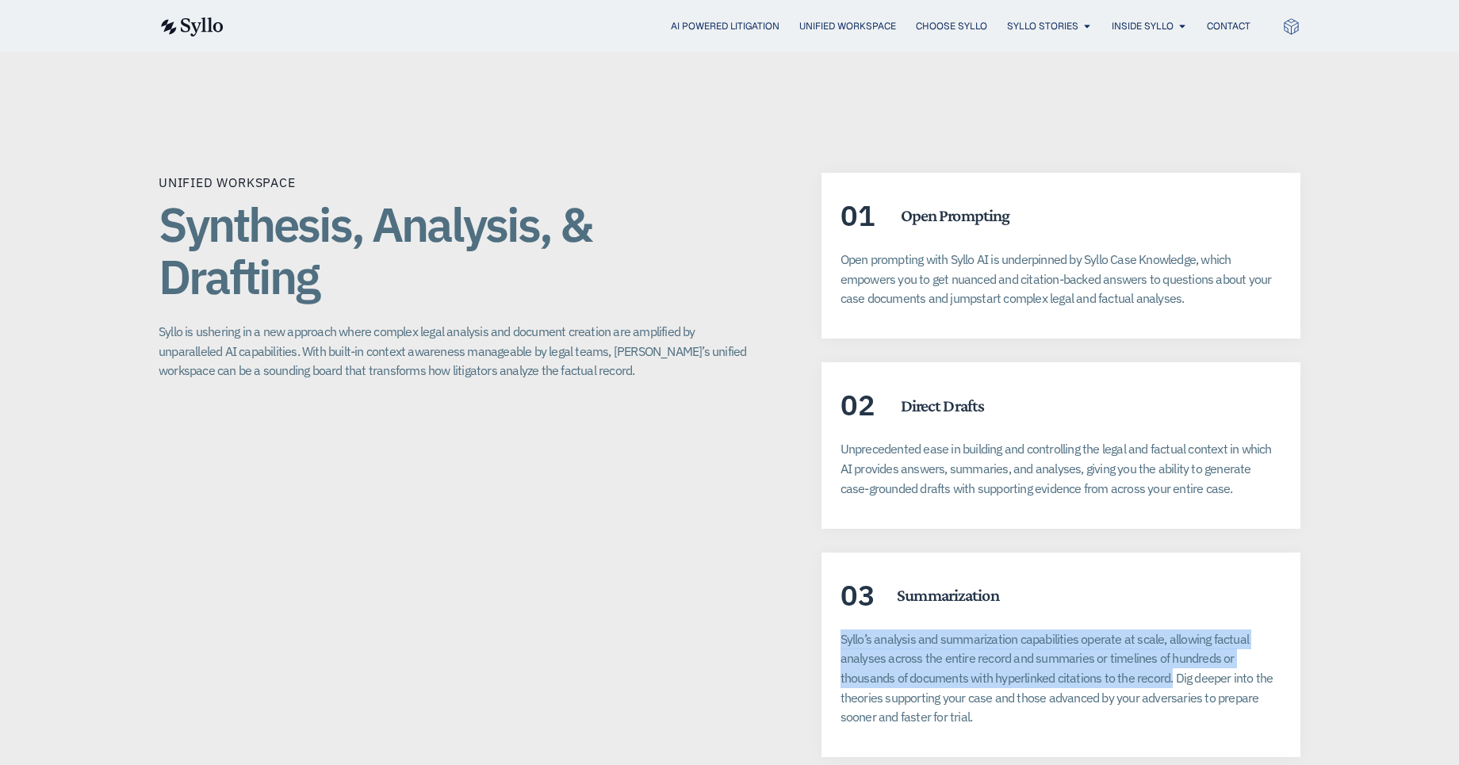
drag, startPoint x: 843, startPoint y: 619, endPoint x: 1169, endPoint y: 661, distance: 328.5
click at [1169, 661] on span "Syllo’s analysis and summarization capabilities operate at scale, allowing fact…" at bounding box center [1057, 678] width 433 height 94
copy span "Syllo’s analysis and summarization capabilities operate at scale, allowing fact…"
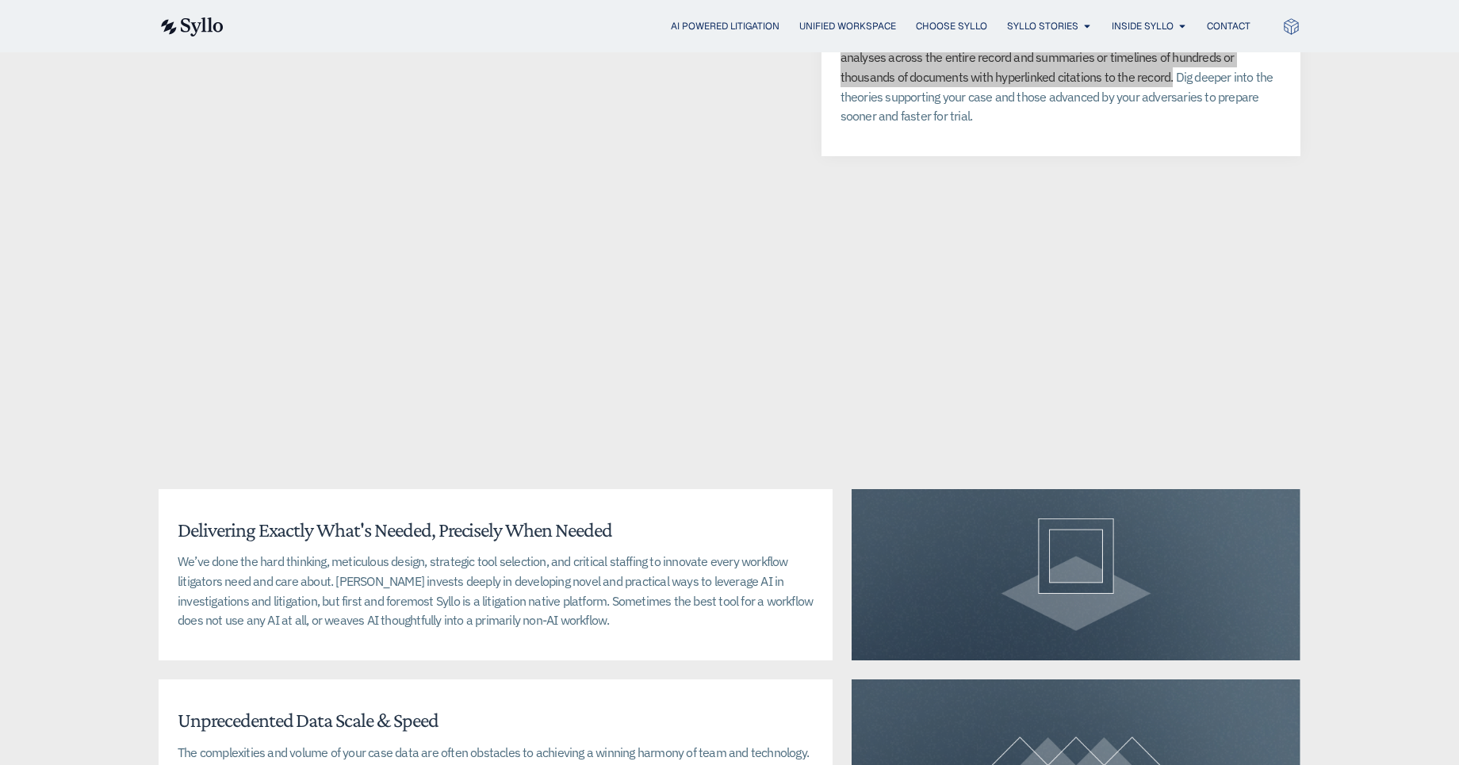
scroll to position [3538, 0]
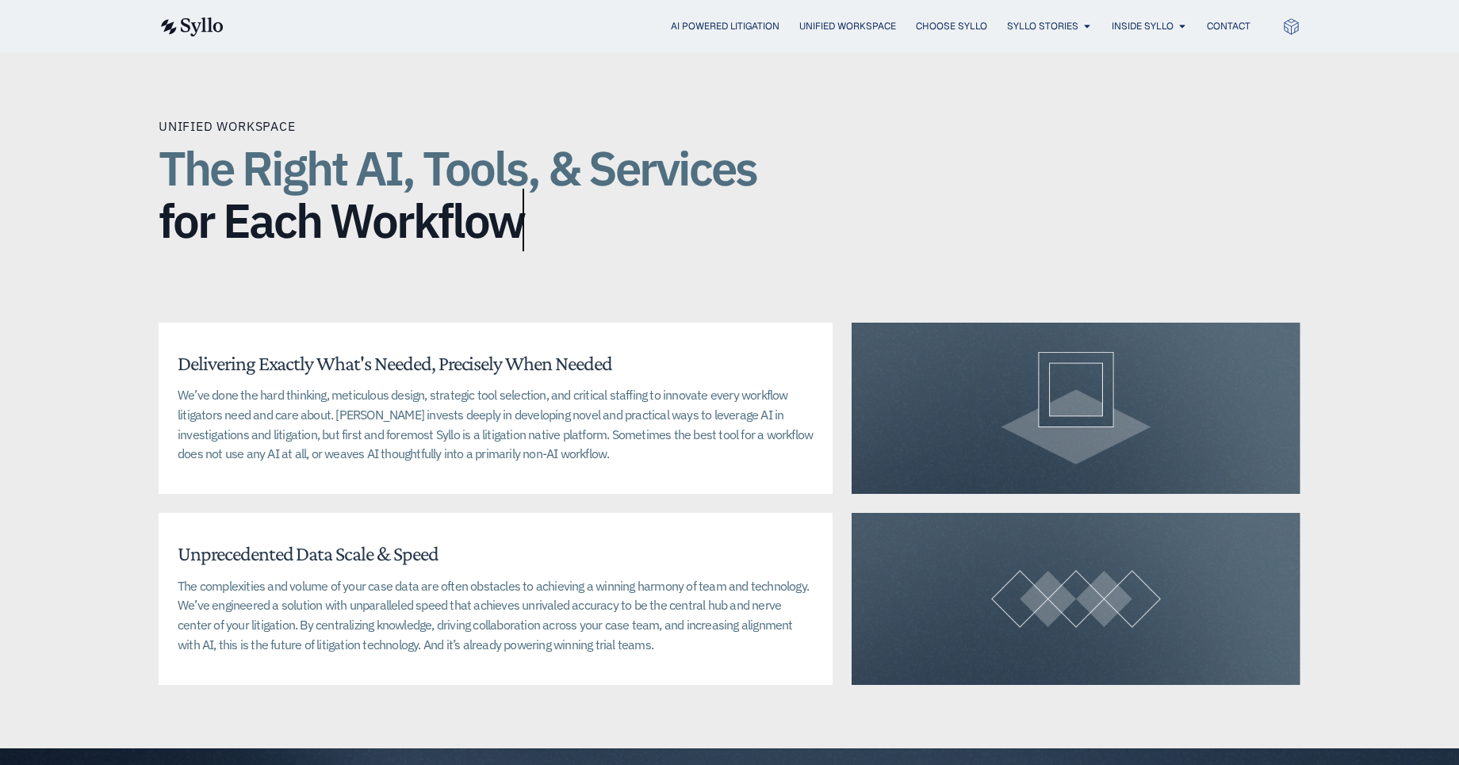
drag, startPoint x: 603, startPoint y: 606, endPoint x: 1070, endPoint y: 598, distance: 466.3
click at [611, 606] on p "The complexities and volume of your case data are often obstacles to achieving …" at bounding box center [496, 615] width 636 height 79
drag, startPoint x: 1070, startPoint y: 598, endPoint x: 500, endPoint y: 552, distance: 572.0
click at [1059, 596] on div at bounding box center [1076, 600] width 449 height 40
click at [500, 552] on div "Unprecedented Data Scale & Speed The complexities and volume of your case data …" at bounding box center [496, 598] width 674 height 171
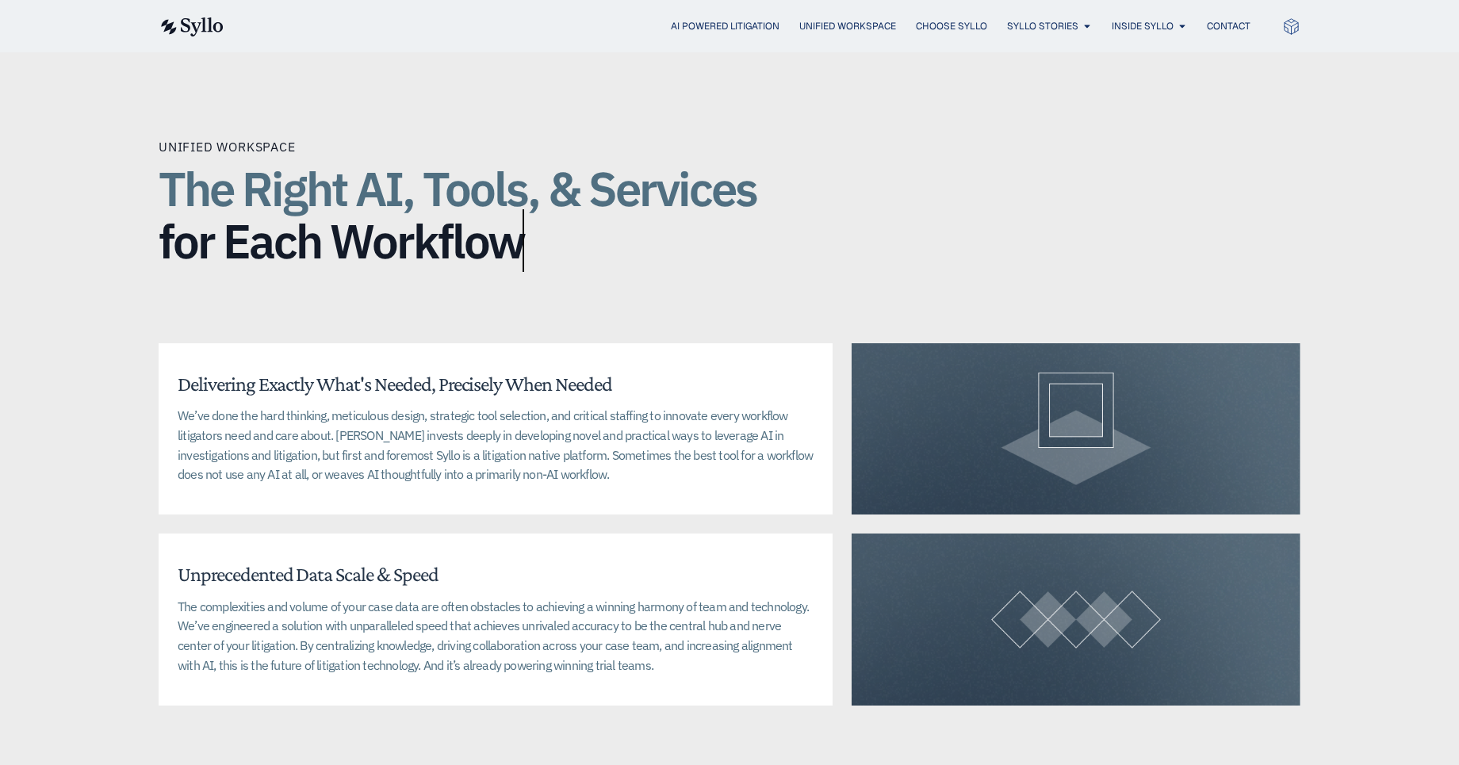
scroll to position [3246, 0]
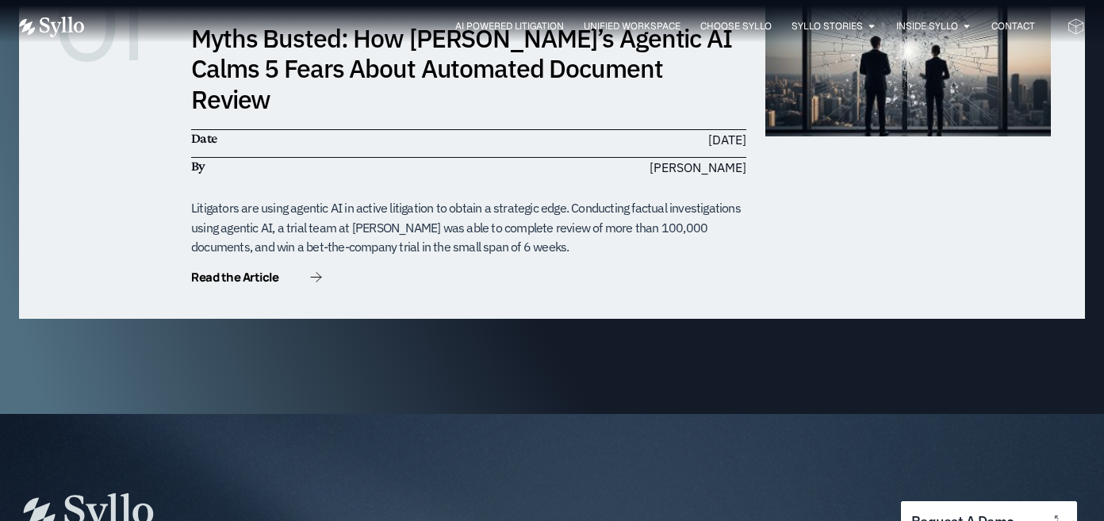
scroll to position [4309, 0]
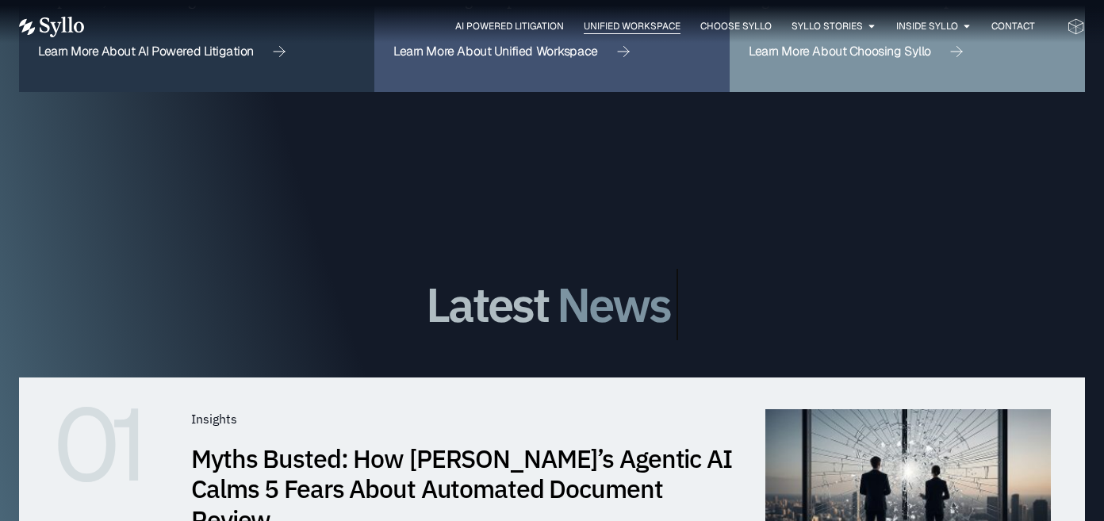
click at [592, 25] on span "Unified Workspace" at bounding box center [632, 26] width 97 height 14
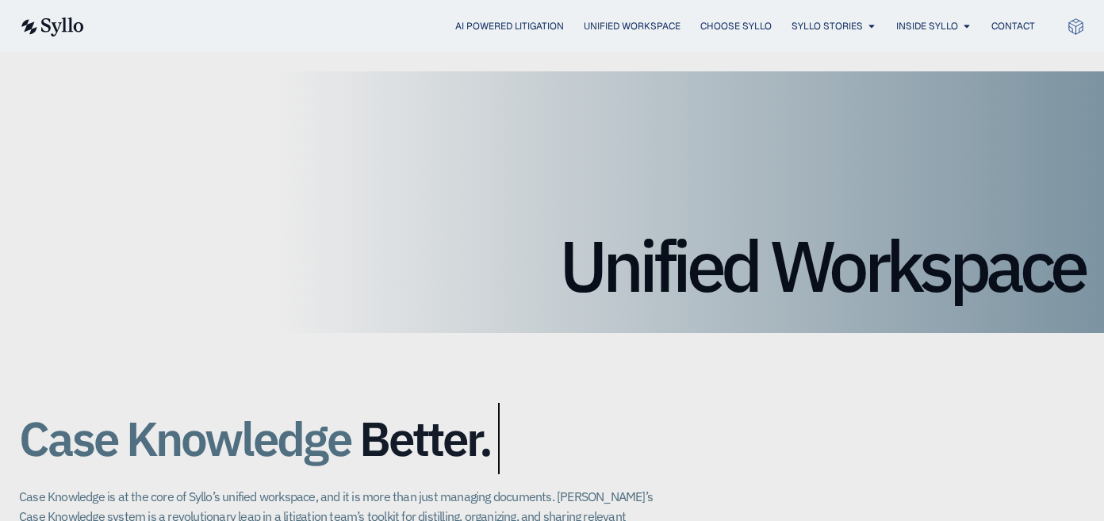
scroll to position [214, 0]
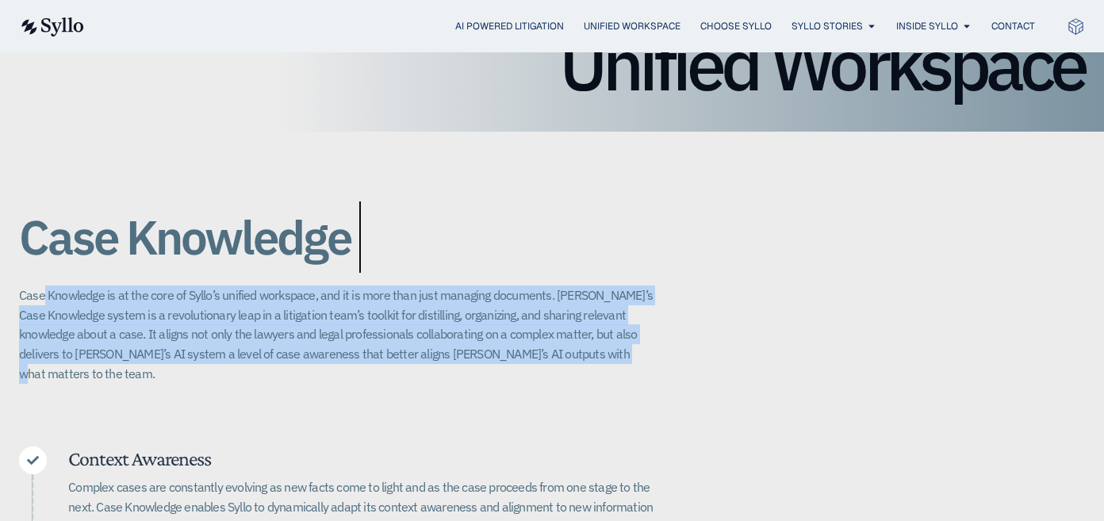
drag, startPoint x: 56, startPoint y: 297, endPoint x: 690, endPoint y: 362, distance: 637.0
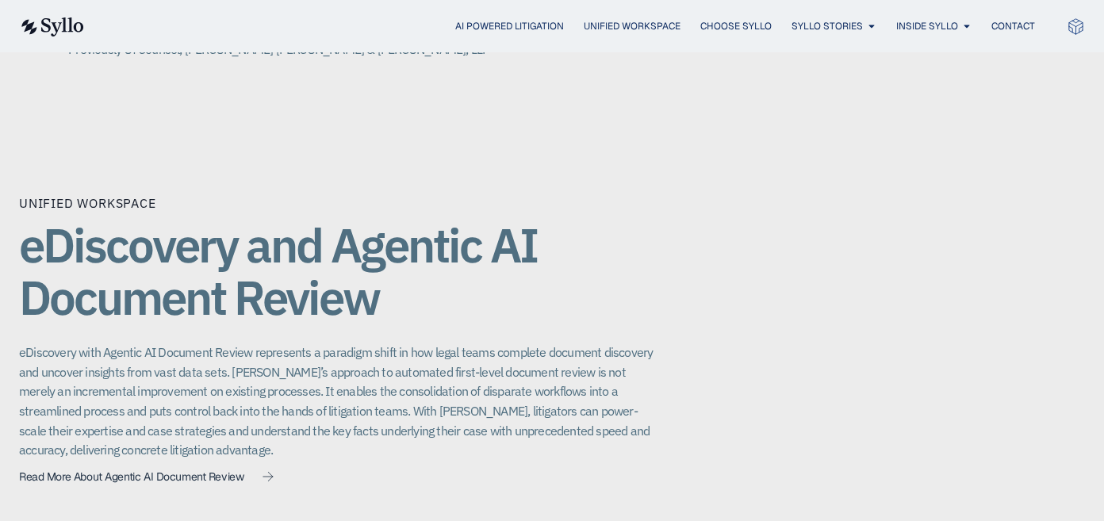
scroll to position [1149, 0]
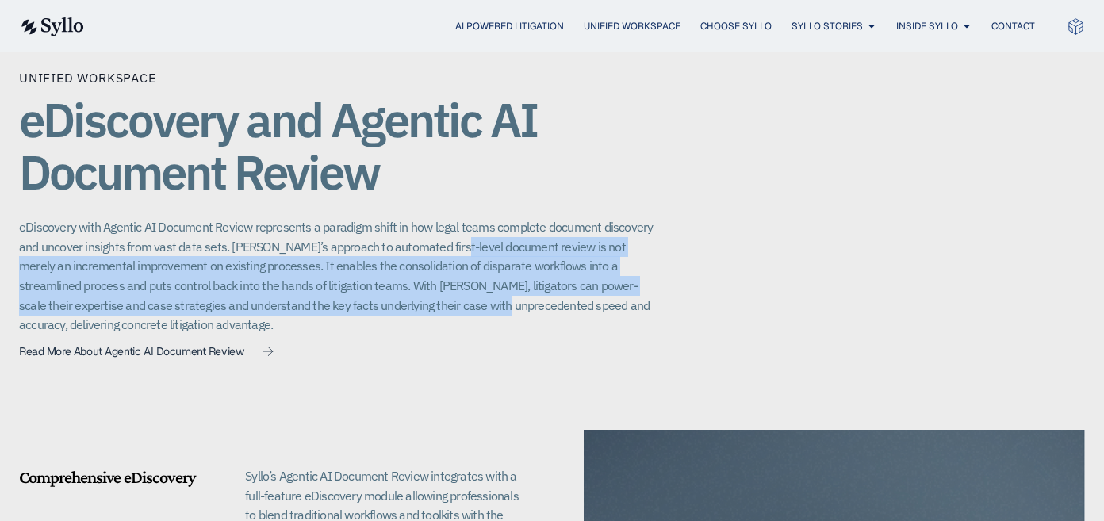
drag, startPoint x: 435, startPoint y: 218, endPoint x: 442, endPoint y: 293, distance: 75.6
click at [442, 293] on p "eDiscovery with Agentic AI Document Review represents a paradigm shift in how l…" at bounding box center [336, 275] width 634 height 117
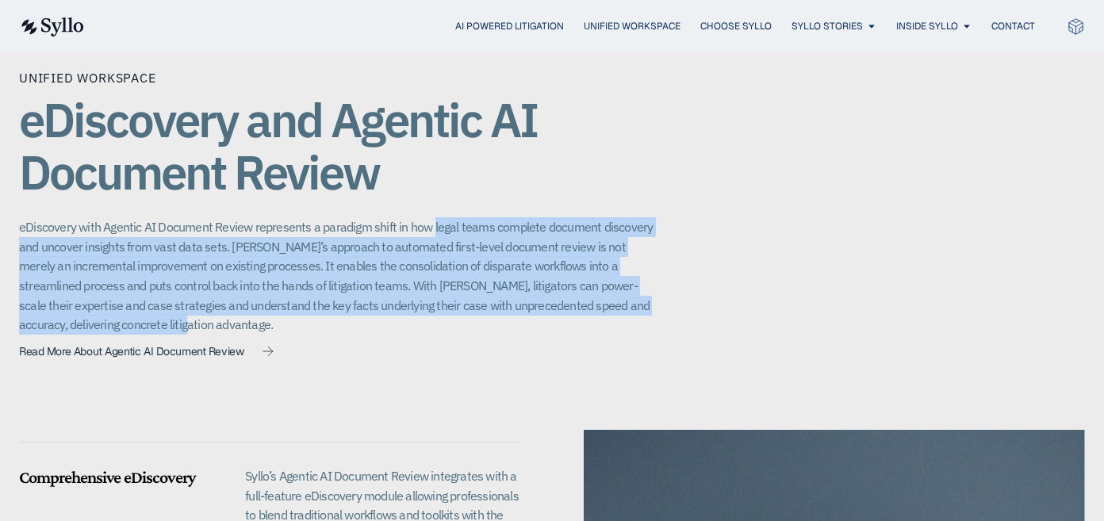
drag, startPoint x: 425, startPoint y: 312, endPoint x: 430, endPoint y: 201, distance: 111.9
click at [430, 201] on div "Unified Workspace eDiscovery and Agentic AI Document Review eDiscovery with Age…" at bounding box center [336, 217] width 634 height 298
click at [430, 217] on p "eDiscovery with Agentic AI Document Review represents a paradigm shift in how l…" at bounding box center [336, 275] width 634 height 117
drag, startPoint x: 430, startPoint y: 201, endPoint x: 448, endPoint y: 319, distance: 119.6
click at [448, 319] on div "Unified Workspace eDiscovery and Agentic AI Document Review eDiscovery with Age…" at bounding box center [336, 217] width 634 height 298
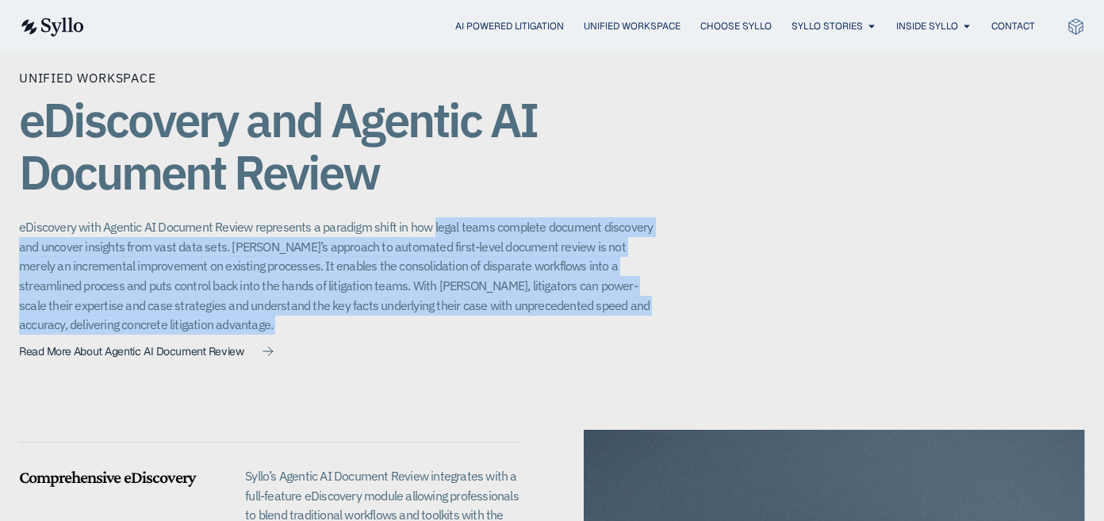
click at [448, 319] on div "Unified Workspace eDiscovery and Agentic AI Document Review eDiscovery with Age…" at bounding box center [336, 217] width 634 height 298
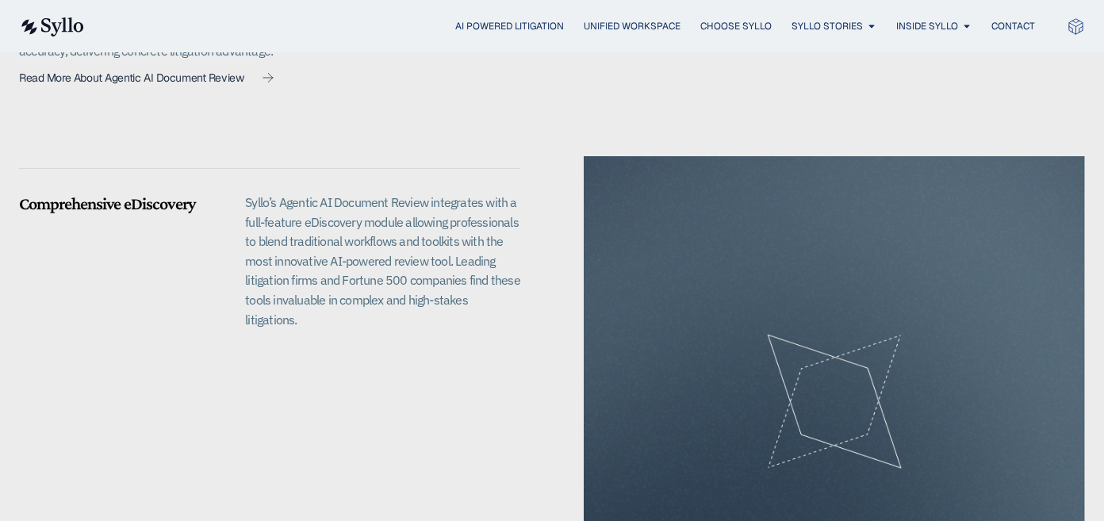
scroll to position [1454, 0]
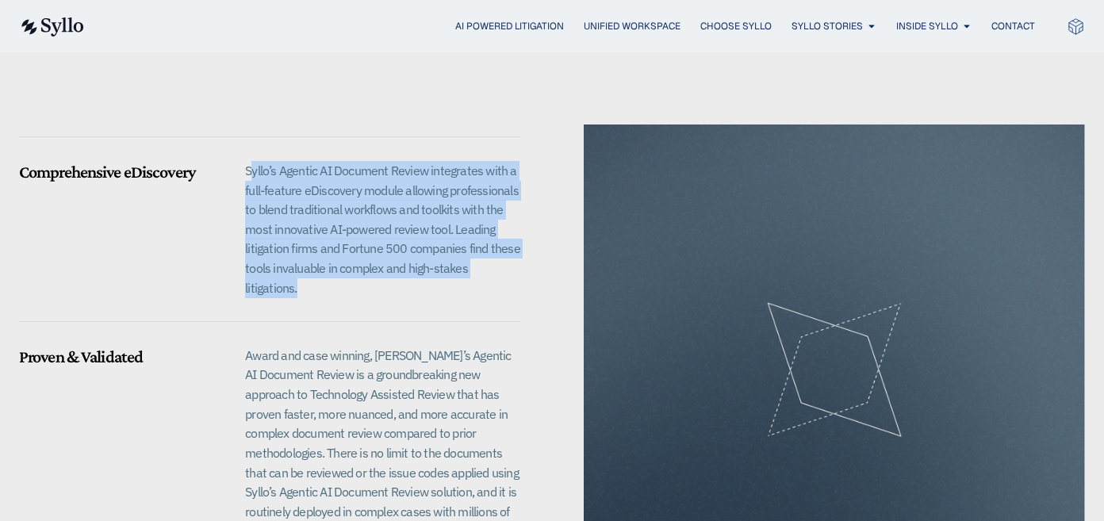
drag, startPoint x: 253, startPoint y: 142, endPoint x: 533, endPoint y: 260, distance: 303.8
click at [533, 260] on div "Comprehensive eDiscovery Syllo’s Agentic AI Document Review integrates with a f…" at bounding box center [552, 369] width 1066 height 491
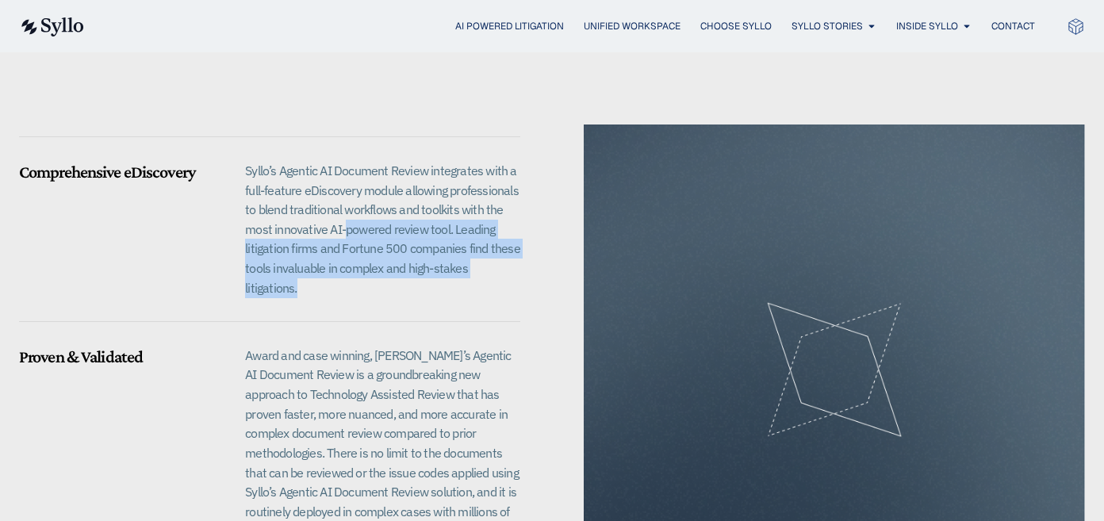
drag, startPoint x: 533, startPoint y: 260, endPoint x: 335, endPoint y: 203, distance: 205.5
click at [336, 203] on div "Comprehensive eDiscovery Syllo’s Agentic AI Document Review integrates with a f…" at bounding box center [552, 369] width 1066 height 491
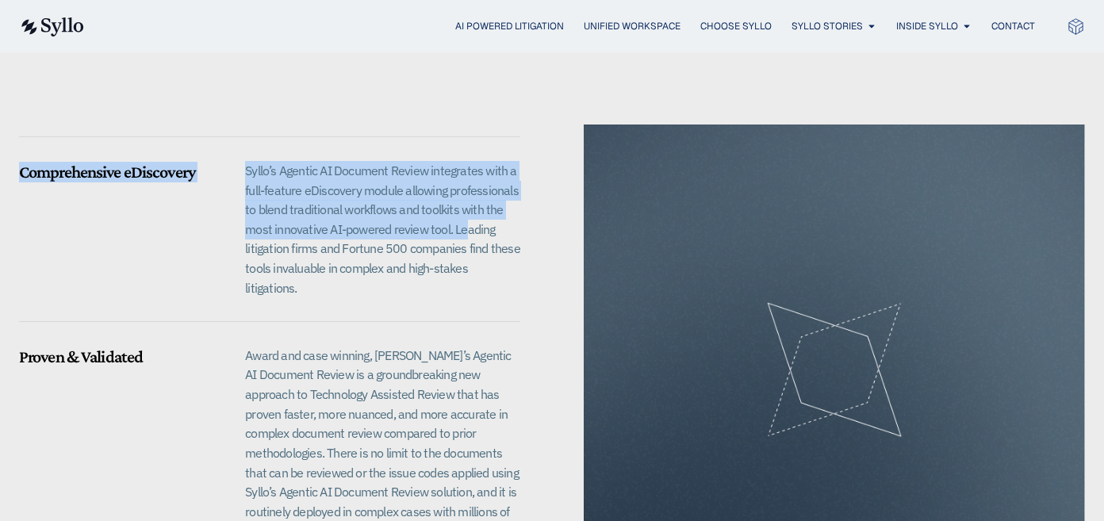
drag, startPoint x: 237, startPoint y: 140, endPoint x: 466, endPoint y: 215, distance: 241.2
click at [466, 215] on div "Comprehensive eDiscovery Syllo’s Agentic AI Document Review integrates with a f…" at bounding box center [269, 208] width 501 height 169
click at [466, 215] on p "Syllo’s Agentic AI Document Review integrates with a full-feature eDiscovery mo…" at bounding box center [382, 229] width 275 height 136
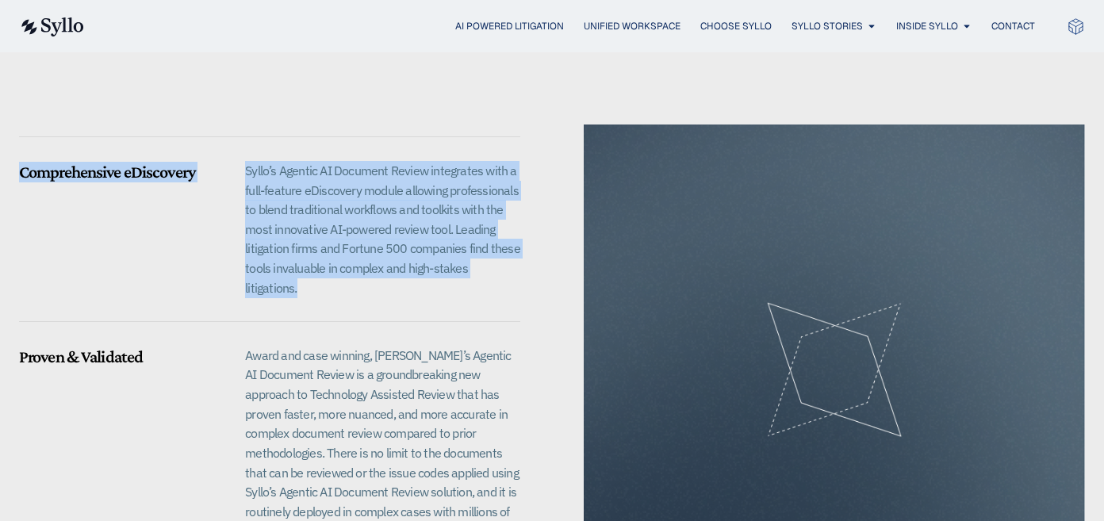
drag, startPoint x: 515, startPoint y: 247, endPoint x: 249, endPoint y: 129, distance: 290.7
click at [249, 129] on div "Comprehensive eDiscovery Syllo’s Agentic AI Document Review integrates with a f…" at bounding box center [552, 369] width 1066 height 491
click at [249, 129] on div at bounding box center [269, 144] width 501 height 40
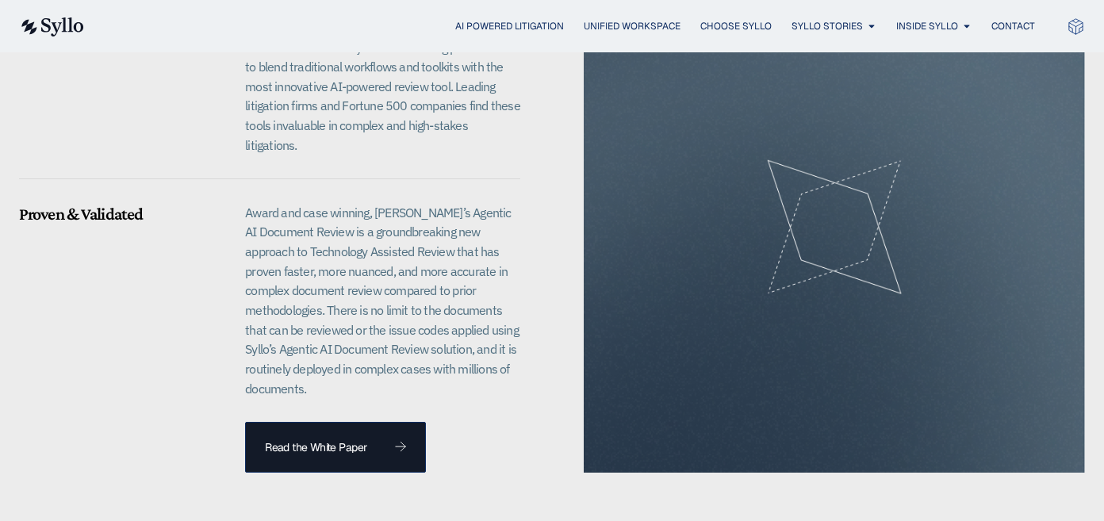
scroll to position [1624, 0]
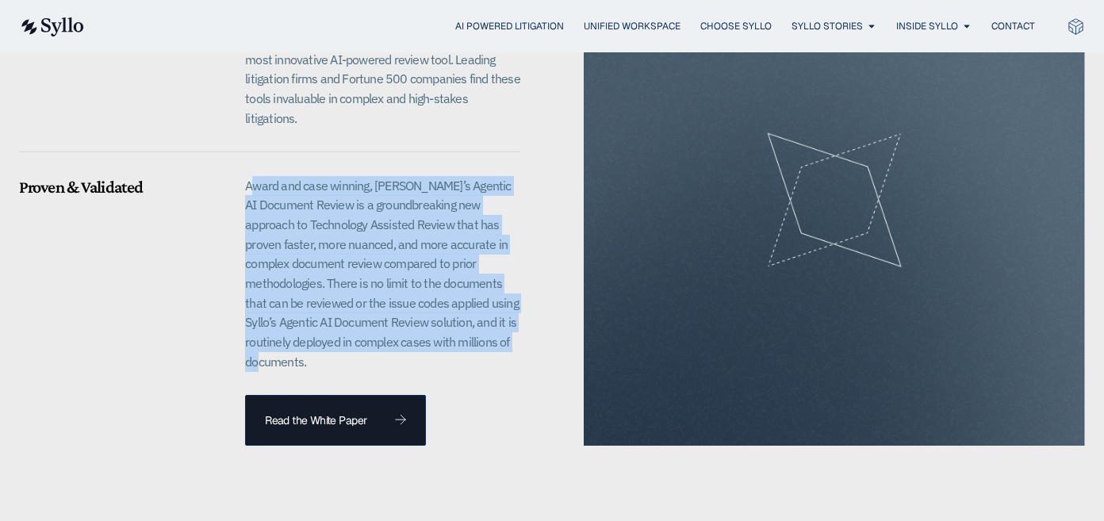
drag, startPoint x: 263, startPoint y: 161, endPoint x: 445, endPoint y: 340, distance: 255.1
click at [445, 340] on div "Award and case winning, [PERSON_NAME]’s Agentic AI Document Review is a groundb…" at bounding box center [382, 279] width 275 height 207
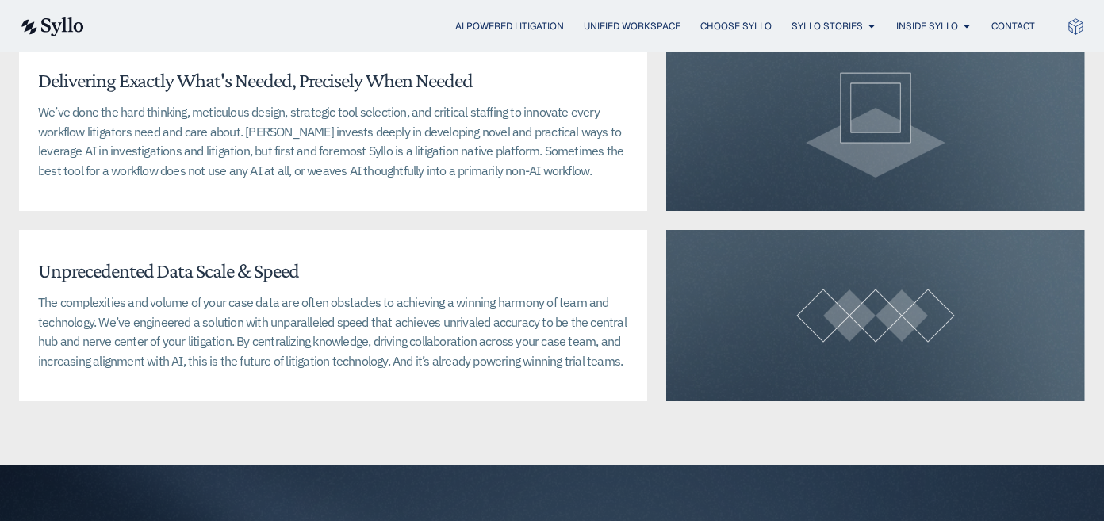
scroll to position [3564, 0]
